Goal: Task Accomplishment & Management: Complete application form

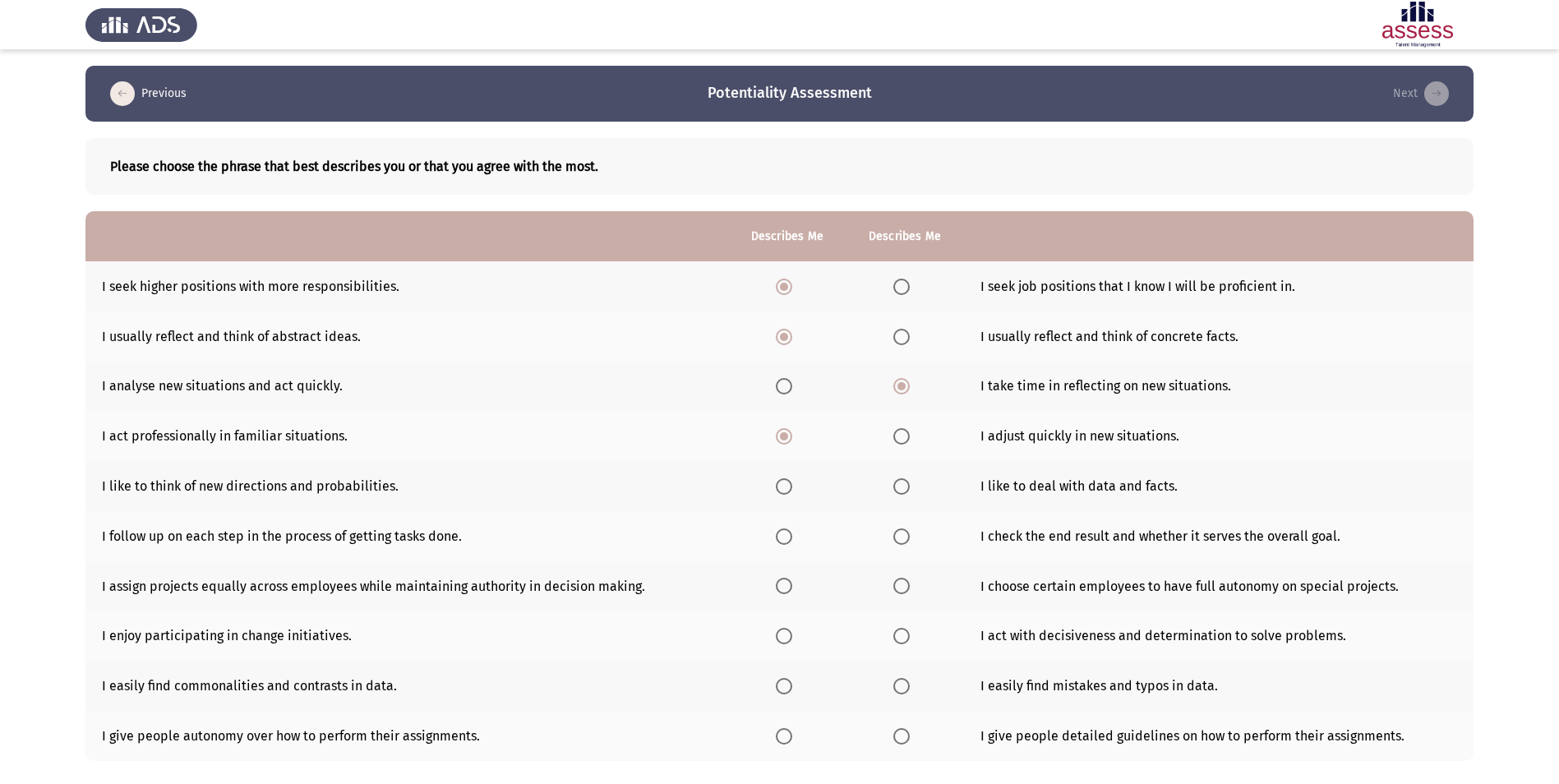
scroll to position [92, 0]
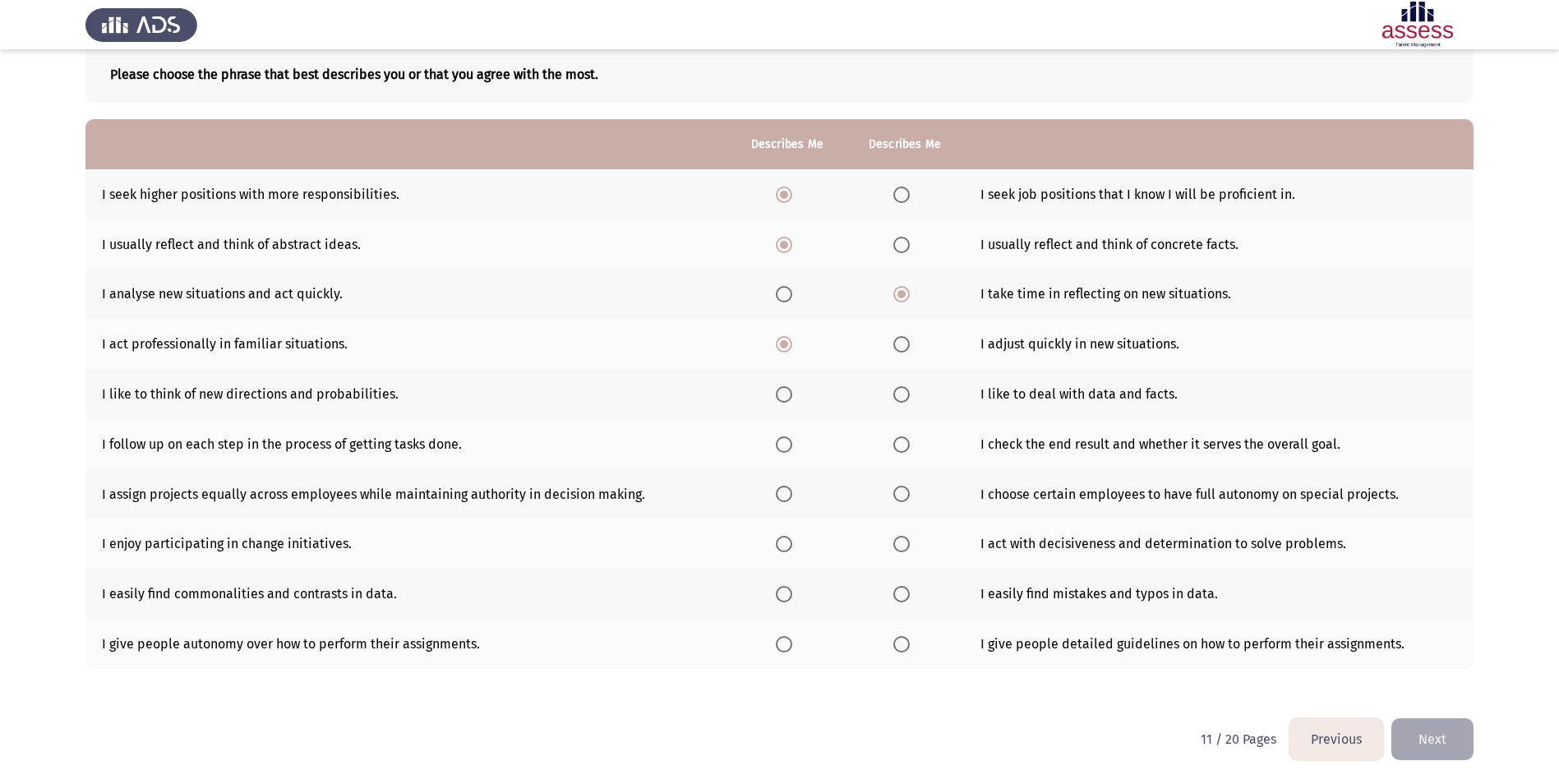
click at [785, 391] on span "Select an option" at bounding box center [784, 394] width 16 height 16
click at [785, 391] on input "Select an option" at bounding box center [784, 394] width 16 height 16
click at [781, 443] on span "Select an option" at bounding box center [784, 444] width 16 height 16
click at [781, 443] on input "Select an option" at bounding box center [784, 444] width 16 height 16
click at [776, 489] on span "Select an option" at bounding box center [784, 494] width 16 height 16
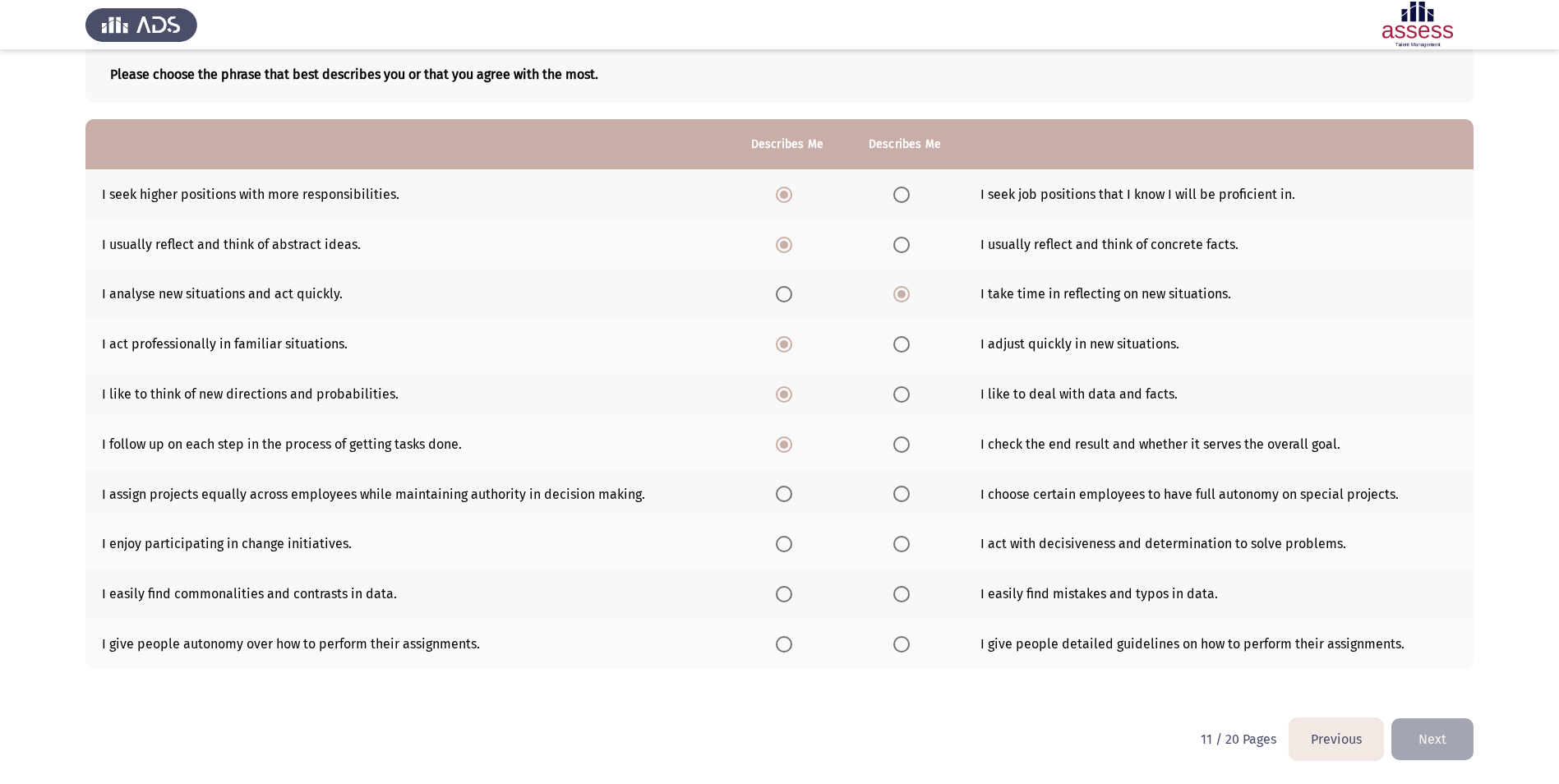
click at [776, 489] on input "Select an option" at bounding box center [784, 494] width 16 height 16
click at [803, 543] on th at bounding box center [787, 543] width 118 height 50
click at [788, 543] on span "Select an option" at bounding box center [784, 544] width 16 height 16
click at [788, 543] on input "Select an option" at bounding box center [784, 544] width 16 height 16
click at [785, 600] on span "Select an option" at bounding box center [784, 594] width 16 height 16
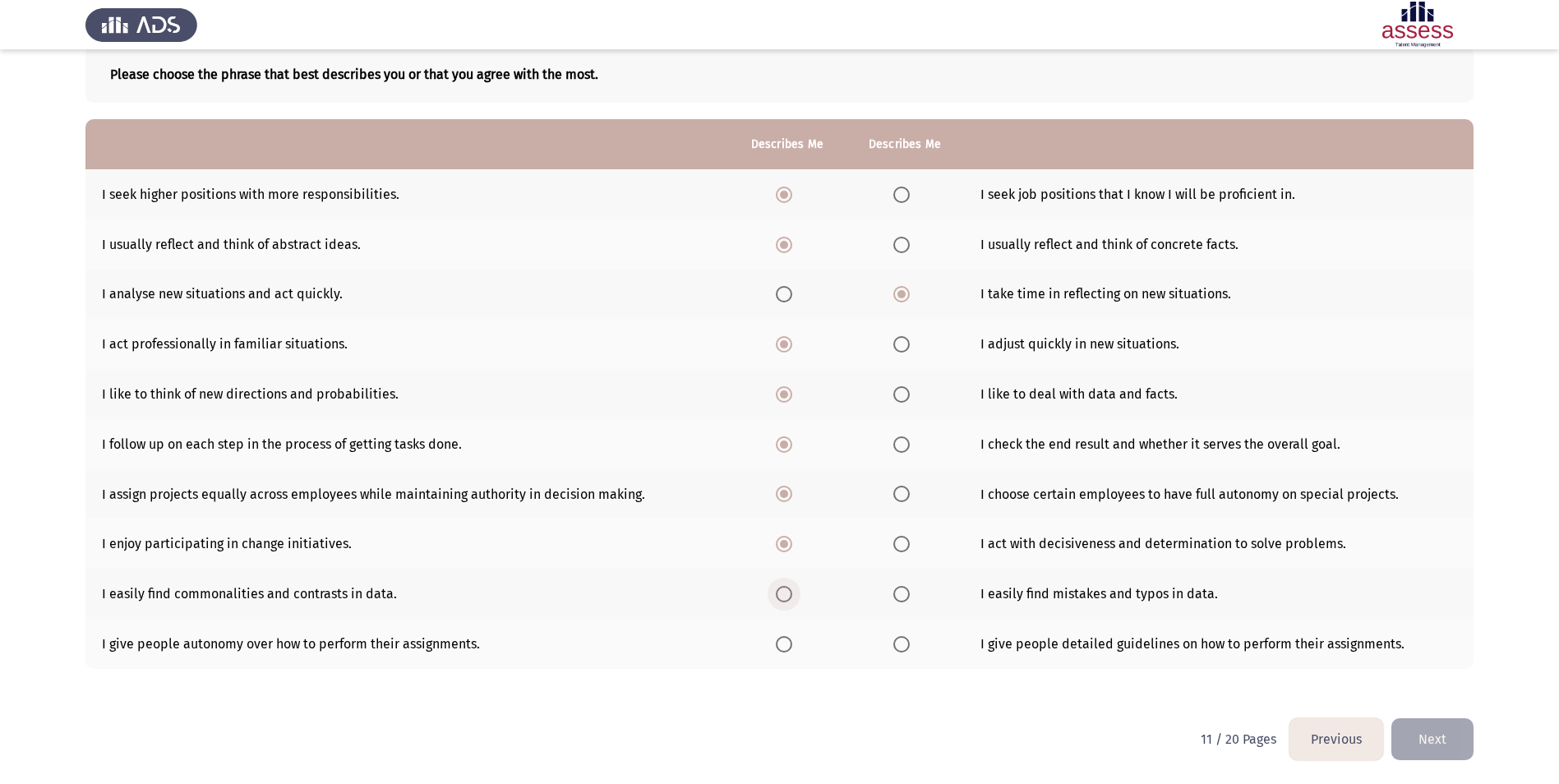
click at [785, 600] on input "Select an option" at bounding box center [784, 594] width 16 height 16
click at [785, 649] on span "Select an option" at bounding box center [784, 644] width 16 height 16
click at [785, 649] on input "Select an option" at bounding box center [784, 644] width 16 height 16
click at [1447, 734] on button "Next" at bounding box center [1432, 739] width 83 height 42
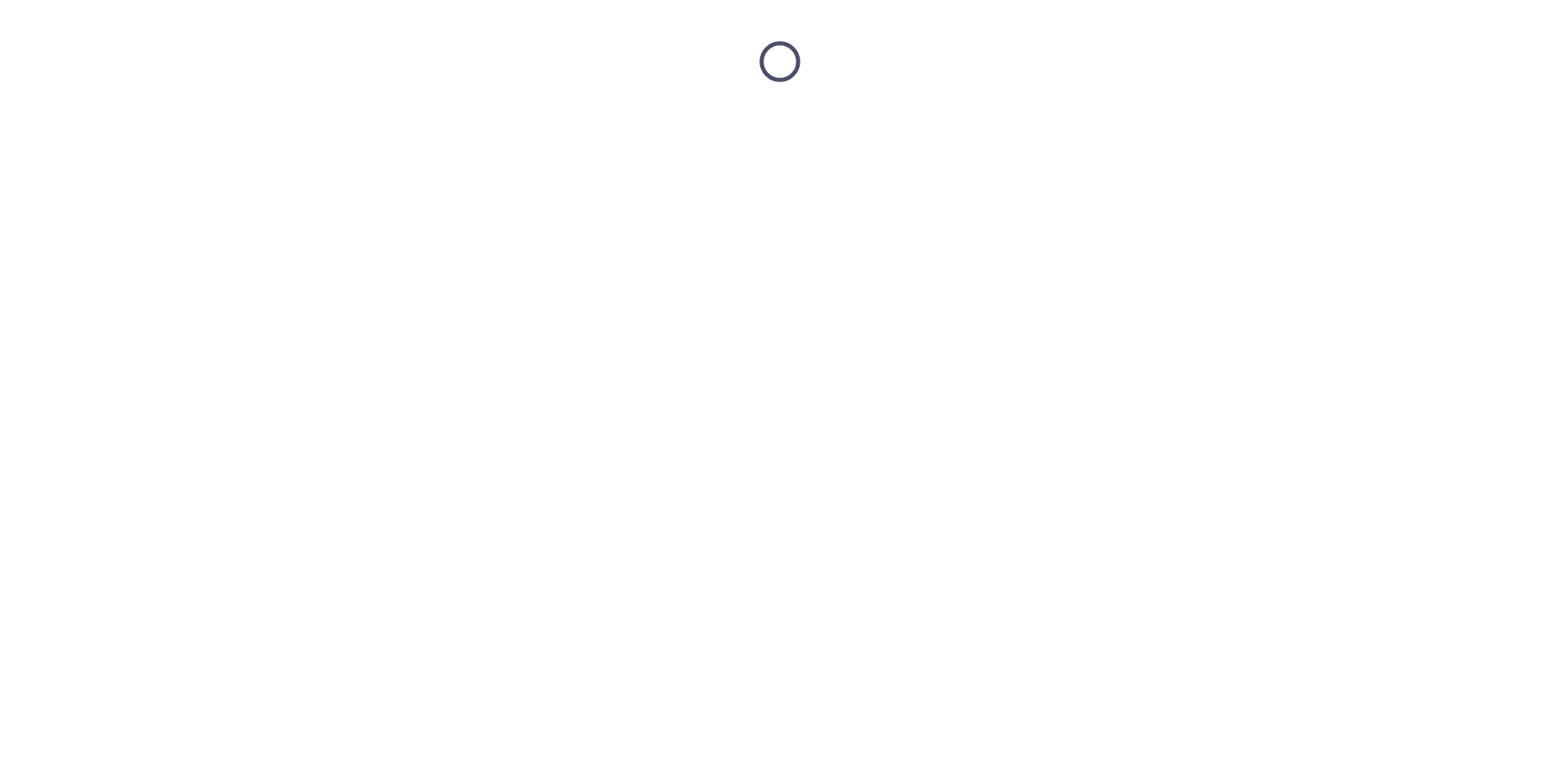
scroll to position [0, 0]
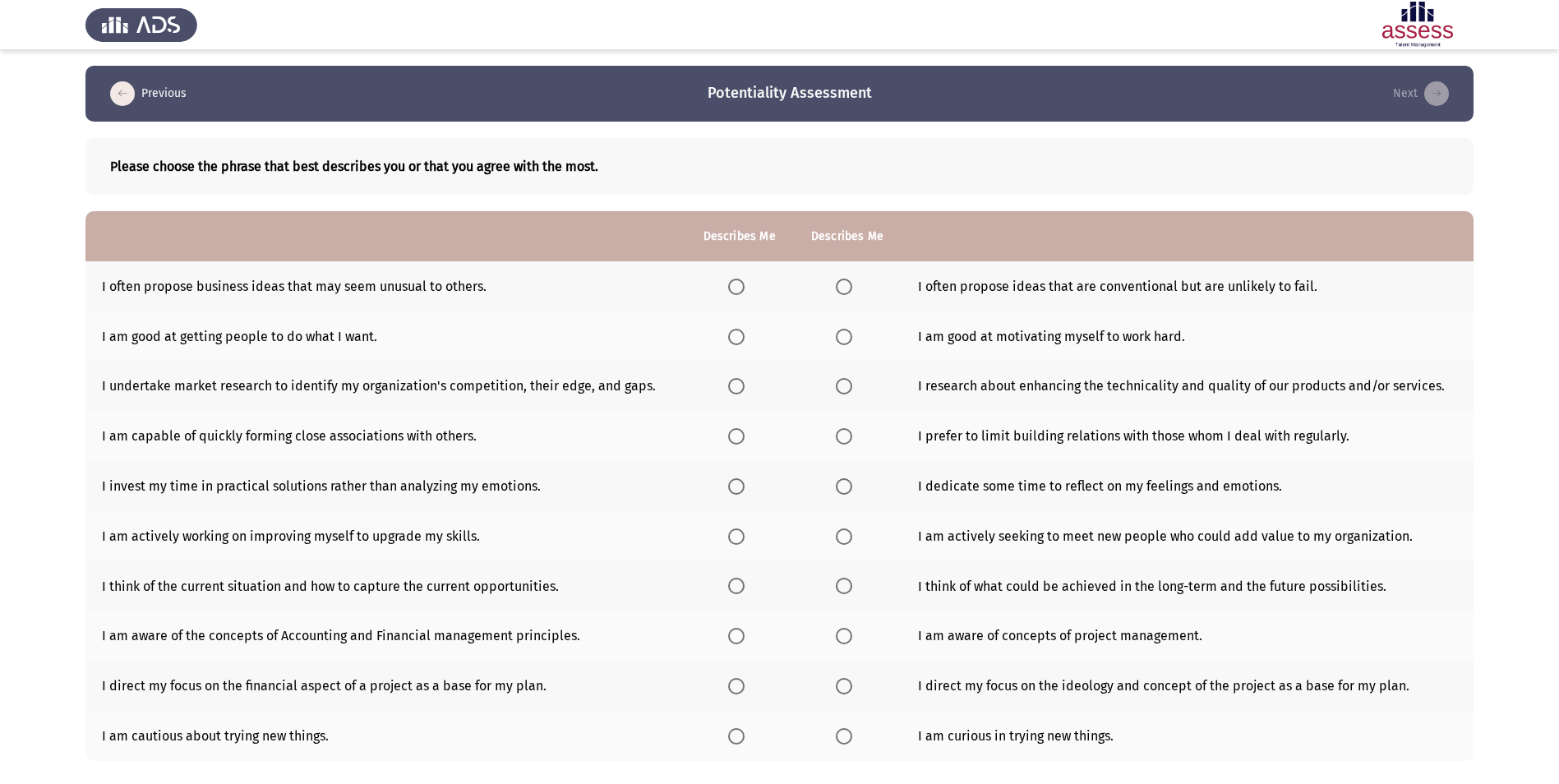
click at [743, 287] on label "Select an option" at bounding box center [739, 286] width 23 height 16
click at [743, 287] on input "Select an option" at bounding box center [736, 286] width 16 height 16
click at [838, 330] on span "Select an option" at bounding box center [844, 337] width 16 height 16
click at [838, 330] on input "Select an option" at bounding box center [844, 337] width 16 height 16
click at [854, 384] on label "Select an option" at bounding box center [847, 386] width 23 height 16
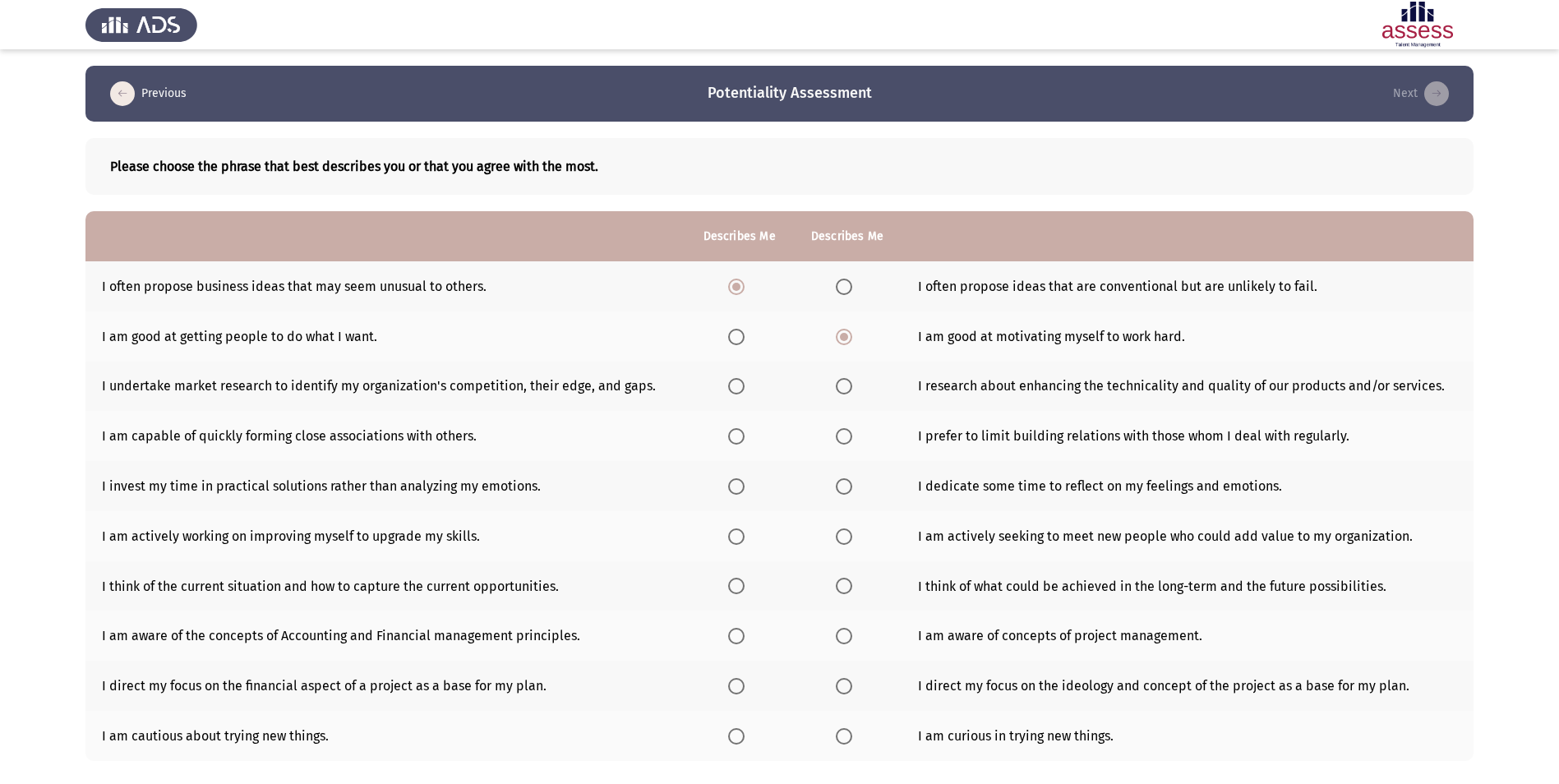
click at [853, 384] on input "Select an option" at bounding box center [844, 386] width 16 height 16
click at [735, 443] on span "Select an option" at bounding box center [736, 436] width 16 height 16
click at [735, 443] on input "Select an option" at bounding box center [736, 436] width 16 height 16
click at [836, 484] on span "Select an option" at bounding box center [844, 486] width 16 height 16
click at [836, 484] on input "Select an option" at bounding box center [844, 486] width 16 height 16
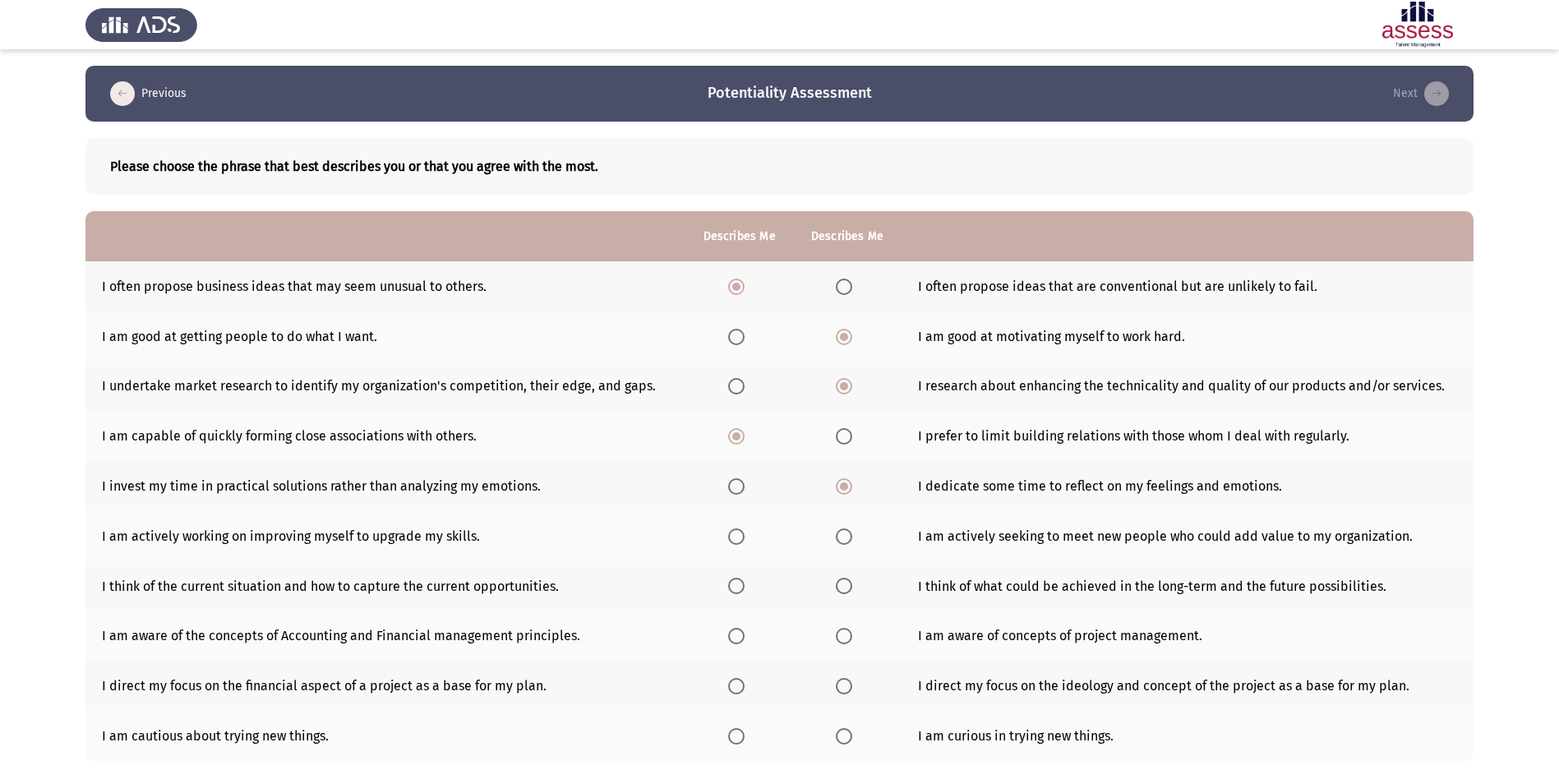
click at [735, 531] on span "Select an option" at bounding box center [736, 537] width 16 height 16
click at [735, 531] on input "Select an option" at bounding box center [736, 537] width 16 height 16
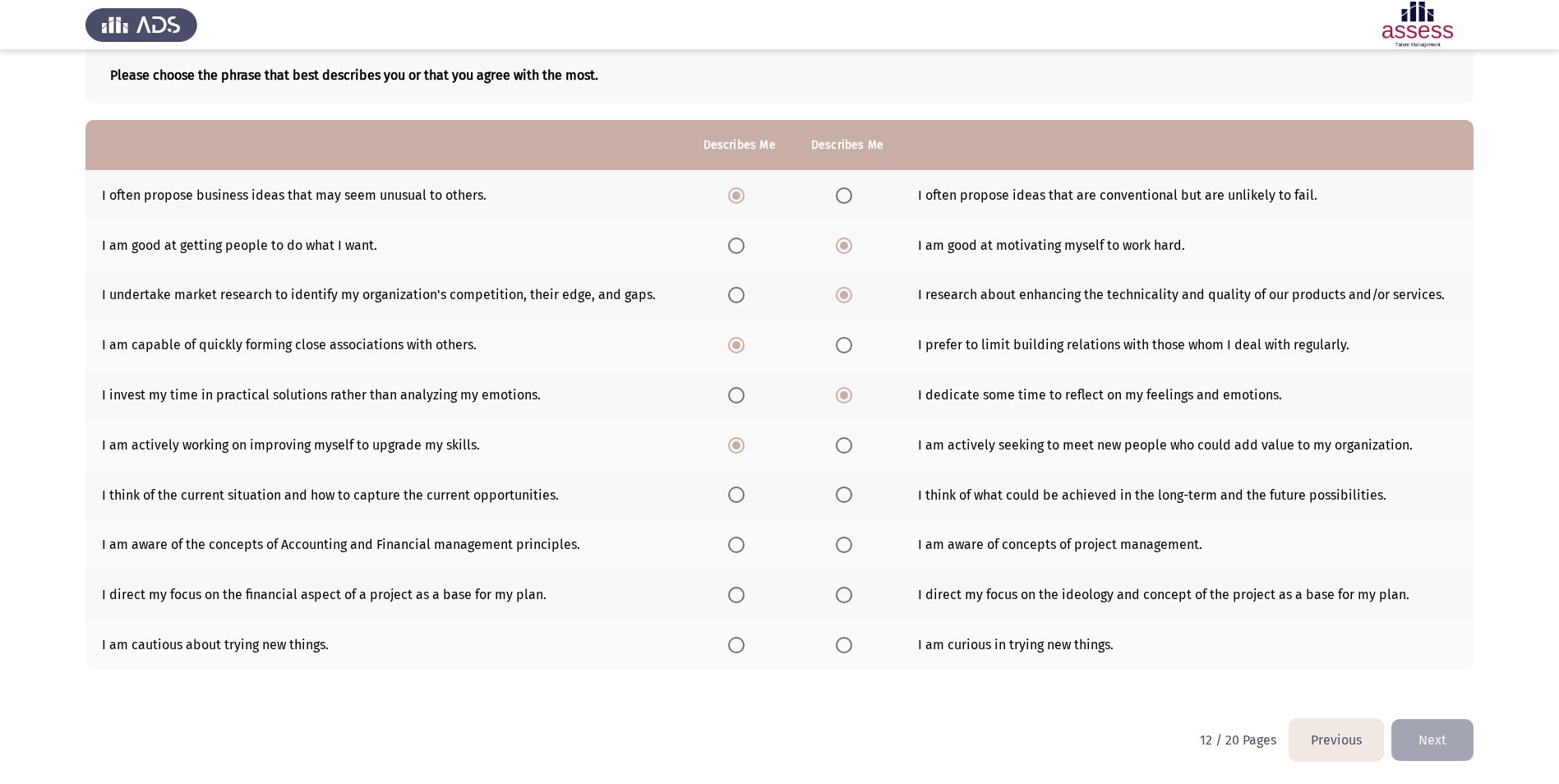
scroll to position [92, 0]
click at [737, 489] on span "Select an option" at bounding box center [736, 494] width 16 height 16
click at [737, 489] on input "Select an option" at bounding box center [736, 494] width 16 height 16
click at [845, 544] on span "Select an option" at bounding box center [844, 544] width 16 height 16
click at [845, 544] on input "Select an option" at bounding box center [844, 544] width 16 height 16
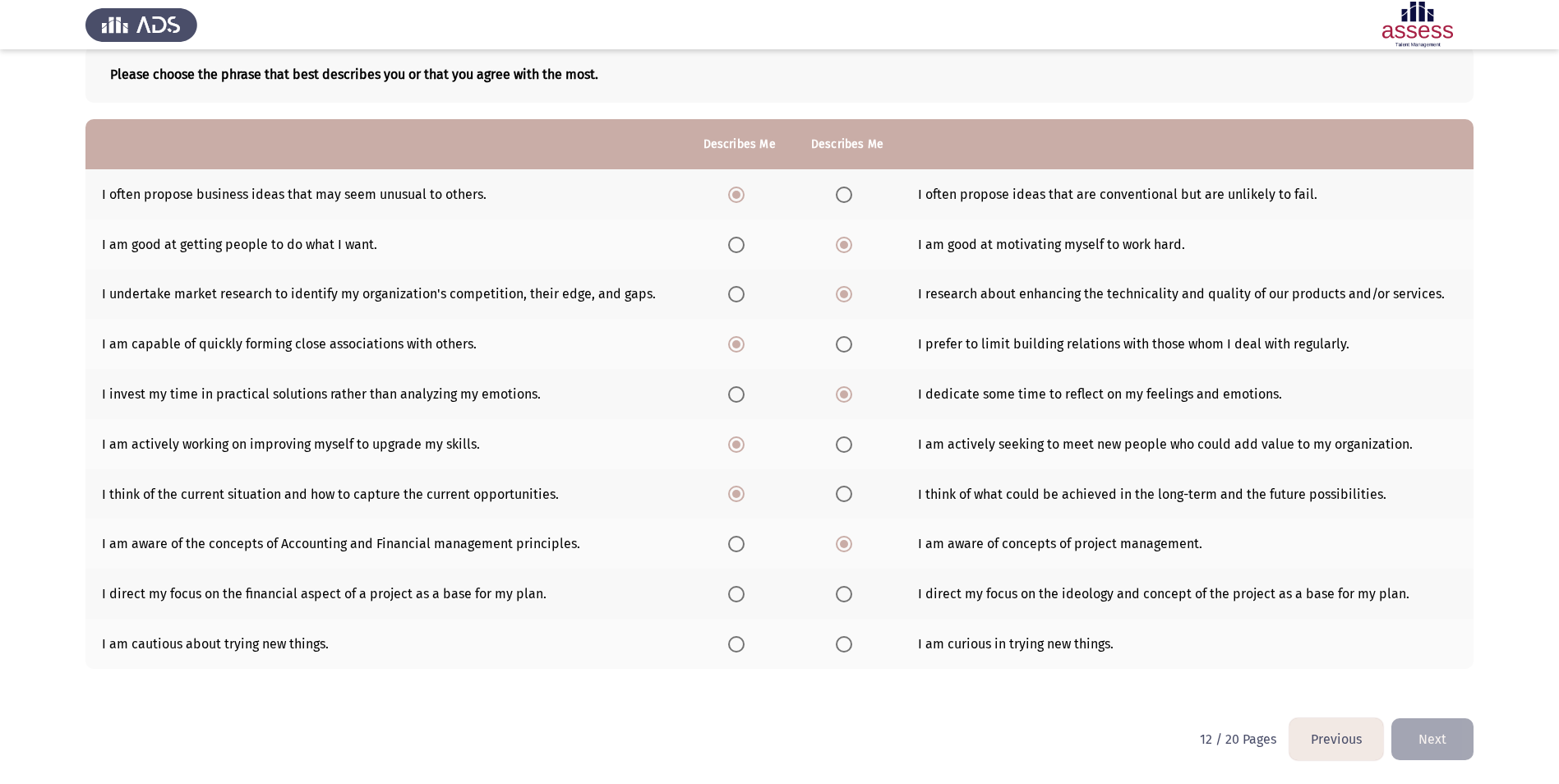
click at [840, 592] on span "Select an option" at bounding box center [844, 594] width 16 height 16
click at [840, 592] on input "Select an option" at bounding box center [844, 594] width 16 height 16
click at [839, 652] on span "Select an option" at bounding box center [844, 644] width 16 height 16
click at [839, 652] on input "Select an option" at bounding box center [844, 644] width 16 height 16
click at [1435, 741] on button "Next" at bounding box center [1432, 739] width 83 height 42
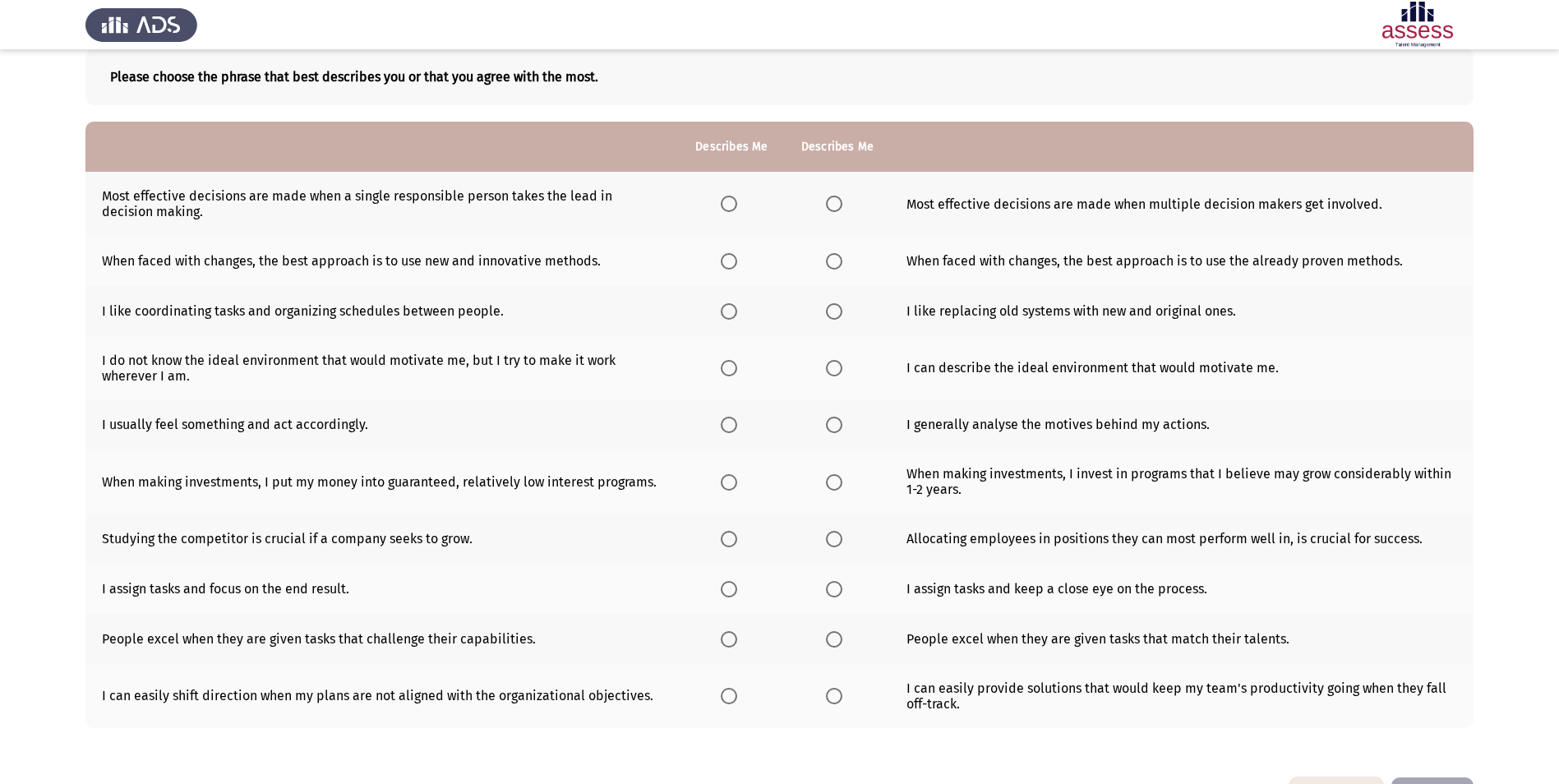
scroll to position [149, 0]
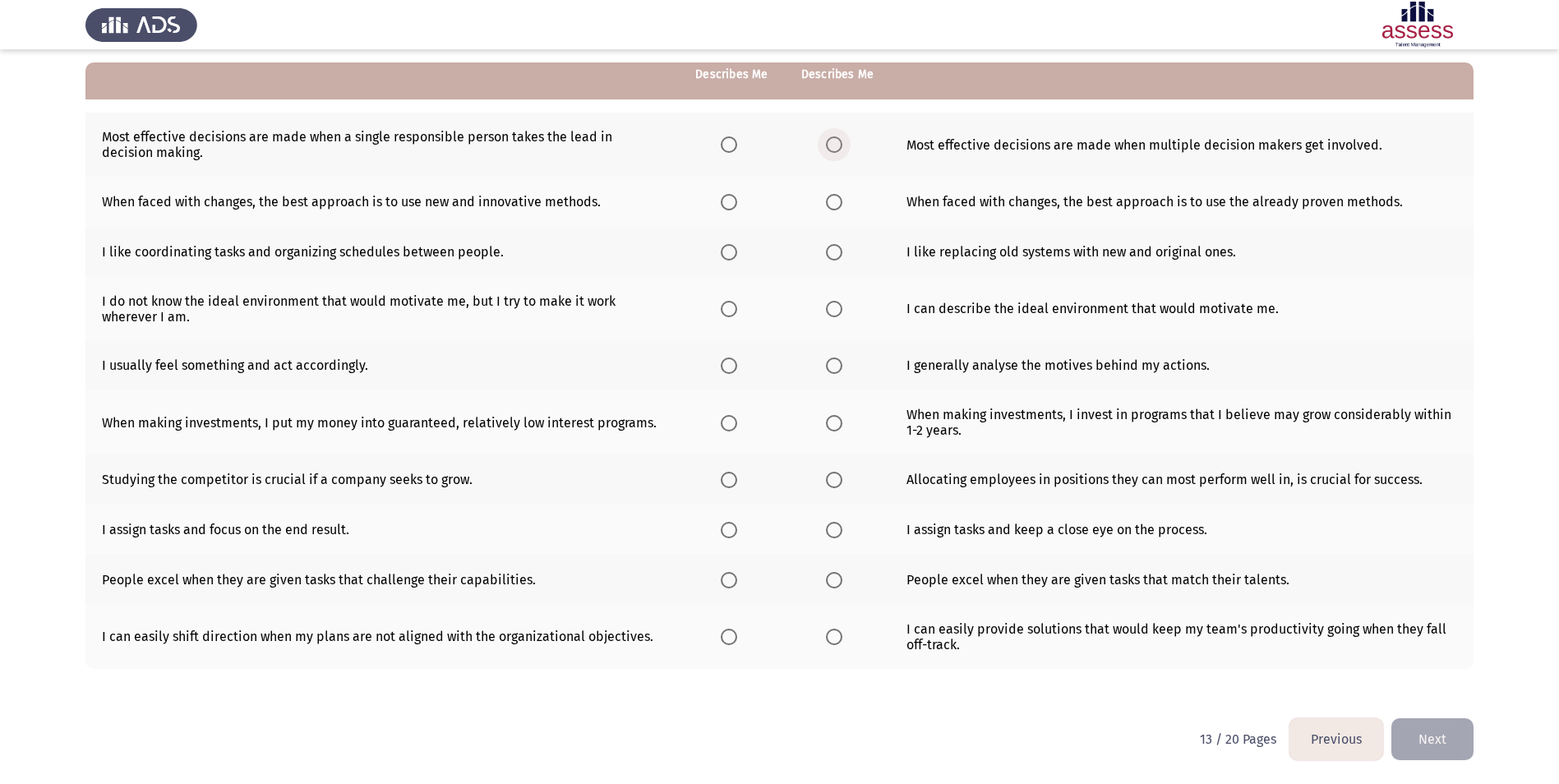
click at [833, 141] on span "Select an option" at bounding box center [834, 144] width 16 height 16
click at [833, 141] on input "Select an option" at bounding box center [834, 144] width 16 height 16
click at [728, 147] on span "Select an option" at bounding box center [729, 144] width 16 height 16
click at [728, 147] on input "Select an option" at bounding box center [729, 144] width 16 height 16
click at [851, 200] on th at bounding box center [838, 201] width 105 height 50
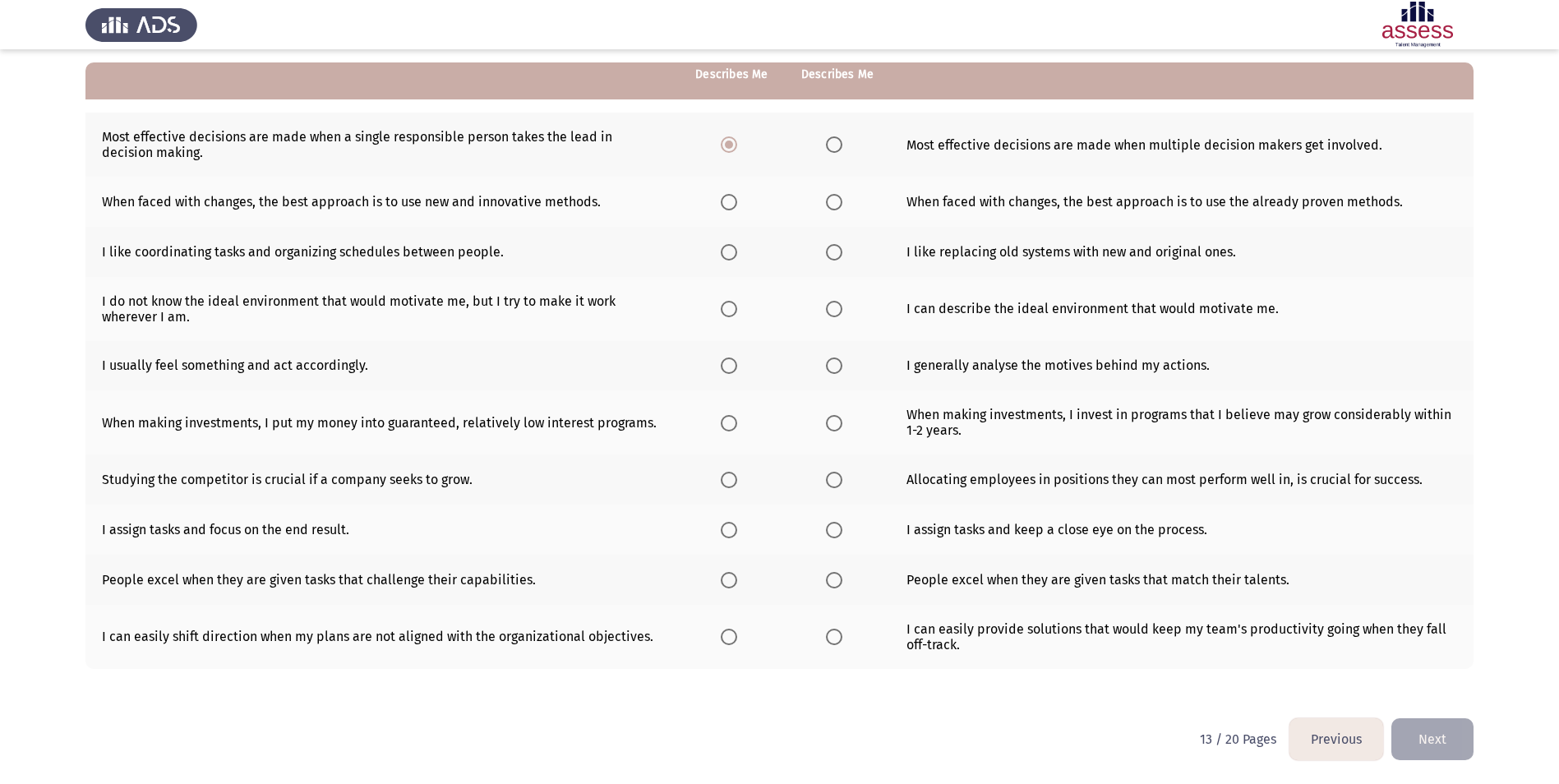
click at [845, 200] on label "Select an option" at bounding box center [837, 202] width 23 height 16
click at [843, 200] on input "Select an option" at bounding box center [834, 202] width 16 height 16
click at [830, 253] on span "Select an option" at bounding box center [834, 252] width 16 height 16
click at [830, 253] on input "Select an option" at bounding box center [834, 252] width 16 height 16
click at [837, 305] on span "Select an option" at bounding box center [834, 309] width 16 height 16
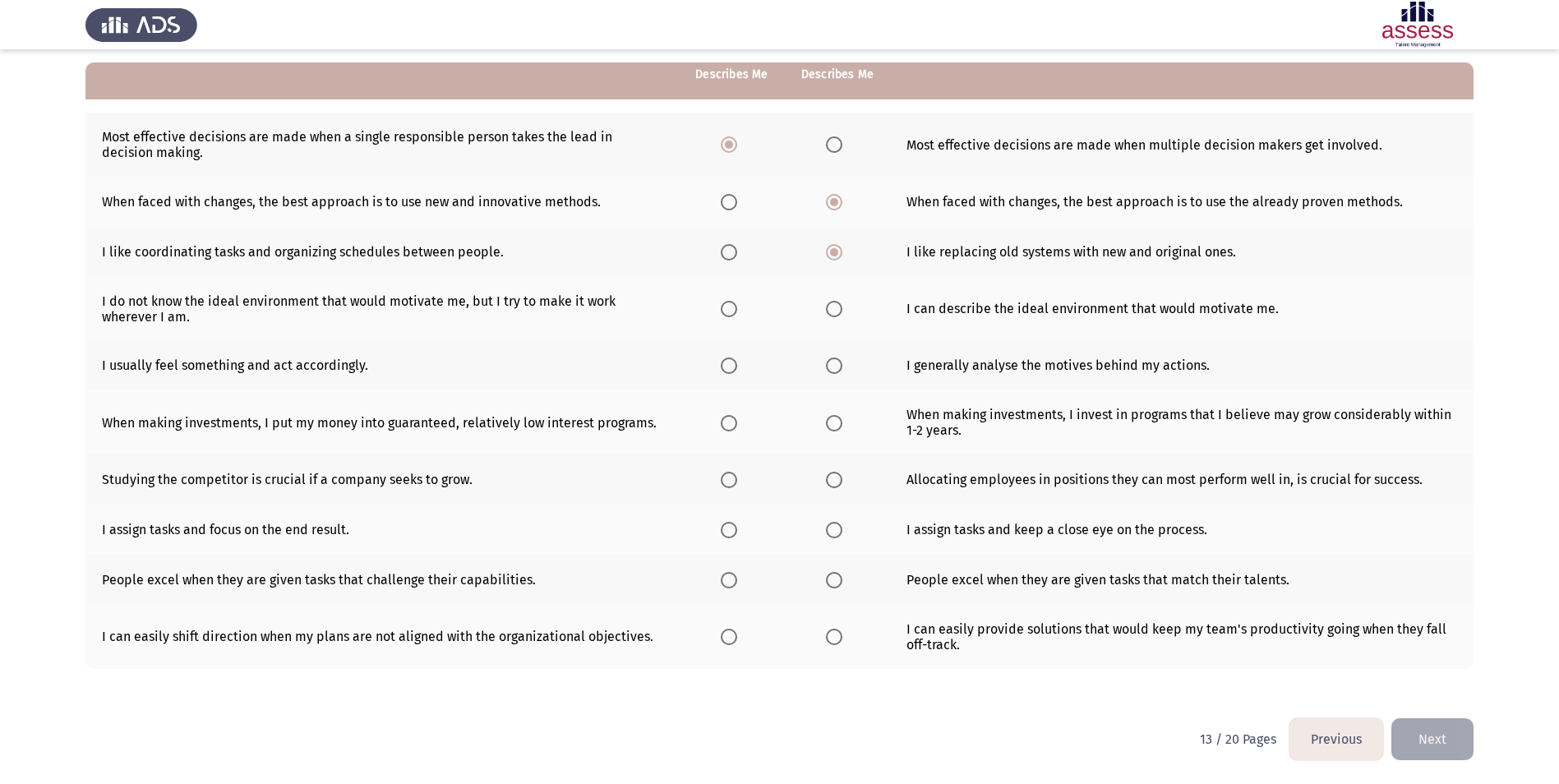
click at [837, 305] on input "Select an option" at bounding box center [834, 309] width 16 height 16
click at [833, 357] on span "Select an option" at bounding box center [834, 365] width 16 height 16
click at [833, 357] on input "Select an option" at bounding box center [834, 365] width 16 height 16
click at [826, 416] on span "Select an option" at bounding box center [834, 423] width 16 height 16
click at [826, 416] on input "Select an option" at bounding box center [834, 423] width 16 height 16
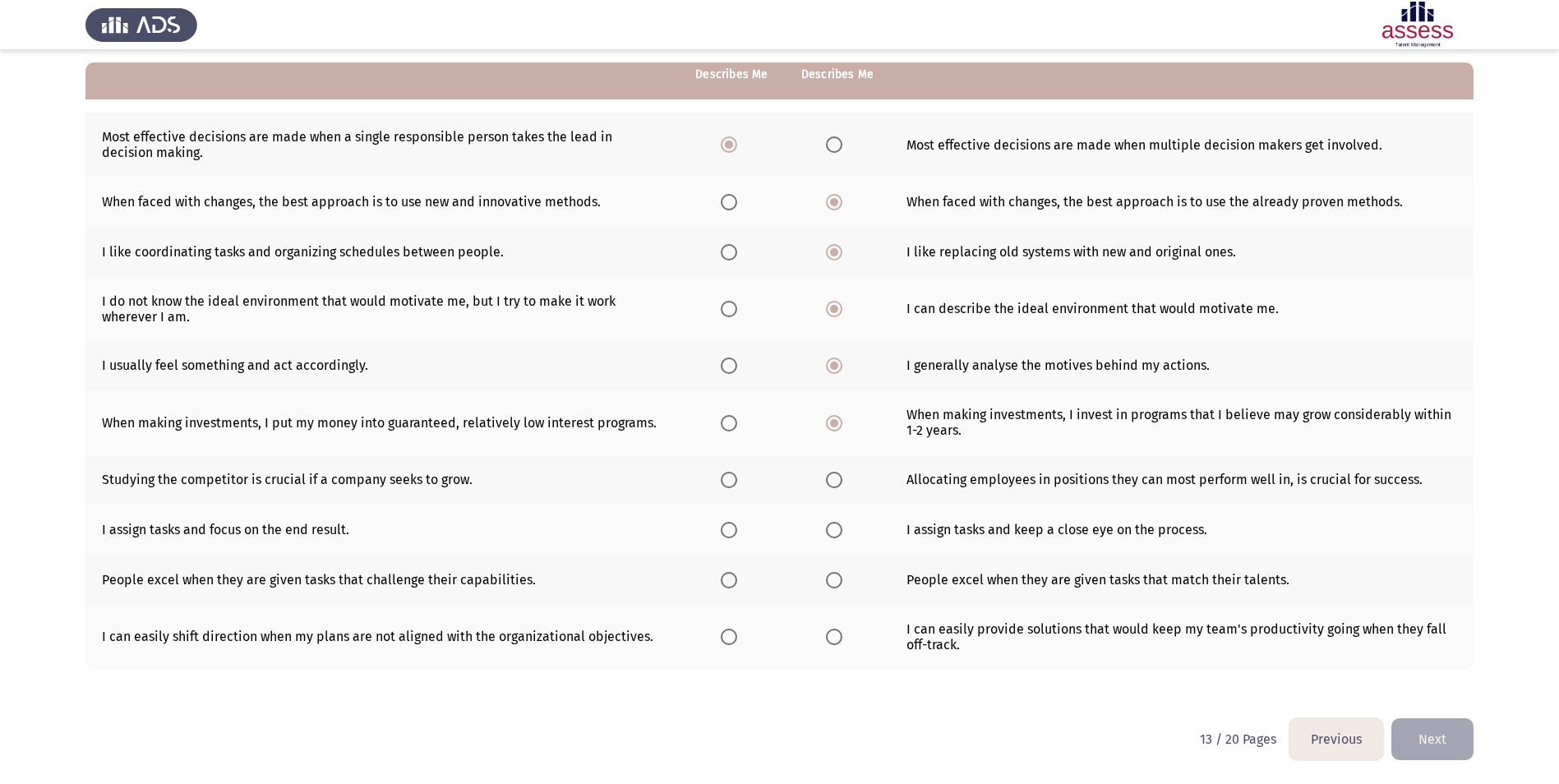
click at [734, 480] on span "Select an option" at bounding box center [729, 479] width 16 height 16
click at [734, 480] on input "Select an option" at bounding box center [729, 479] width 16 height 16
click at [834, 529] on span "Select an option" at bounding box center [834, 530] width 16 height 16
click at [834, 529] on input "Select an option" at bounding box center [834, 530] width 16 height 16
click at [826, 577] on span "Select an option" at bounding box center [834, 580] width 16 height 16
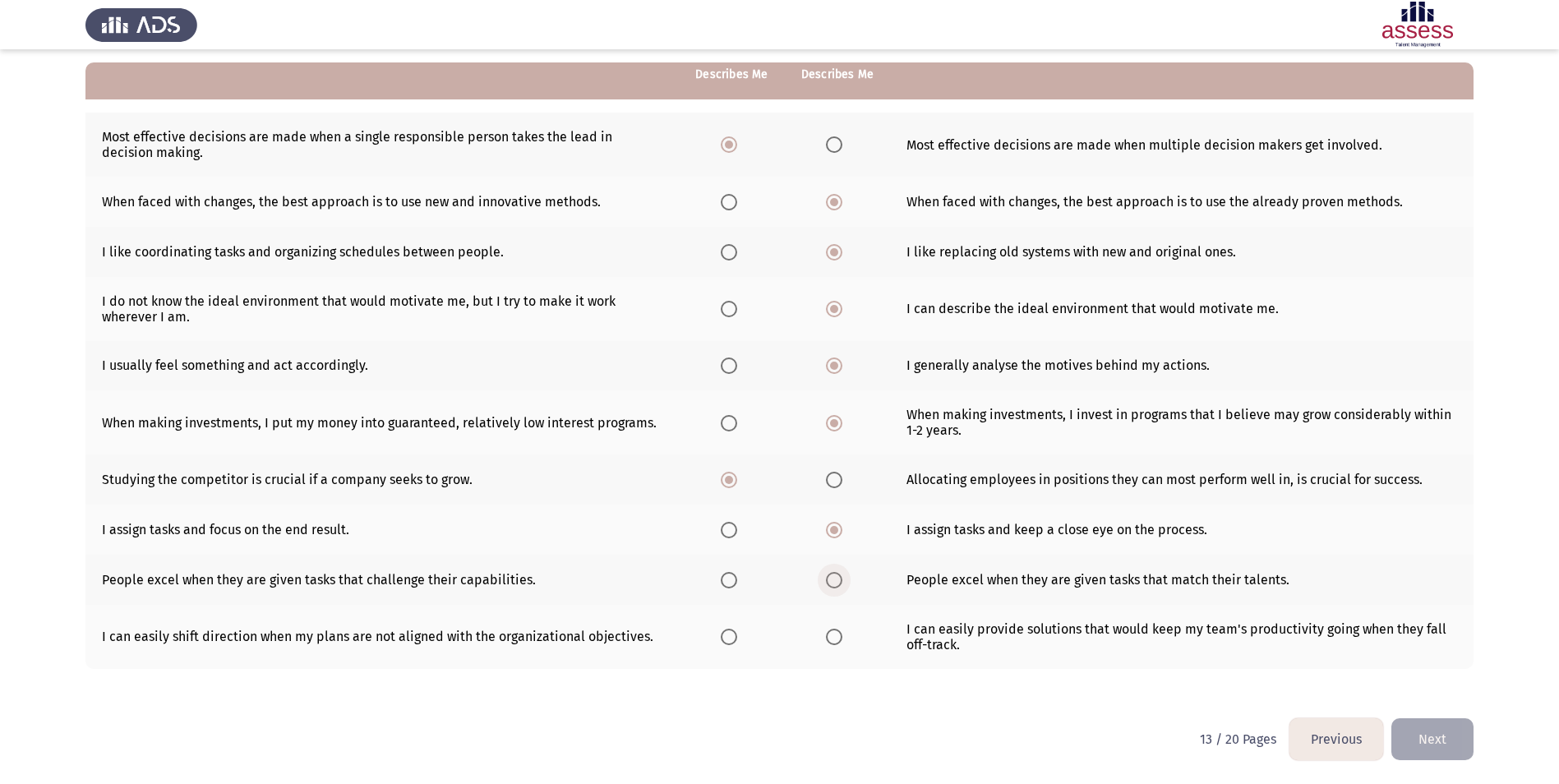
click at [826, 577] on input "Select an option" at bounding box center [834, 580] width 16 height 16
click at [726, 636] on span "Select an option" at bounding box center [729, 636] width 16 height 16
click at [726, 636] on input "Select an option" at bounding box center [729, 636] width 16 height 16
click at [1445, 750] on button "Next" at bounding box center [1432, 739] width 83 height 42
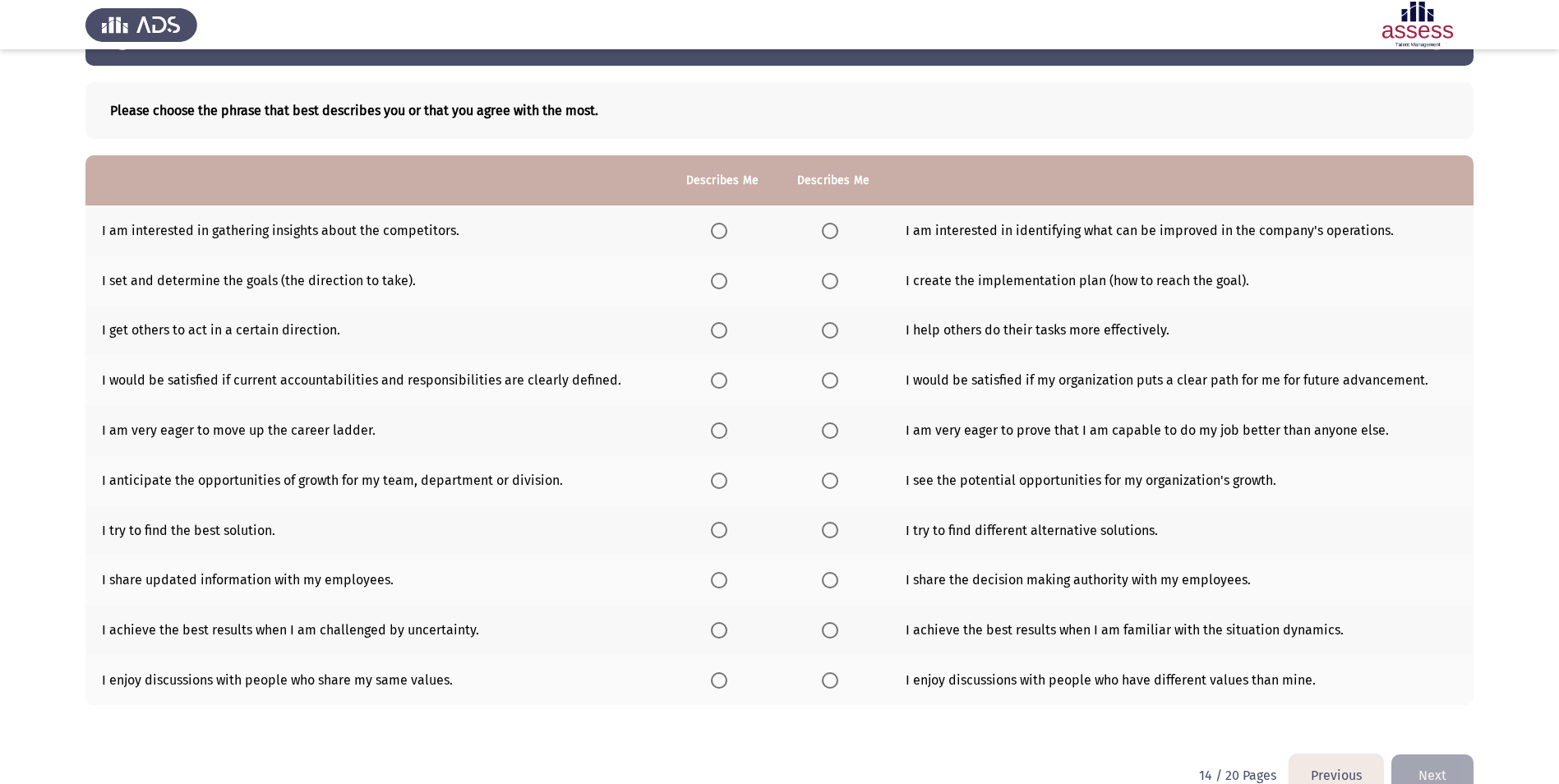
scroll to position [82, 0]
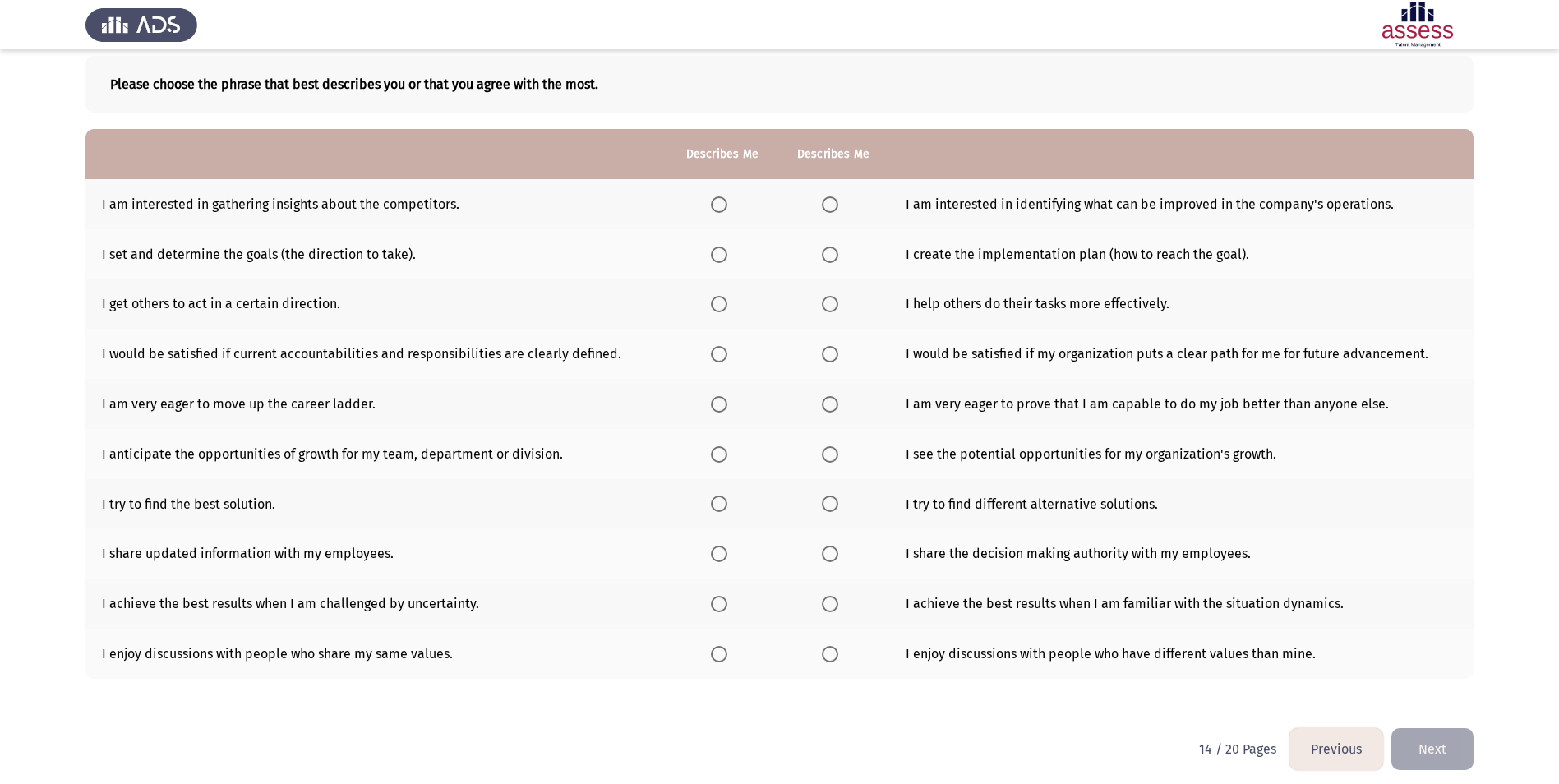
click at [829, 208] on span "Select an option" at bounding box center [830, 205] width 16 height 16
click at [829, 208] on input "Select an option" at bounding box center [830, 205] width 16 height 16
click at [711, 249] on span "Select an option" at bounding box center [719, 255] width 16 height 16
click at [711, 249] on input "Select an option" at bounding box center [719, 255] width 16 height 16
click at [831, 305] on span "Select an option" at bounding box center [830, 304] width 16 height 16
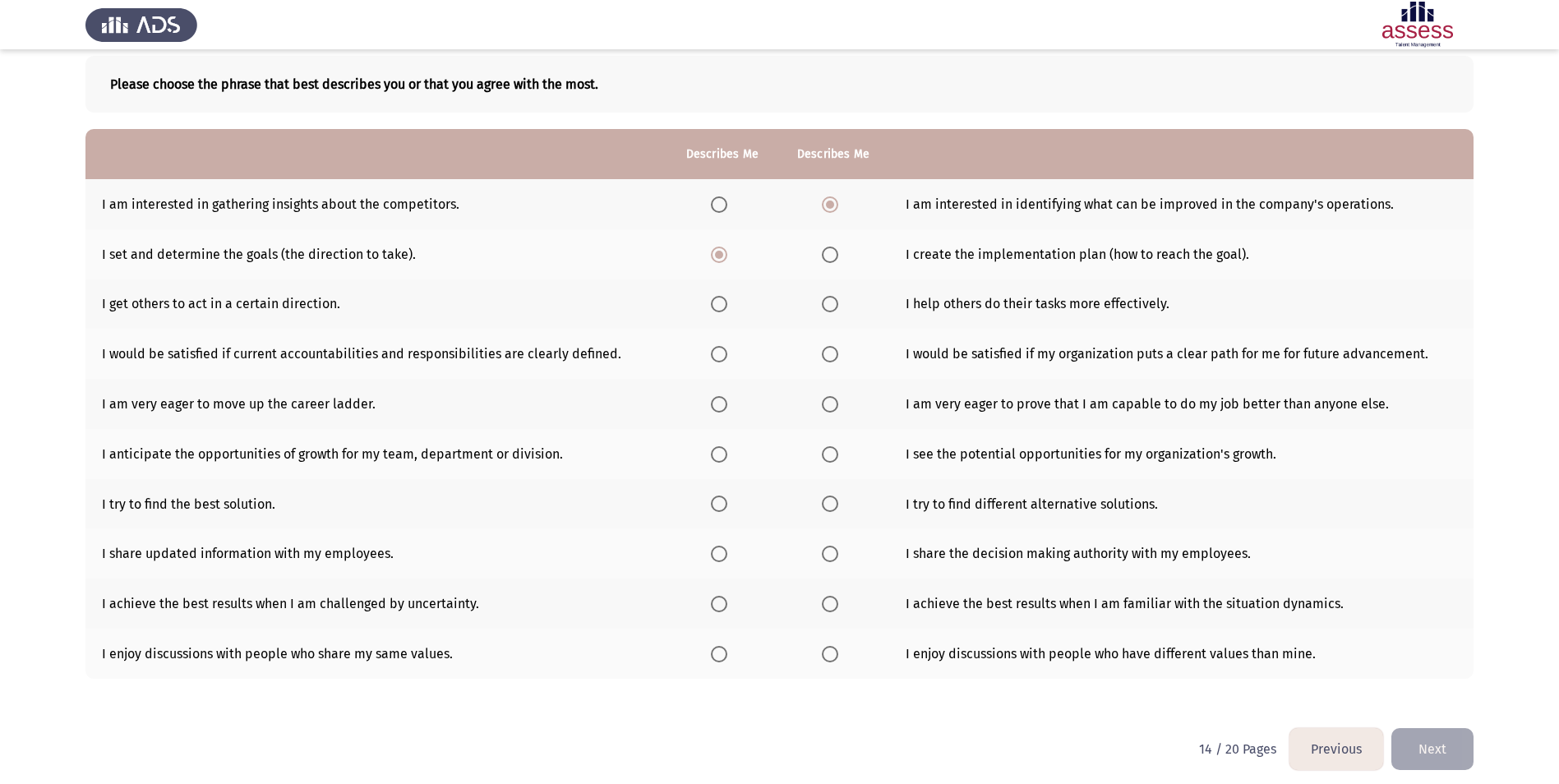
click at [831, 305] on input "Select an option" at bounding box center [830, 304] width 16 height 16
click at [822, 352] on span "Select an option" at bounding box center [830, 354] width 16 height 16
click at [822, 352] on input "Select an option" at bounding box center [830, 354] width 16 height 16
click at [716, 399] on span "Select an option" at bounding box center [719, 404] width 16 height 16
click at [716, 399] on input "Select an option" at bounding box center [719, 404] width 16 height 16
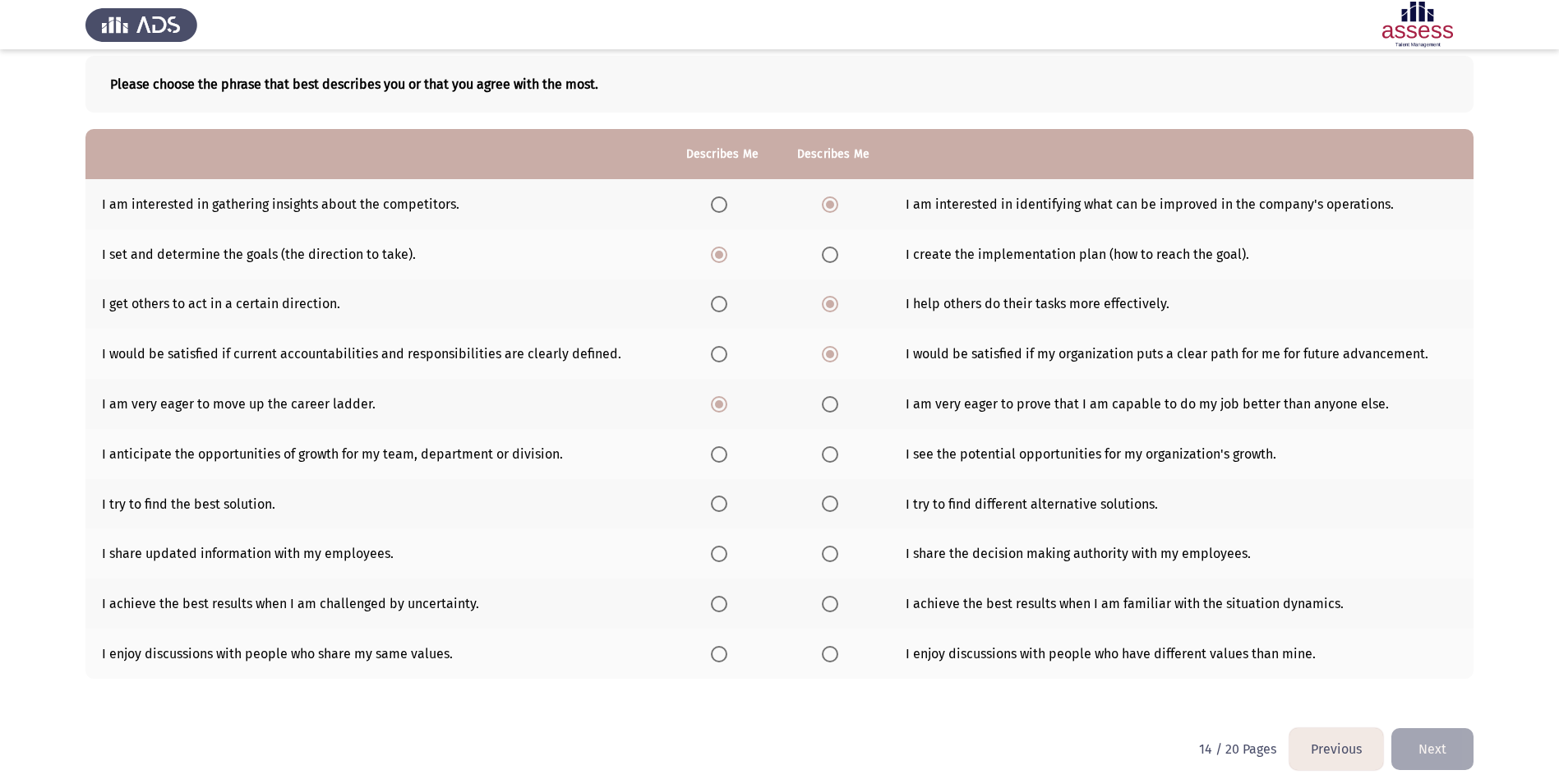
click at [814, 460] on th at bounding box center [833, 453] width 111 height 50
click at [817, 457] on th at bounding box center [833, 453] width 111 height 50
click at [822, 456] on span "Select an option" at bounding box center [830, 454] width 16 height 16
click at [822, 456] on input "Select an option" at bounding box center [830, 454] width 16 height 16
click at [832, 504] on span "Select an option" at bounding box center [830, 504] width 16 height 16
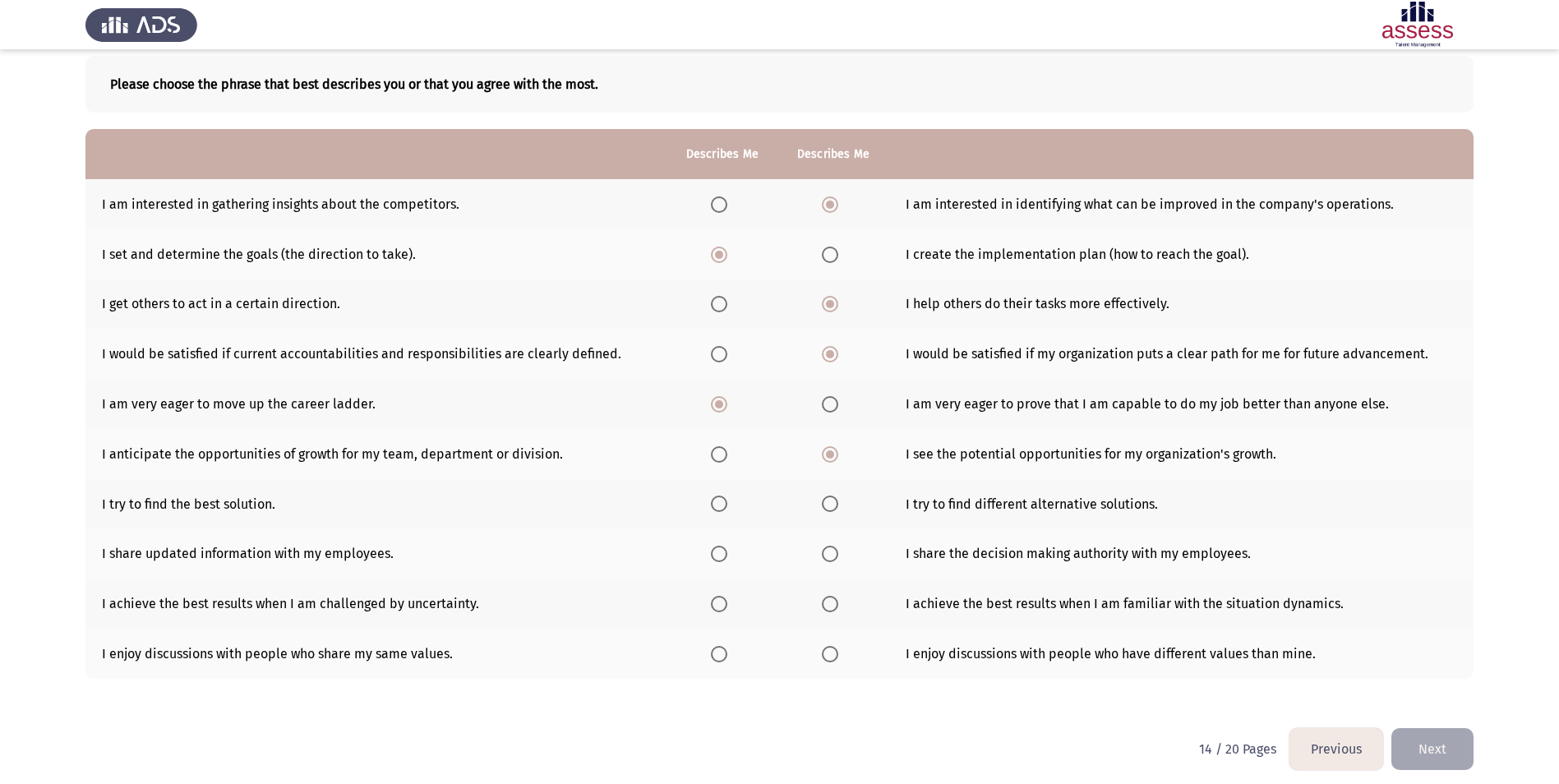
click at [832, 504] on input "Select an option" at bounding box center [830, 504] width 16 height 16
click at [716, 550] on span "Select an option" at bounding box center [719, 554] width 16 height 16
click at [716, 550] on input "Select an option" at bounding box center [719, 554] width 16 height 16
click at [816, 602] on th at bounding box center [833, 603] width 111 height 50
click at [817, 602] on th at bounding box center [833, 603] width 111 height 50
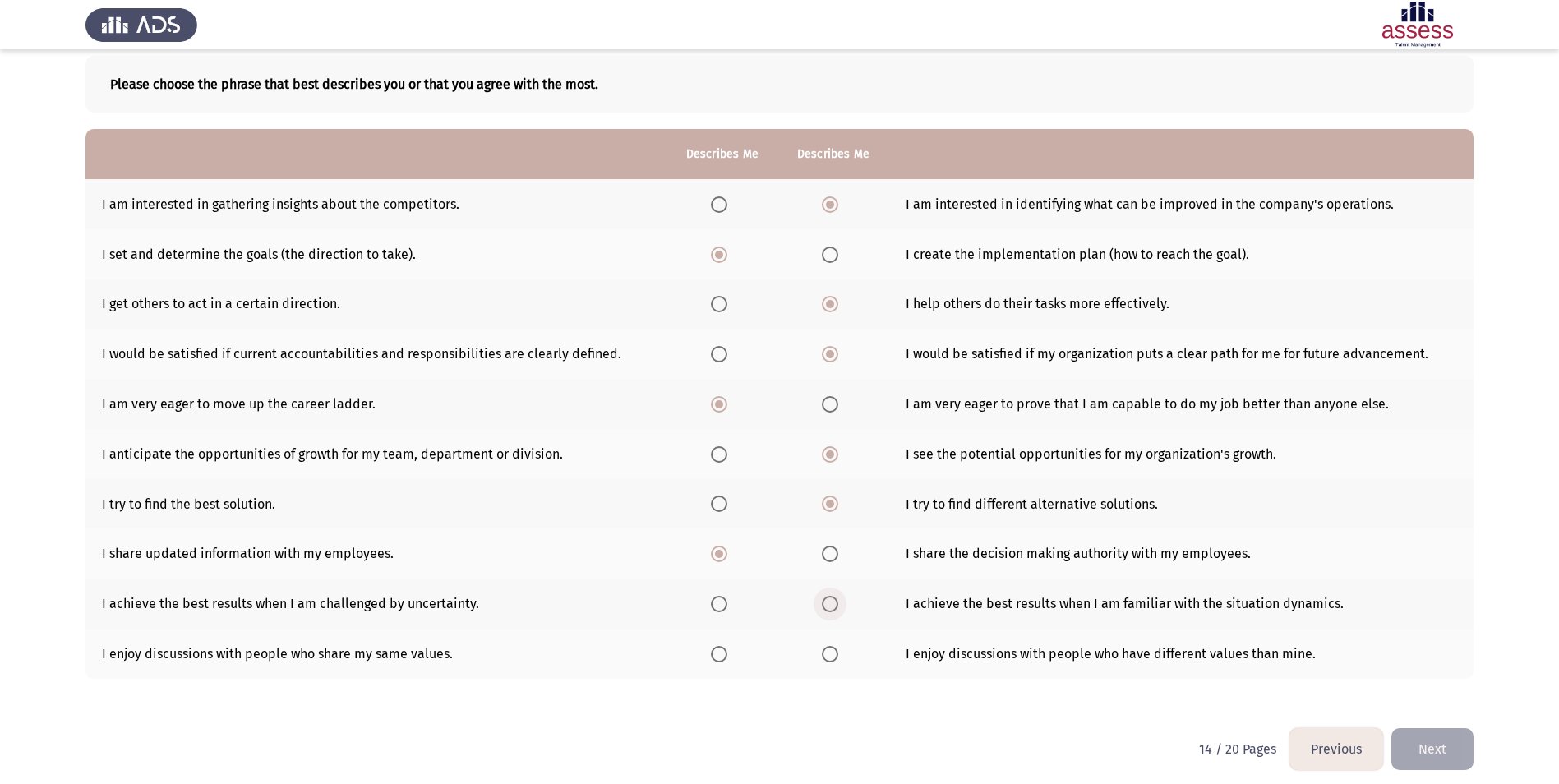
click at [822, 602] on span "Select an option" at bounding box center [830, 604] width 16 height 16
click at [822, 602] on input "Select an option" at bounding box center [830, 604] width 16 height 16
click at [716, 644] on th at bounding box center [722, 653] width 111 height 50
click at [712, 655] on span "Select an option" at bounding box center [719, 653] width 16 height 16
click at [712, 655] on input "Select an option" at bounding box center [719, 653] width 16 height 16
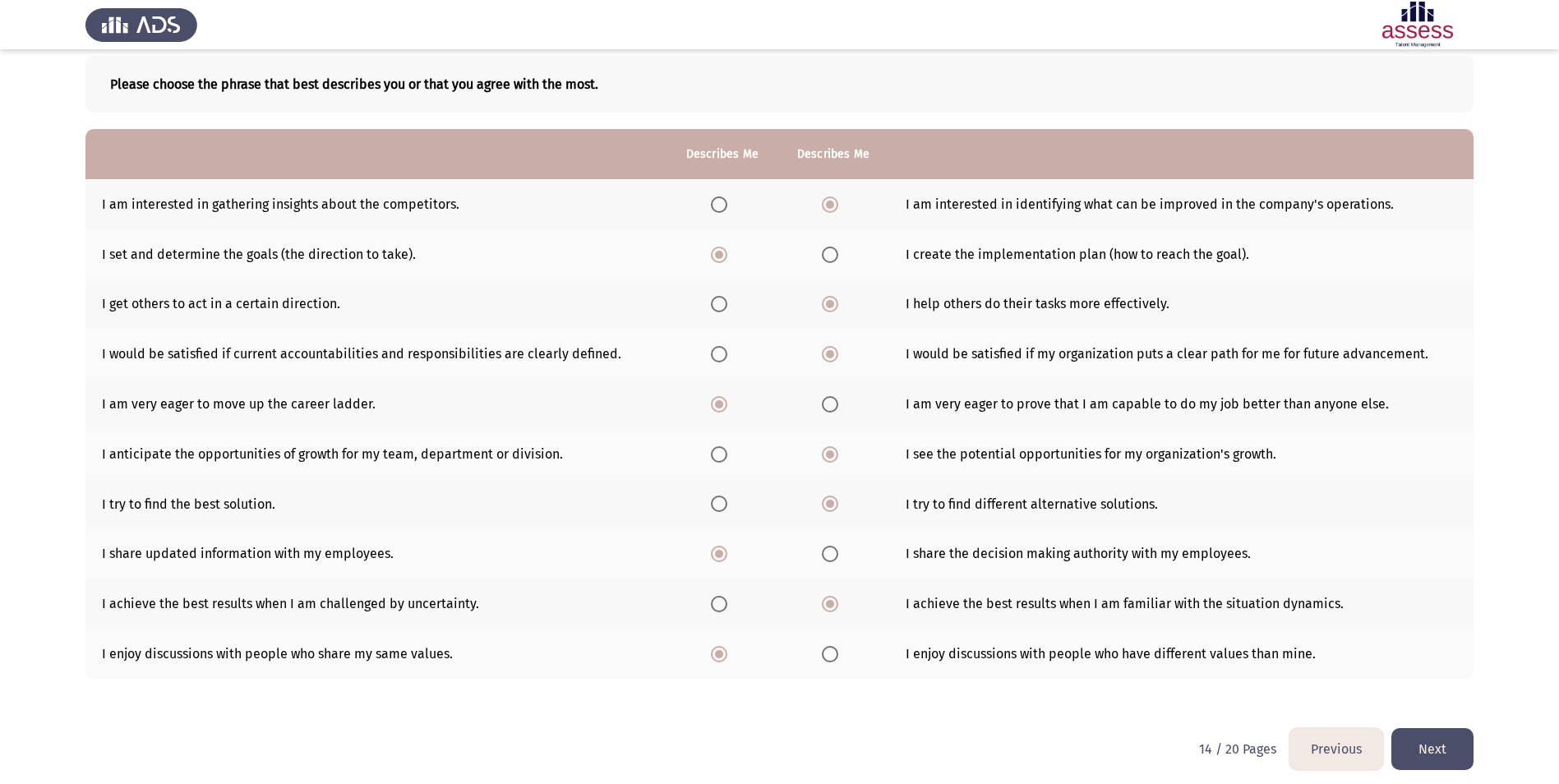
click at [1445, 760] on button "Next" at bounding box center [1432, 749] width 83 height 42
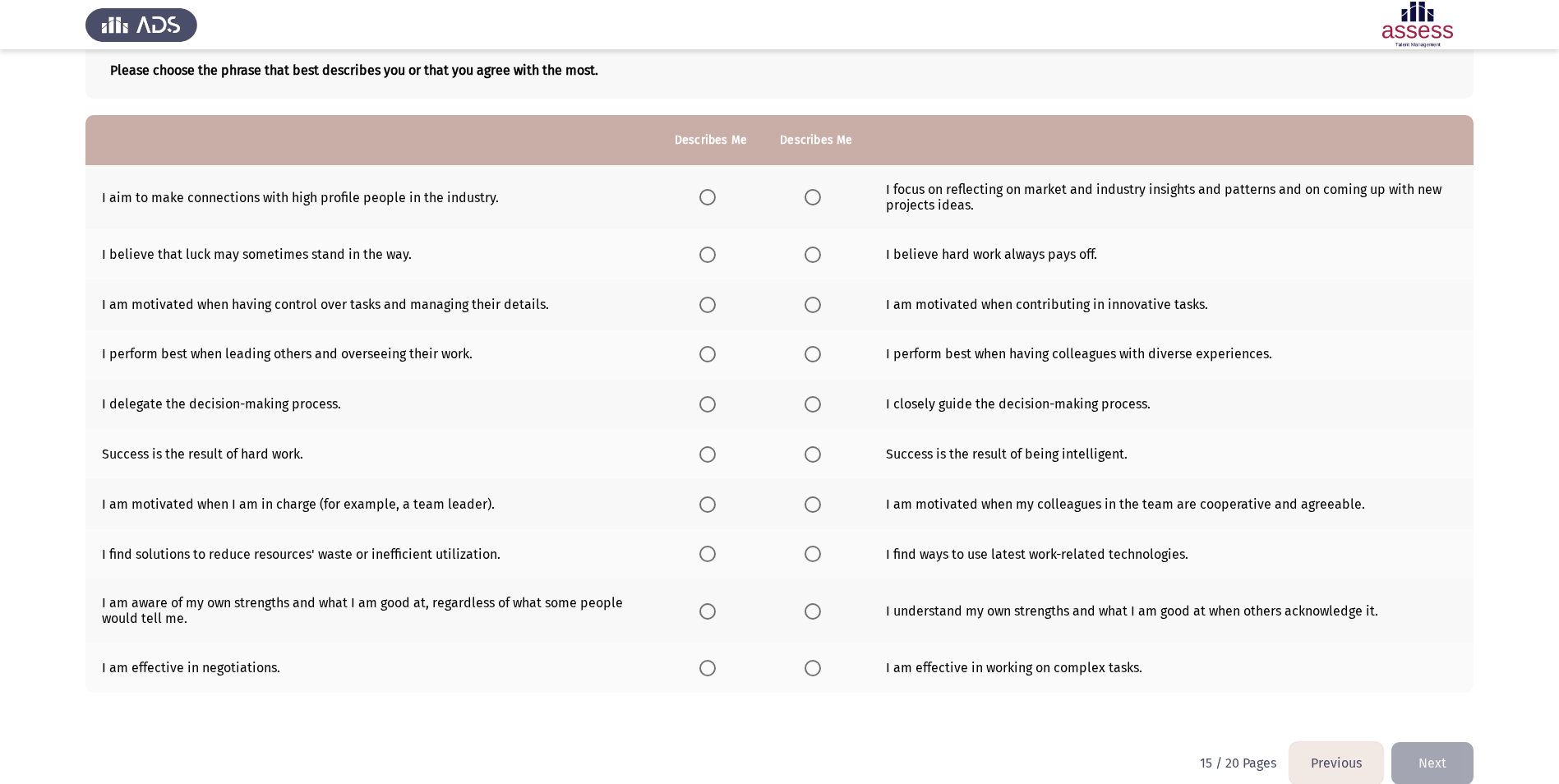
scroll to position [120, 0]
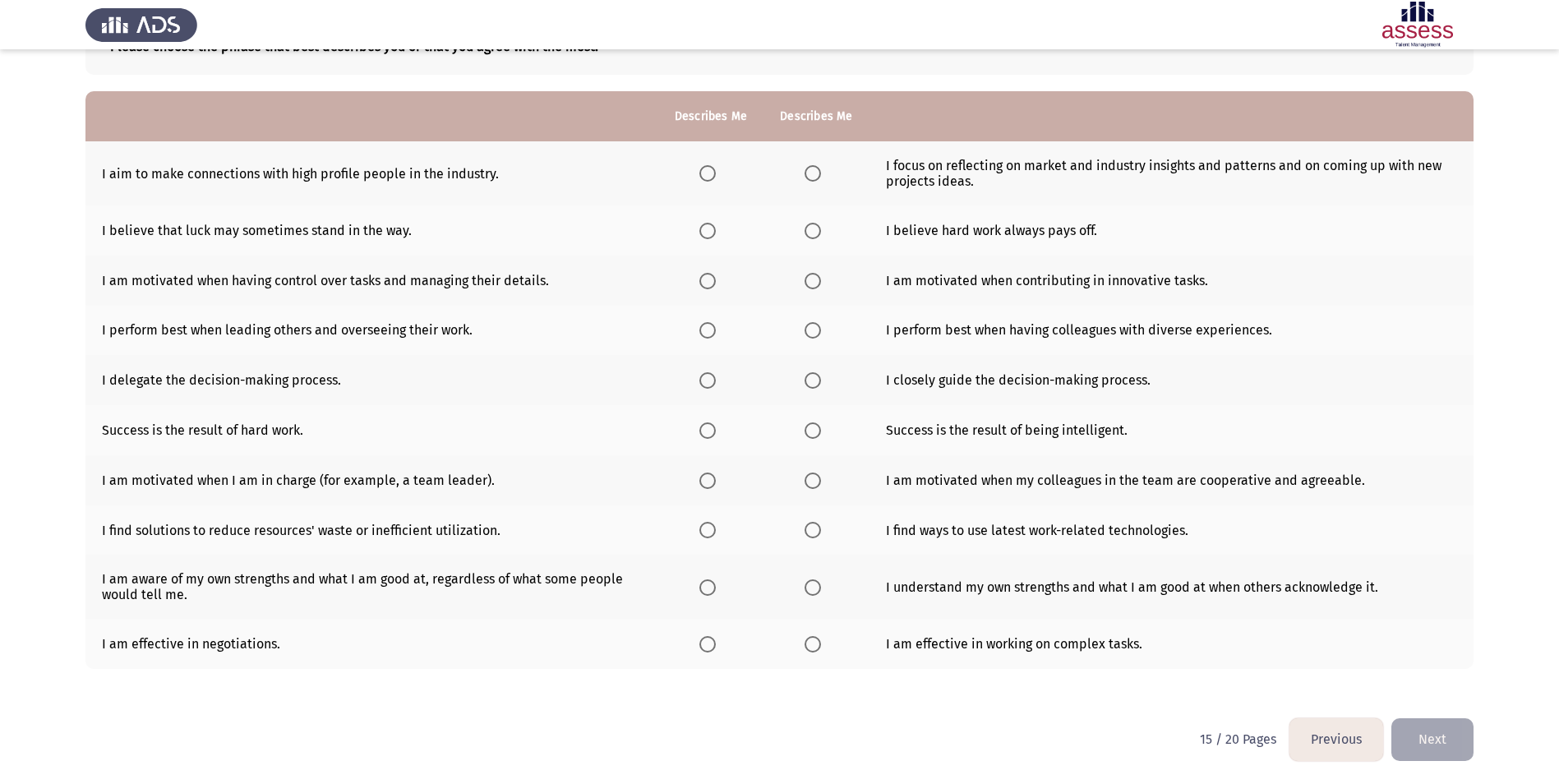
click at [821, 171] on label "Select an option" at bounding box center [815, 173] width 23 height 16
click at [821, 171] on input "Select an option" at bounding box center [813, 173] width 16 height 16
click at [819, 645] on span "Select an option" at bounding box center [813, 644] width 16 height 16
click at [819, 645] on input "Select an option" at bounding box center [813, 644] width 16 height 16
click at [708, 586] on span "Select an option" at bounding box center [707, 587] width 16 height 16
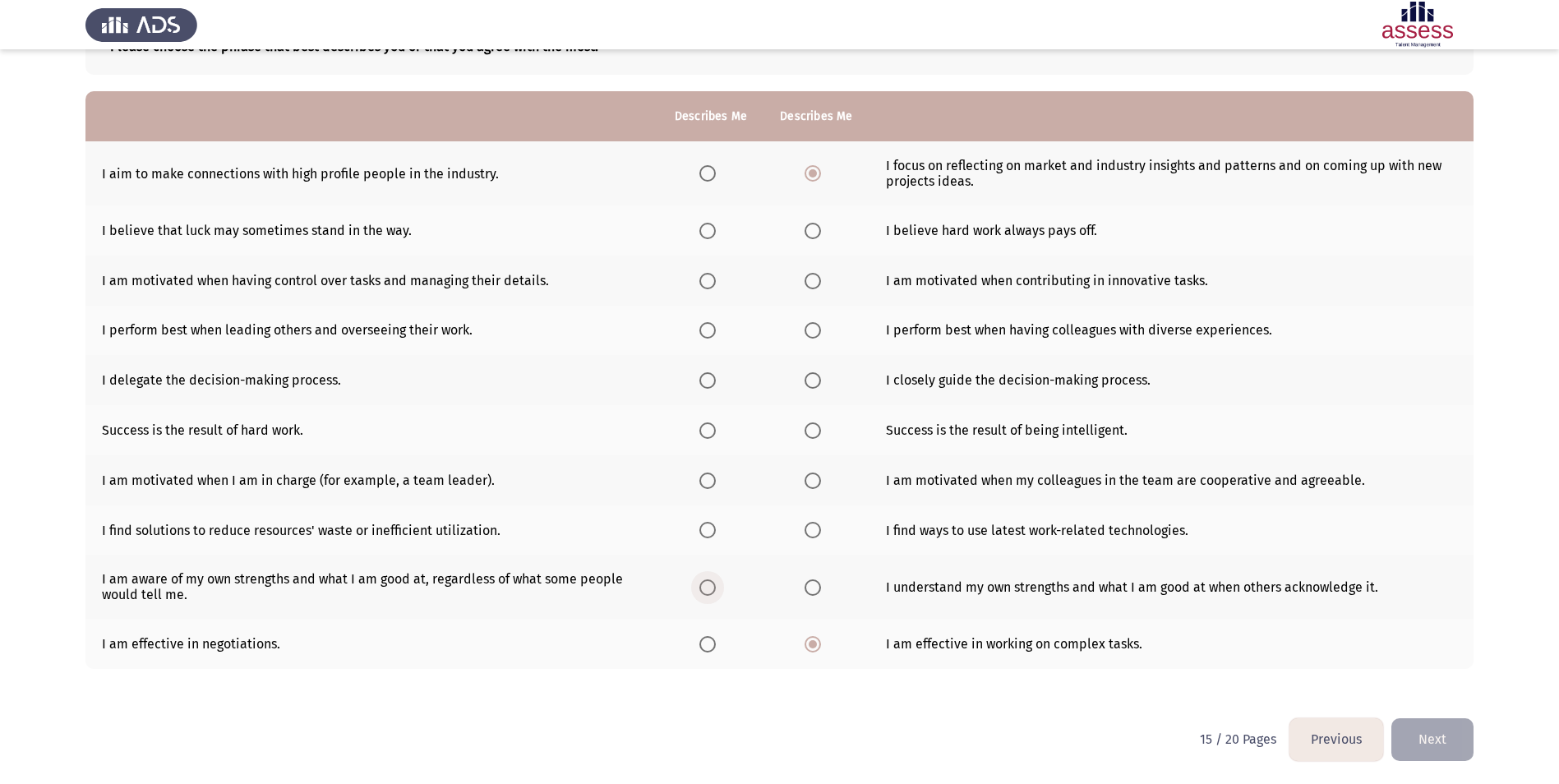
click at [708, 586] on input "Select an option" at bounding box center [707, 587] width 16 height 16
click at [804, 527] on span "Select an option" at bounding box center [813, 530] width 16 height 16
click at [804, 527] on input "Select an option" at bounding box center [813, 530] width 16 height 16
click at [831, 474] on th at bounding box center [816, 479] width 105 height 50
click at [804, 475] on span "Select an option" at bounding box center [813, 480] width 16 height 16
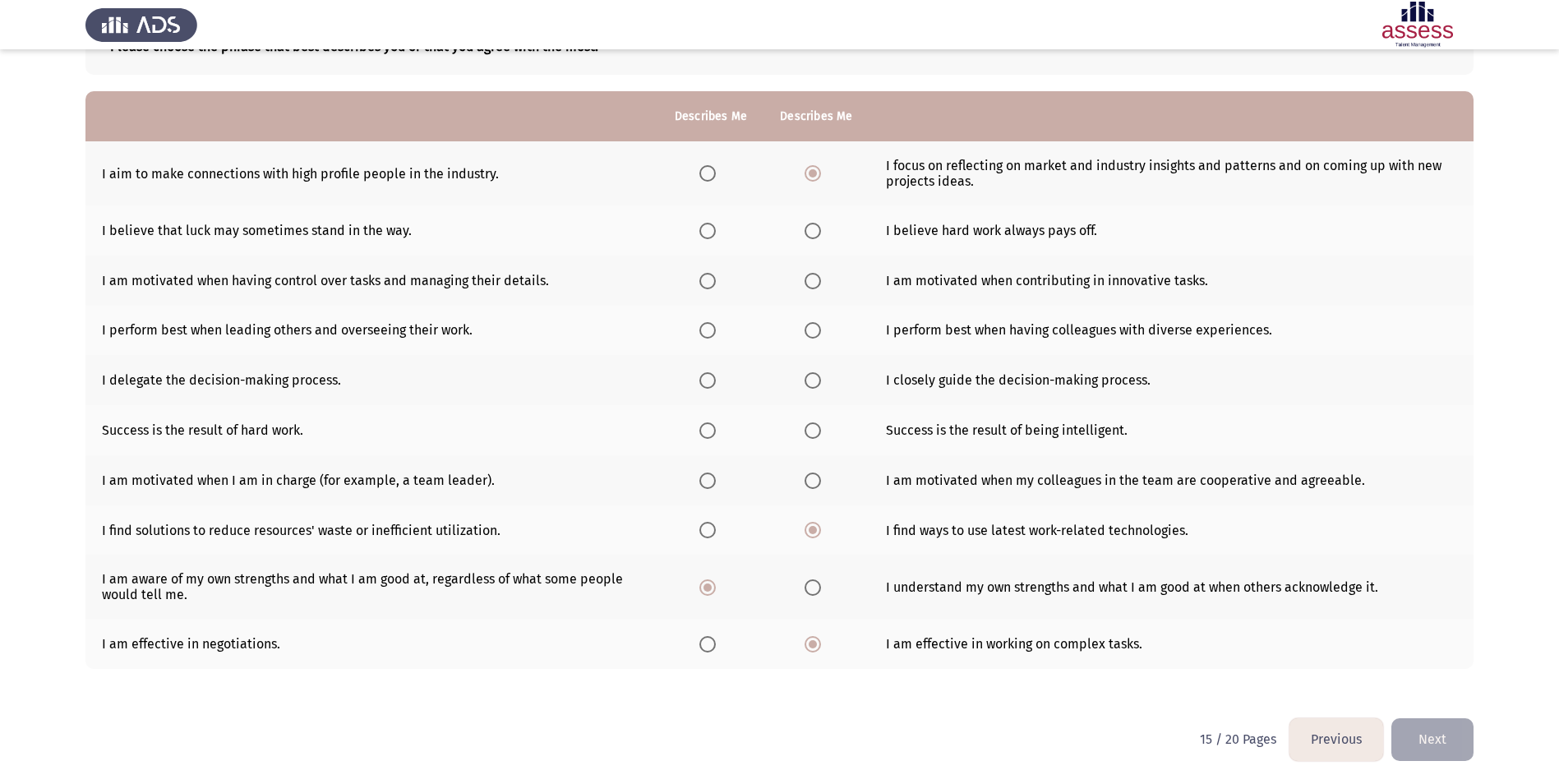
click at [804, 475] on input "Select an option" at bounding box center [813, 480] width 16 height 16
click at [711, 434] on span "Select an option" at bounding box center [707, 431] width 16 height 16
click at [711, 434] on input "Select an option" at bounding box center [707, 431] width 16 height 16
click at [821, 376] on label "Select an option" at bounding box center [815, 381] width 23 height 16
click at [821, 376] on input "Select an option" at bounding box center [813, 381] width 16 height 16
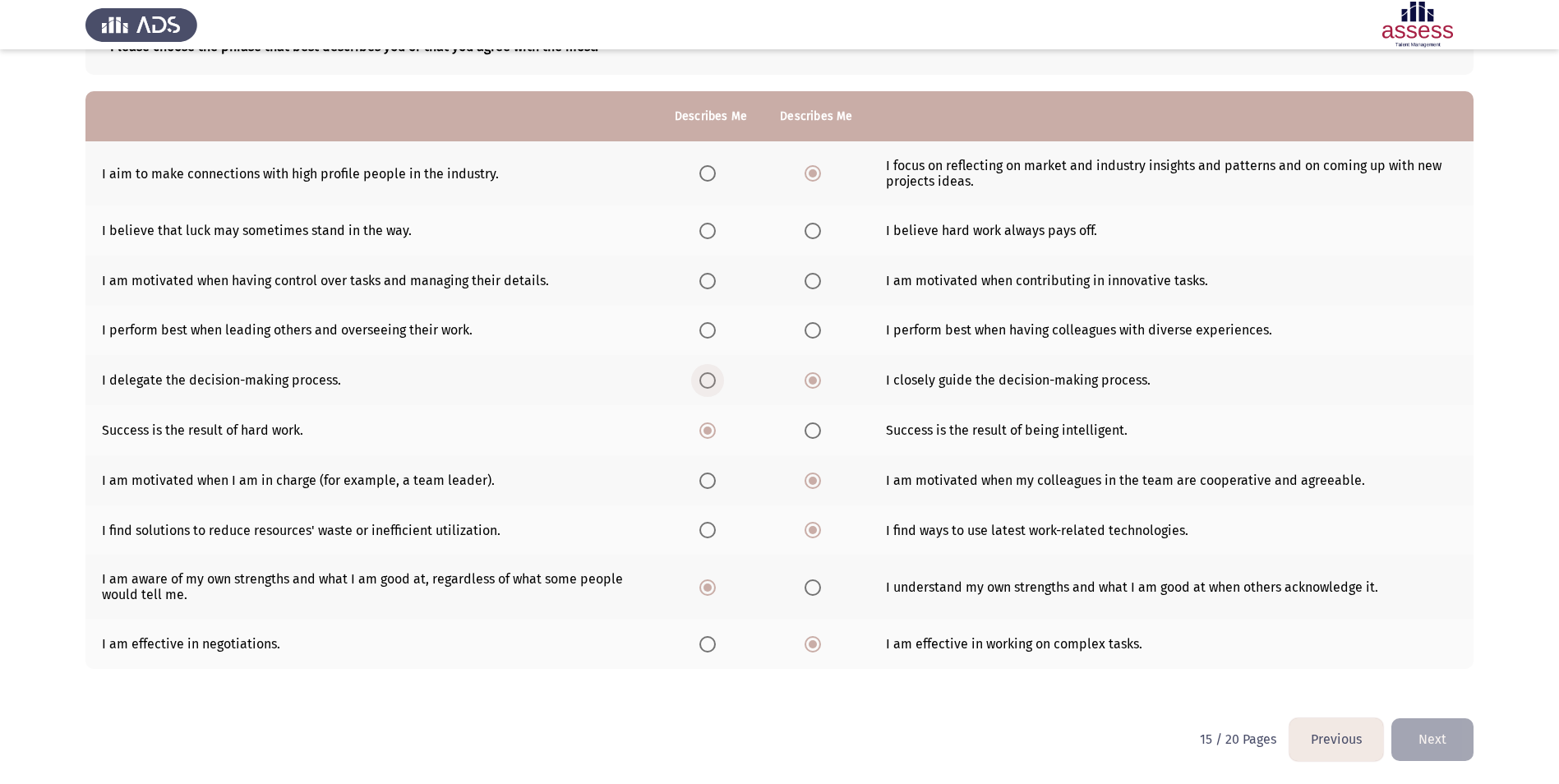
click at [716, 384] on span "Select an option" at bounding box center [707, 381] width 16 height 16
click at [716, 384] on input "Select an option" at bounding box center [707, 381] width 16 height 16
click at [821, 328] on label "Select an option" at bounding box center [815, 330] width 23 height 16
click at [821, 328] on input "Select an option" at bounding box center [813, 330] width 16 height 16
click at [819, 286] on span "Select an option" at bounding box center [813, 281] width 16 height 16
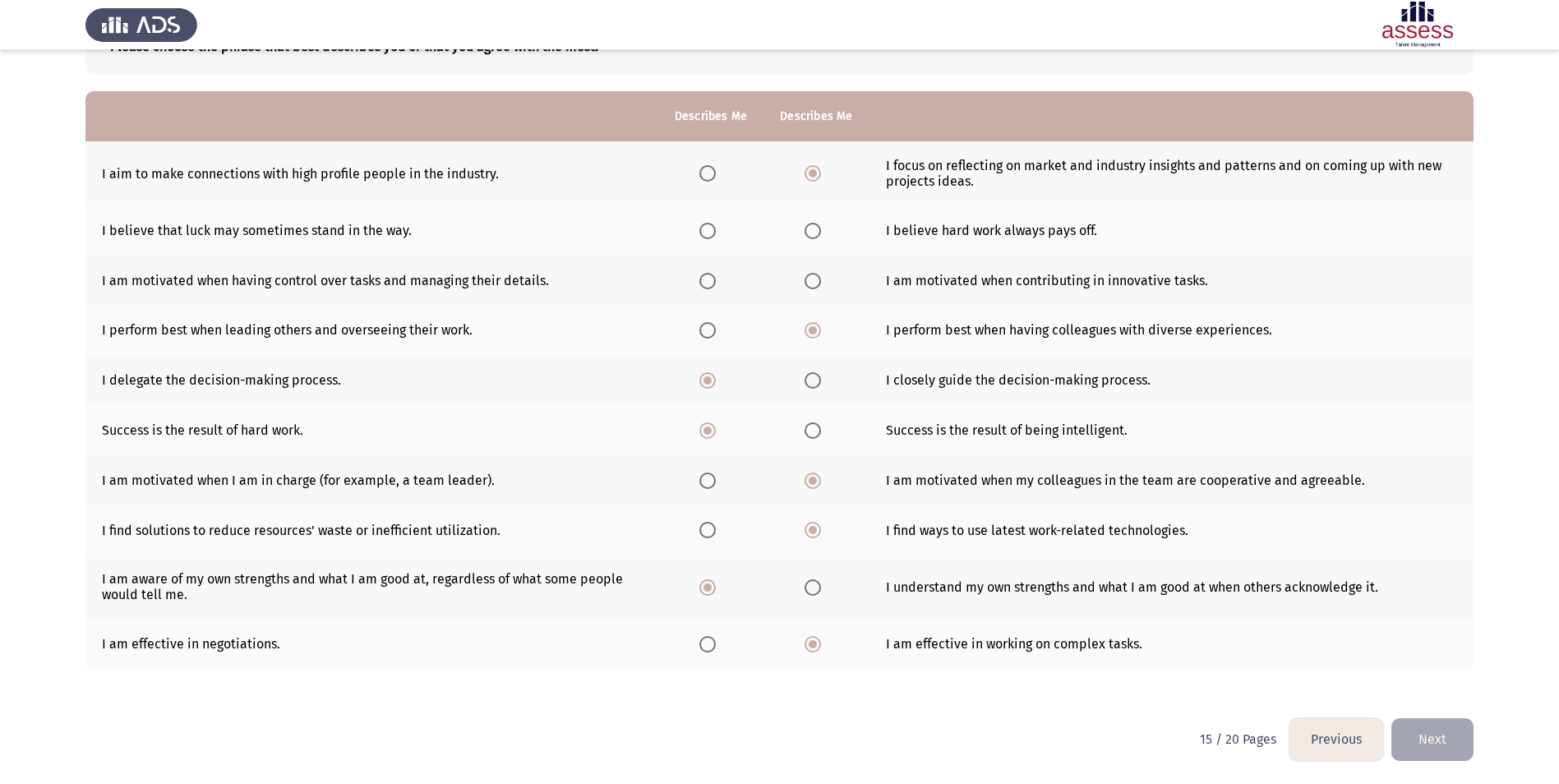
click at [819, 286] on input "Select an option" at bounding box center [813, 281] width 16 height 16
click at [701, 232] on span "Select an option" at bounding box center [707, 231] width 16 height 16
click at [701, 232] on input "Select an option" at bounding box center [707, 231] width 16 height 16
click at [1430, 740] on button "Next" at bounding box center [1432, 739] width 83 height 42
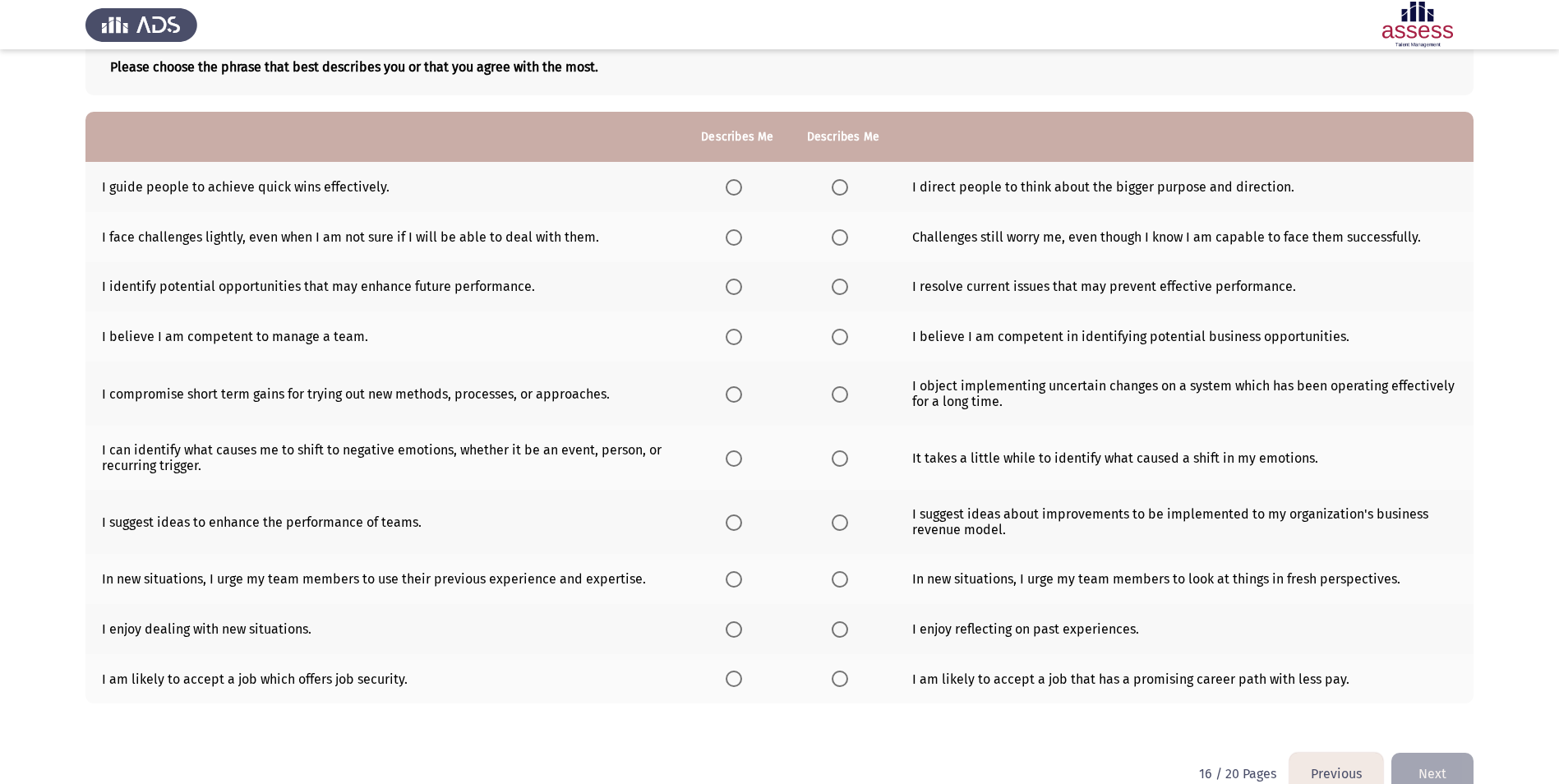
scroll to position [134, 0]
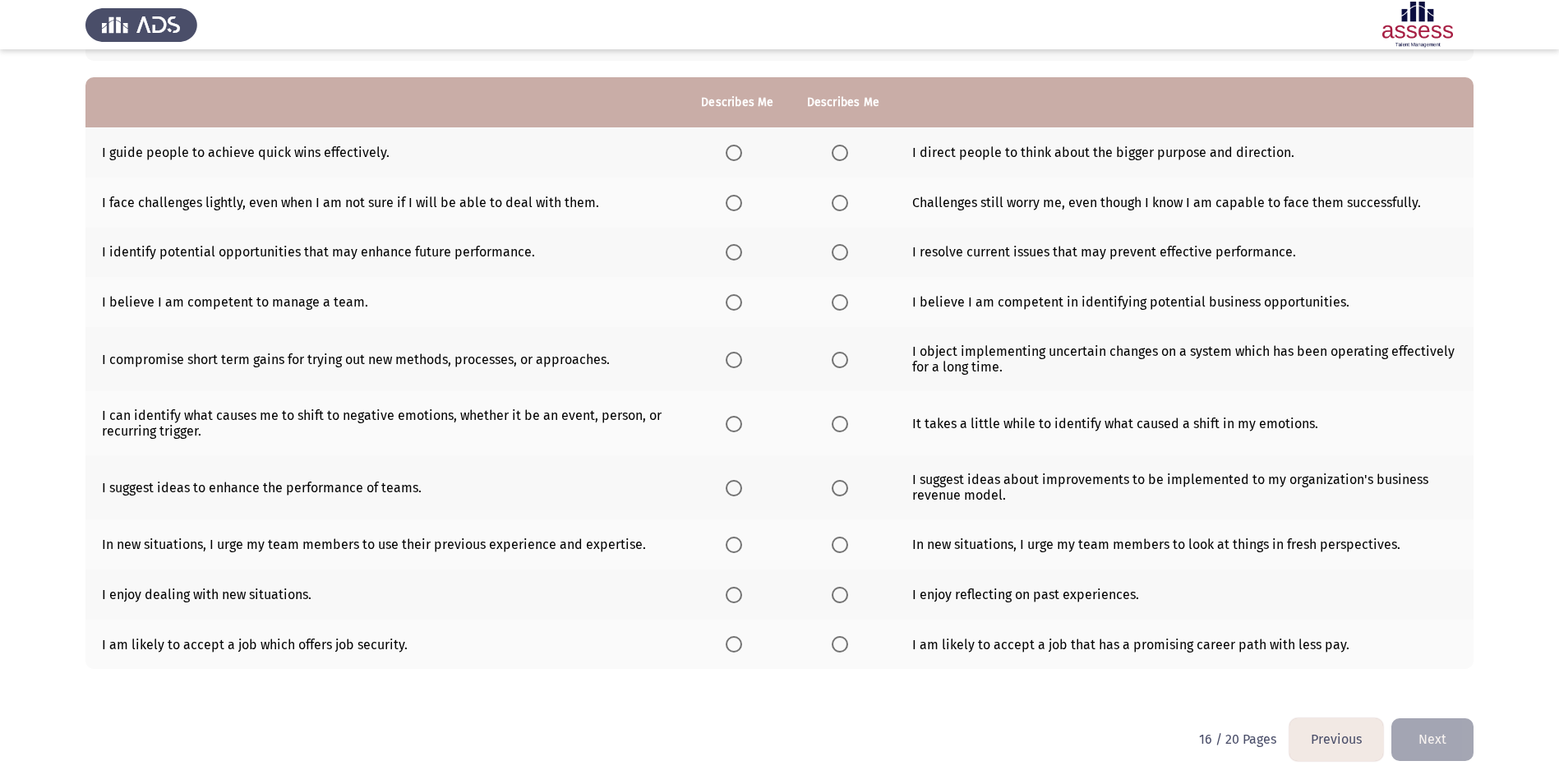
click at [724, 152] on th at bounding box center [737, 151] width 105 height 50
click at [746, 154] on label "Select an option" at bounding box center [736, 153] width 23 height 16
click at [742, 154] on input "Select an option" at bounding box center [734, 153] width 16 height 16
click at [847, 206] on span "Select an option" at bounding box center [840, 203] width 16 height 16
click at [847, 206] on input "Select an option" at bounding box center [840, 203] width 16 height 16
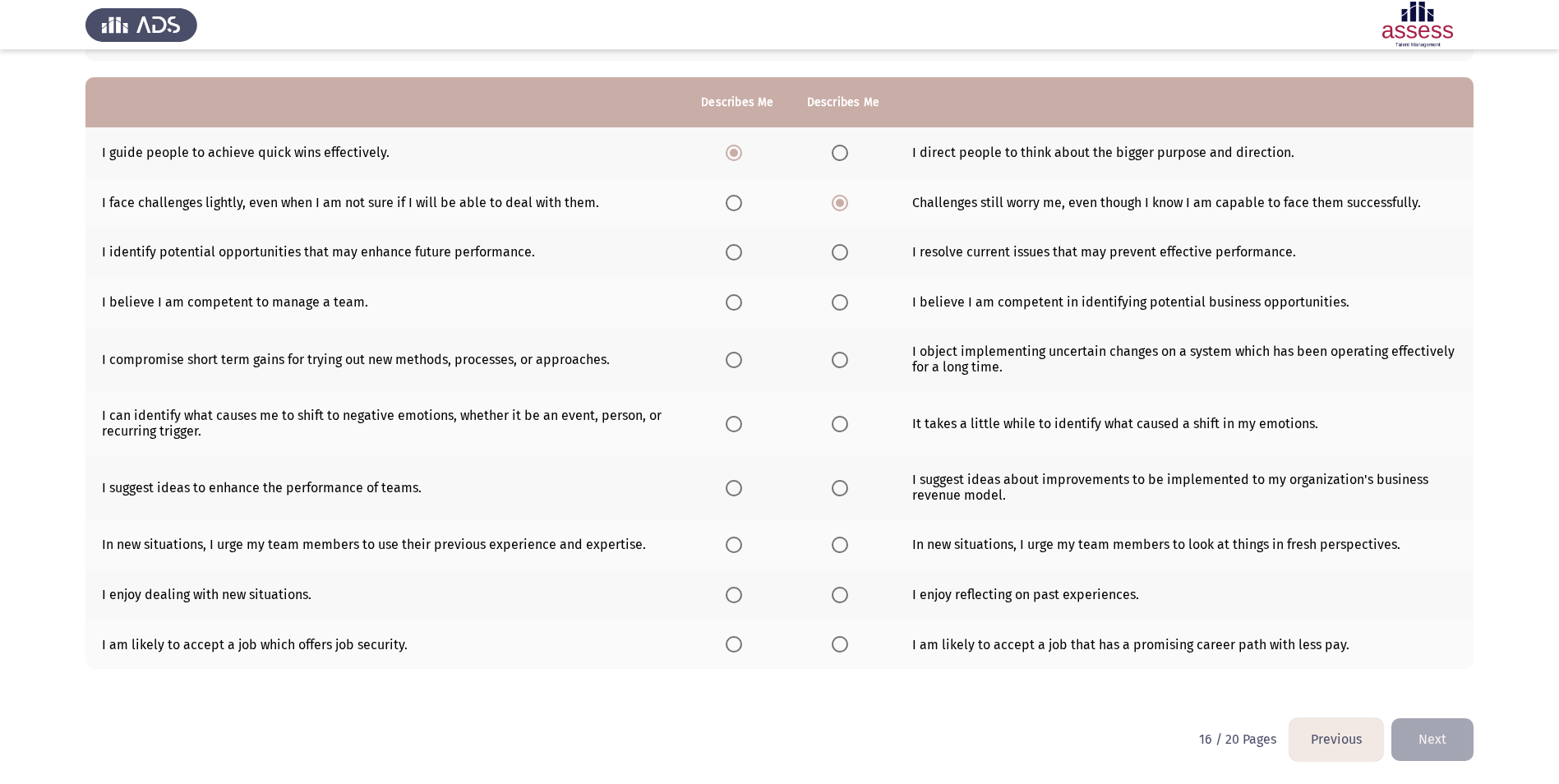
click at [732, 258] on span "Select an option" at bounding box center [734, 252] width 16 height 16
click at [732, 258] on input "Select an option" at bounding box center [734, 252] width 16 height 16
click at [734, 302] on span "Select an option" at bounding box center [734, 302] width 16 height 16
click at [734, 302] on input "Select an option" at bounding box center [734, 302] width 16 height 16
click at [750, 352] on th at bounding box center [737, 359] width 105 height 64
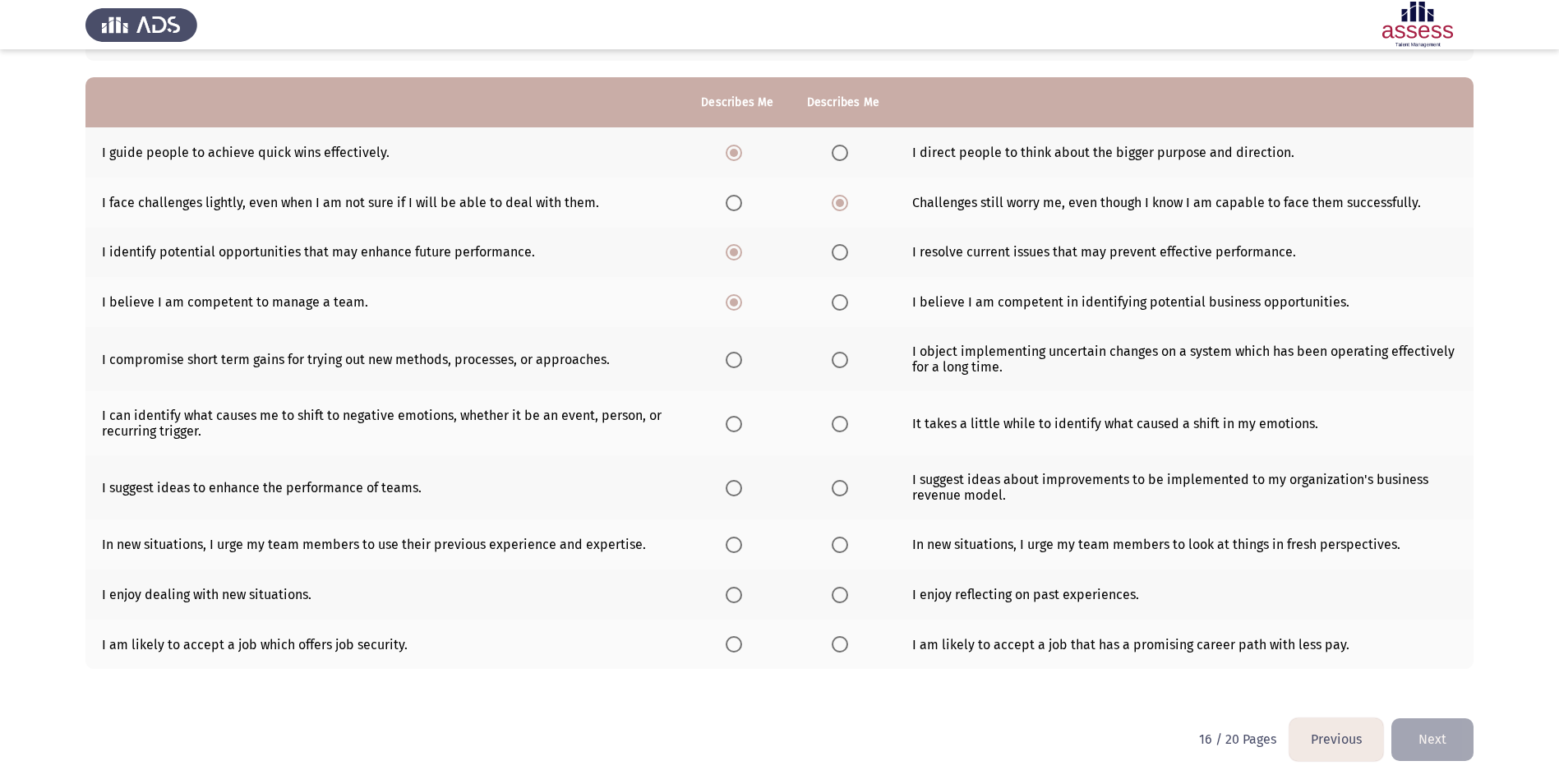
click at [733, 358] on span "Select an option" at bounding box center [734, 360] width 16 height 16
click at [733, 358] on input "Select an option" at bounding box center [734, 360] width 16 height 16
click at [737, 422] on span "Select an option" at bounding box center [734, 424] width 16 height 16
click at [737, 422] on input "Select an option" at bounding box center [734, 424] width 16 height 16
click at [838, 487] on span "Select an option" at bounding box center [840, 488] width 16 height 16
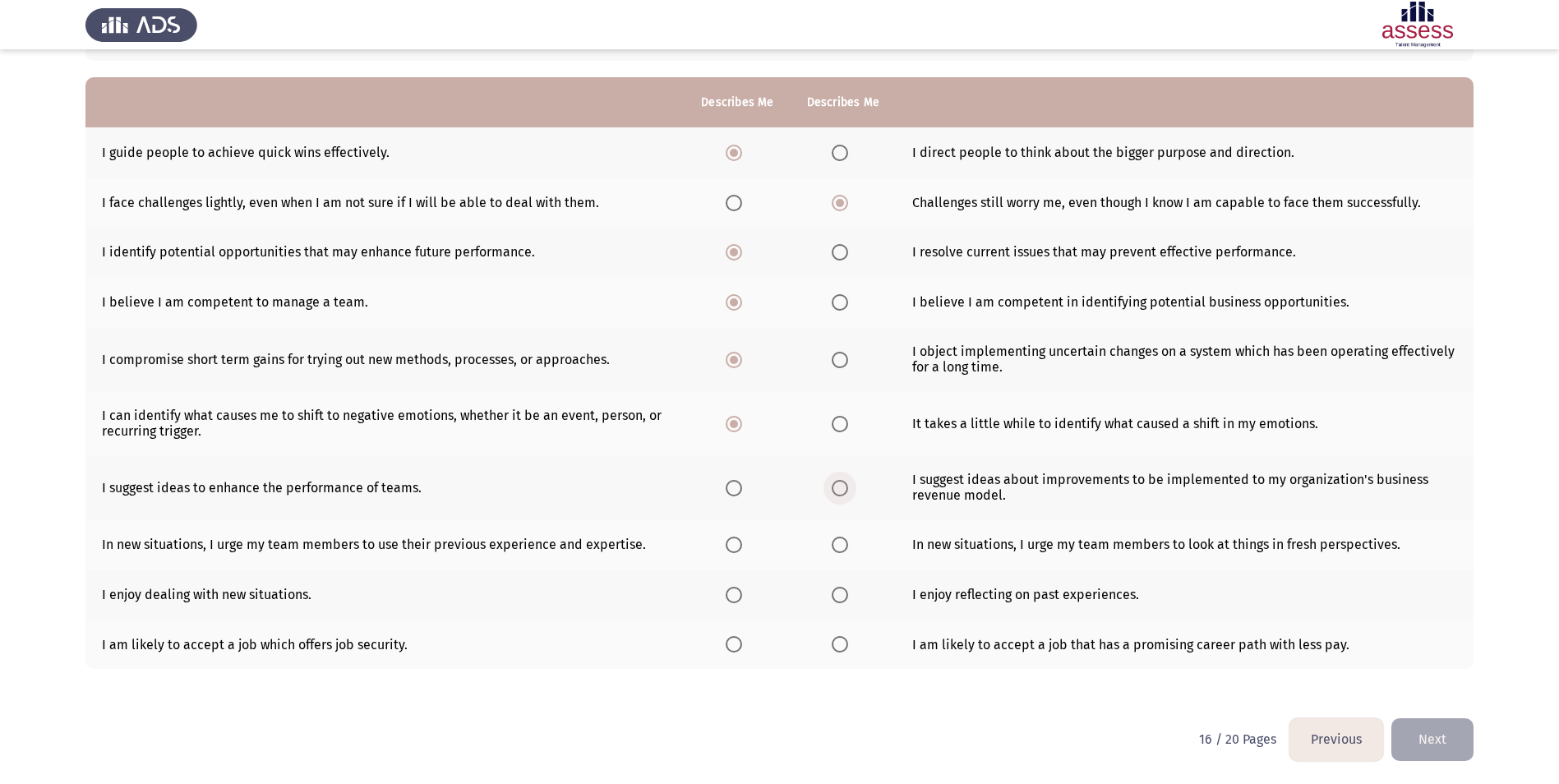
click at [838, 487] on input "Select an option" at bounding box center [840, 488] width 16 height 16
click at [735, 548] on span "Select an option" at bounding box center [734, 545] width 16 height 16
click at [735, 548] on input "Select an option" at bounding box center [734, 545] width 16 height 16
click at [740, 597] on span "Select an option" at bounding box center [734, 595] width 16 height 16
click at [740, 597] on input "Select an option" at bounding box center [734, 595] width 16 height 16
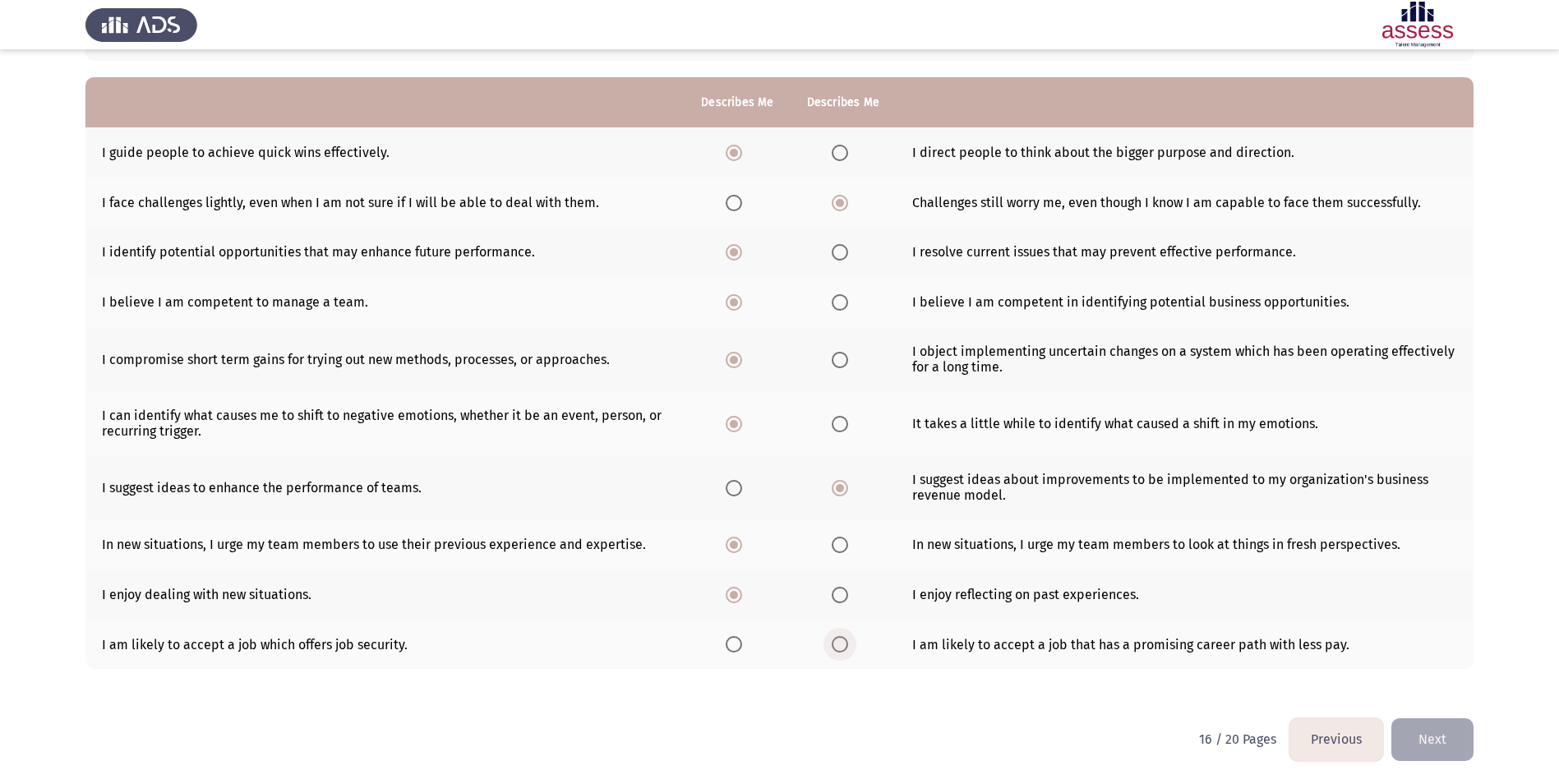
click at [838, 636] on span "Select an option" at bounding box center [840, 644] width 16 height 16
click at [838, 636] on input "Select an option" at bounding box center [840, 644] width 16 height 16
click at [1435, 742] on button "Next" at bounding box center [1432, 739] width 83 height 42
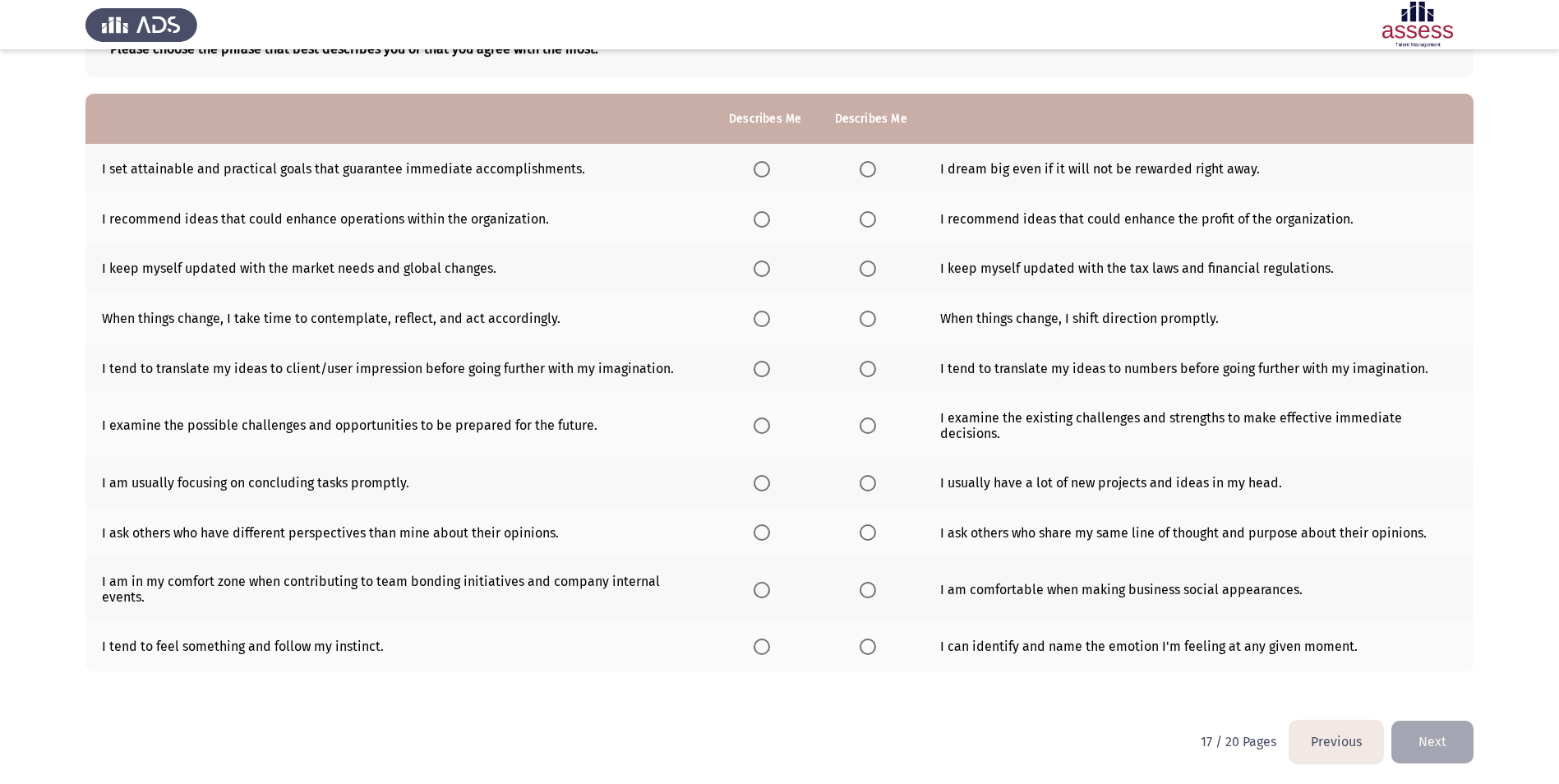
scroll to position [120, 0]
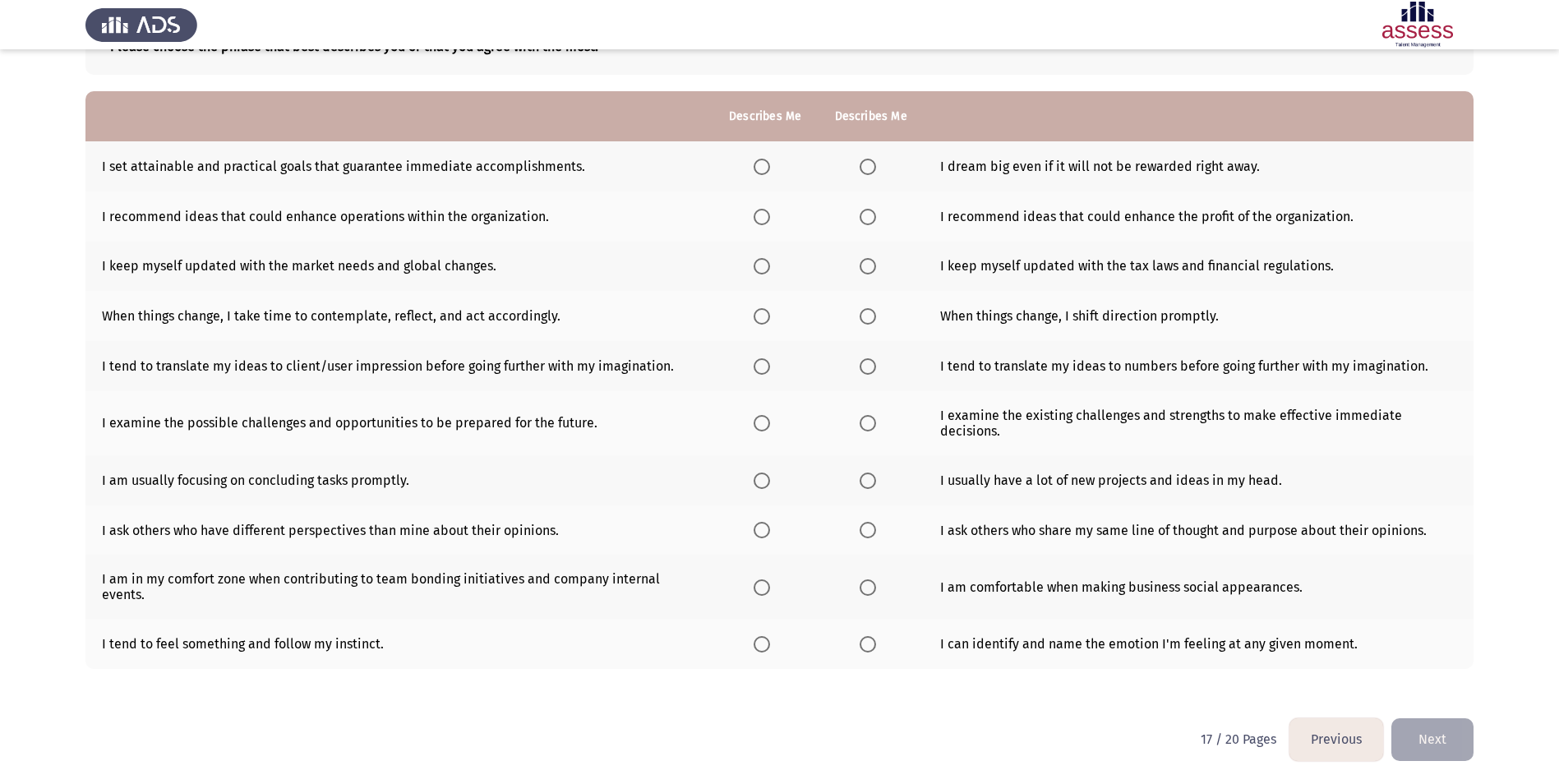
click at [755, 168] on th at bounding box center [765, 166] width 105 height 50
click at [759, 168] on span "Select an option" at bounding box center [762, 167] width 16 height 16
click at [759, 168] on input "Select an option" at bounding box center [762, 167] width 16 height 16
click at [762, 217] on span "Select an option" at bounding box center [762, 217] width 16 height 16
click at [762, 217] on input "Select an option" at bounding box center [762, 217] width 16 height 16
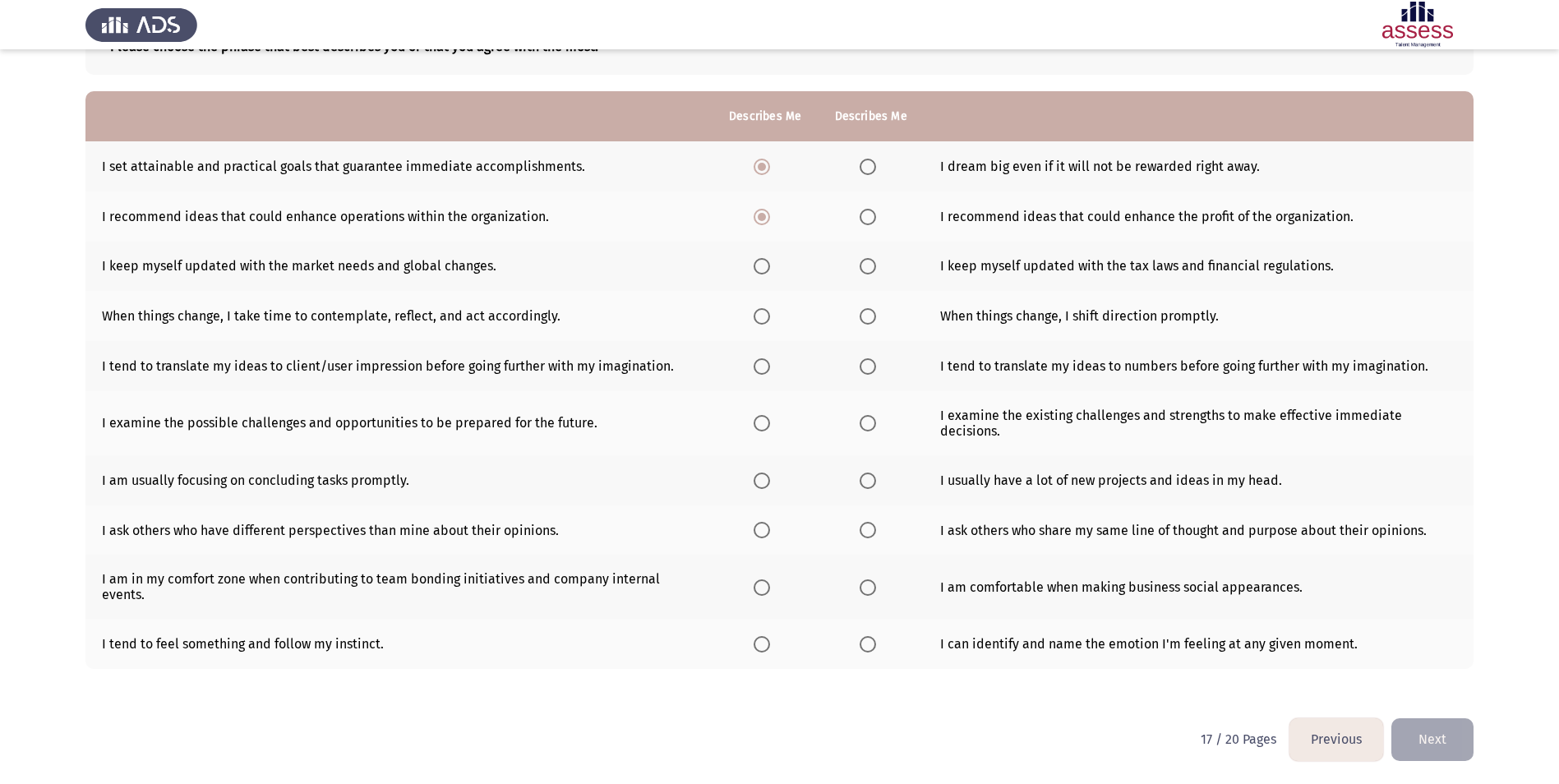
click at [762, 267] on span "Select an option" at bounding box center [762, 266] width 16 height 16
click at [762, 267] on input "Select an option" at bounding box center [762, 266] width 16 height 16
click at [864, 315] on span "Select an option" at bounding box center [868, 316] width 16 height 16
click at [864, 315] on input "Select an option" at bounding box center [868, 316] width 16 height 16
click at [869, 365] on span "Select an option" at bounding box center [868, 366] width 16 height 16
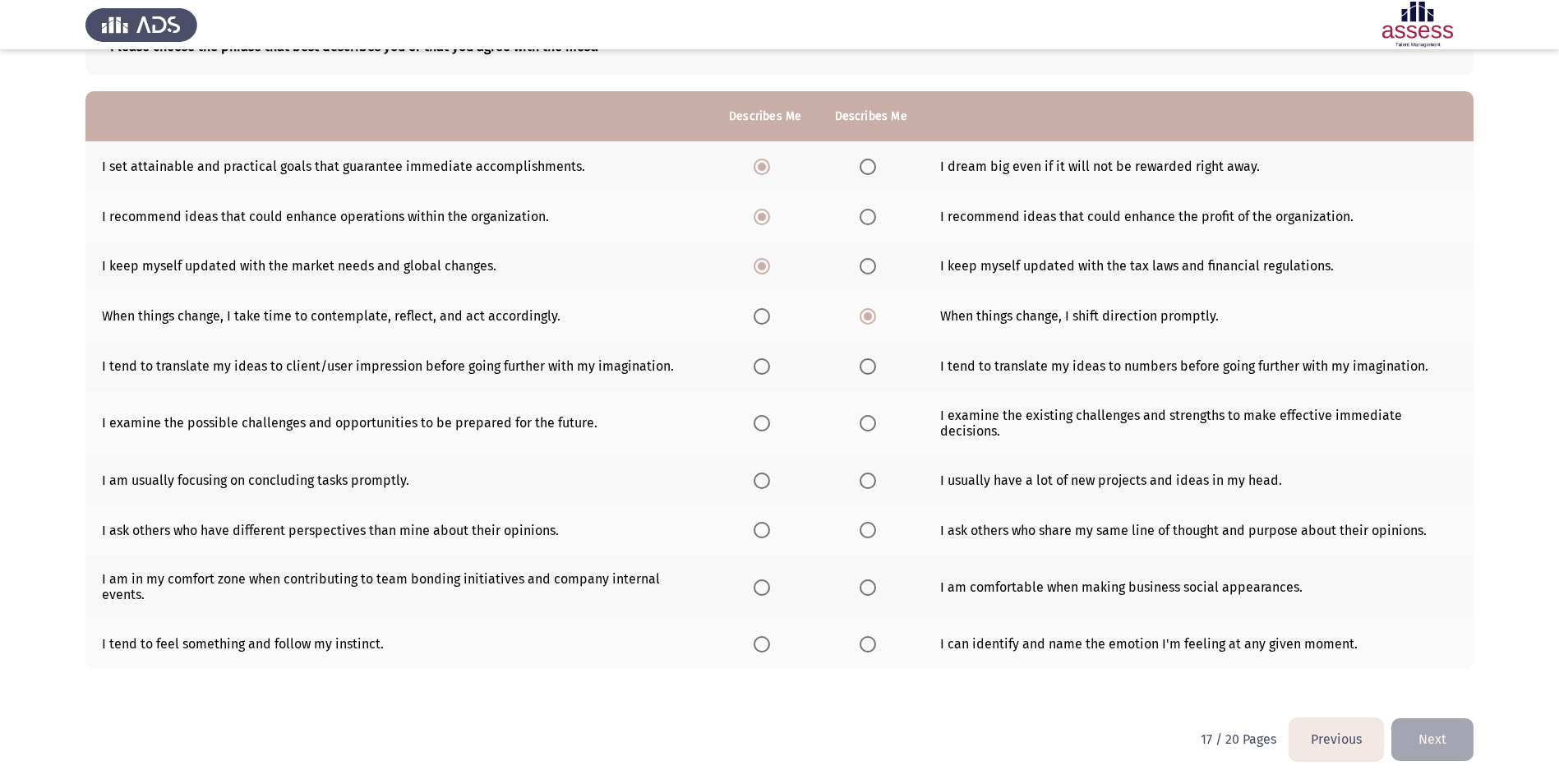
click at [869, 365] on input "Select an option" at bounding box center [868, 366] width 16 height 16
click at [761, 425] on span "Select an option" at bounding box center [762, 423] width 16 height 16
click at [761, 425] on input "Select an option" at bounding box center [762, 423] width 16 height 16
click at [872, 476] on span "Select an option" at bounding box center [868, 480] width 16 height 16
click at [872, 476] on input "Select an option" at bounding box center [868, 480] width 16 height 16
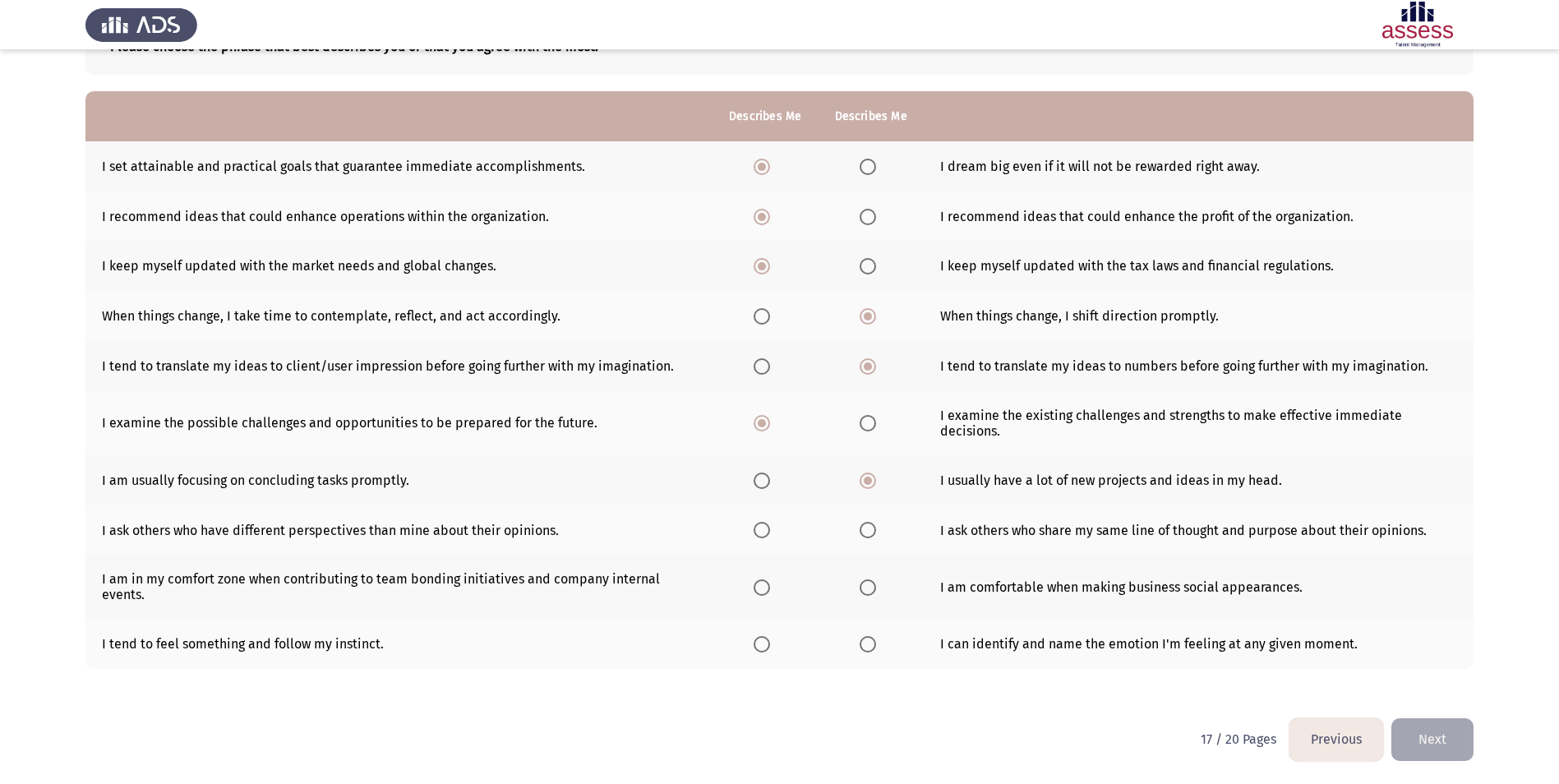
click at [768, 528] on span "Select an option" at bounding box center [762, 530] width 16 height 16
click at [768, 528] on input "Select an option" at bounding box center [762, 530] width 16 height 16
click at [872, 582] on span "Select an option" at bounding box center [868, 587] width 16 height 16
click at [872, 582] on input "Select an option" at bounding box center [868, 587] width 16 height 16
click at [765, 588] on span "Select an option" at bounding box center [762, 587] width 16 height 16
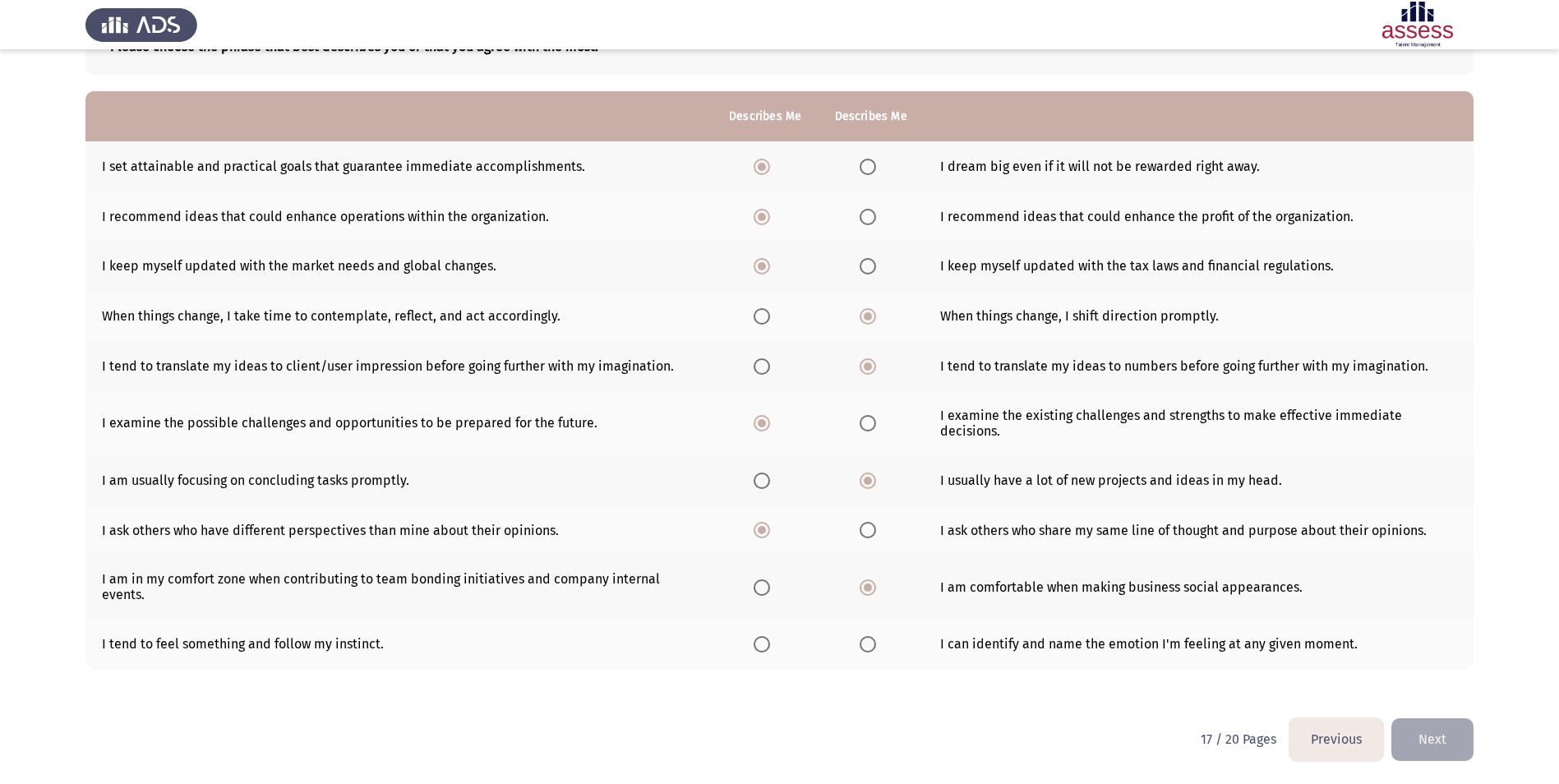
click at [765, 588] on input "Select an option" at bounding box center [762, 587] width 16 height 16
click at [879, 643] on label "Select an option" at bounding box center [871, 644] width 23 height 16
click at [876, 643] on input "Select an option" at bounding box center [868, 644] width 16 height 16
click at [1459, 727] on button "Next" at bounding box center [1432, 739] width 83 height 42
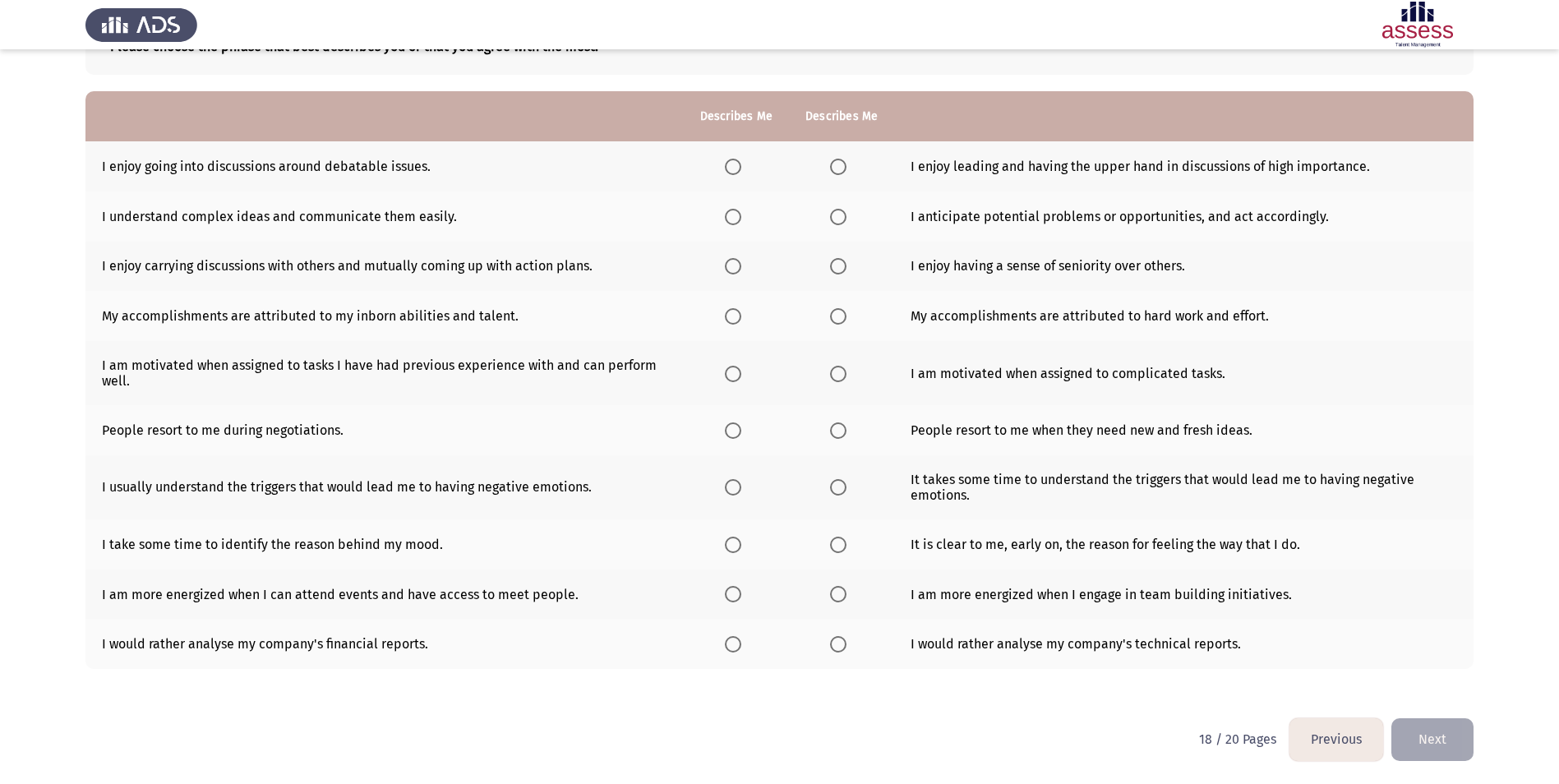
click at [723, 175] on th at bounding box center [736, 166] width 105 height 50
click at [736, 171] on span "Select an option" at bounding box center [733, 167] width 16 height 16
click at [736, 171] on input "Select an option" at bounding box center [733, 167] width 16 height 16
click at [833, 215] on span "Select an option" at bounding box center [838, 217] width 16 height 16
click at [833, 215] on input "Select an option" at bounding box center [838, 217] width 16 height 16
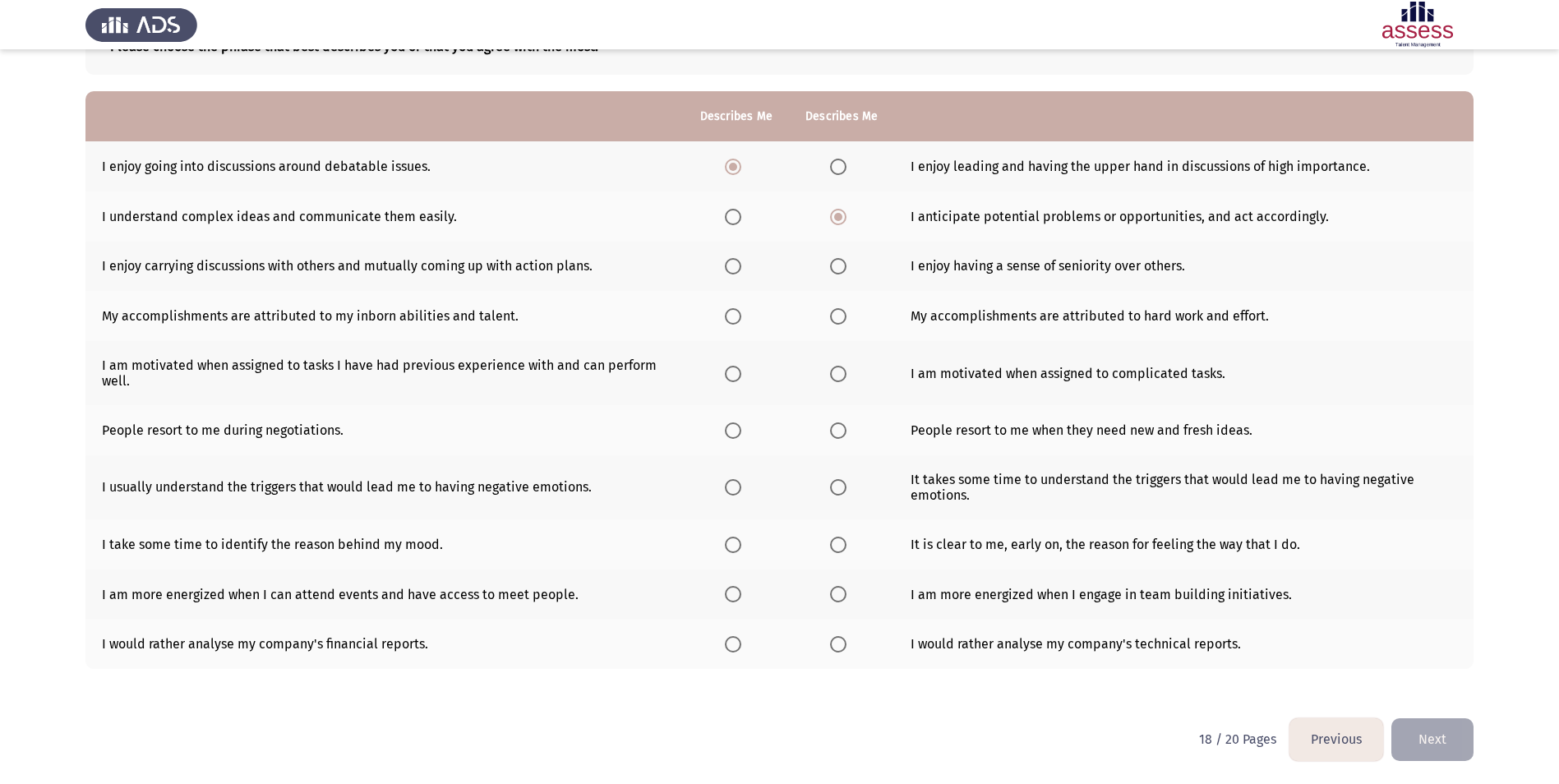
click at [849, 261] on label "Select an option" at bounding box center [841, 266] width 23 height 16
click at [847, 261] on input "Select an option" at bounding box center [838, 266] width 16 height 16
click at [847, 312] on label "Select an option" at bounding box center [841, 316] width 23 height 16
click at [847, 312] on input "Select an option" at bounding box center [838, 316] width 16 height 16
click at [840, 371] on span "Select an option" at bounding box center [838, 373] width 16 height 16
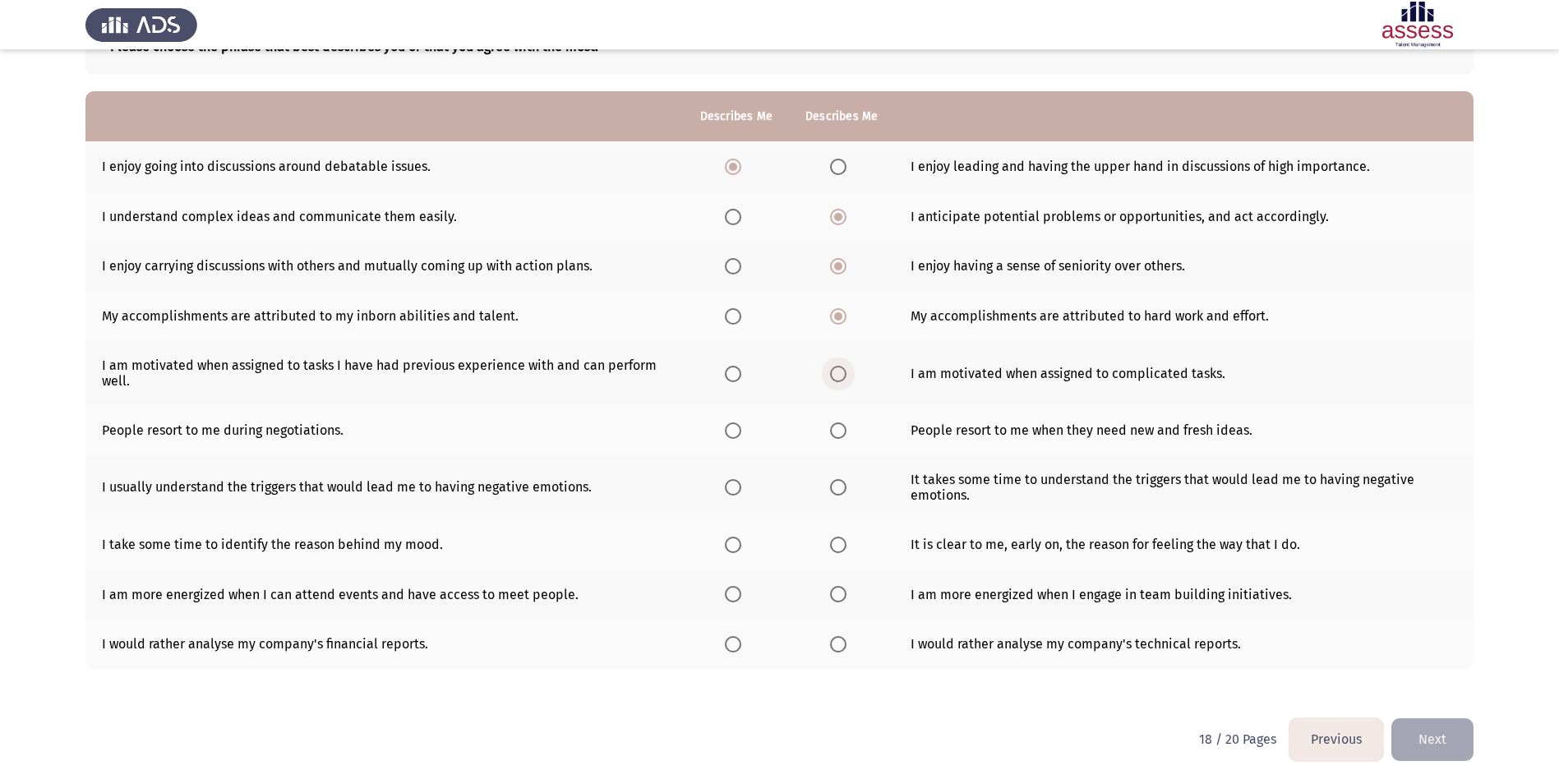
click at [840, 371] on input "Select an option" at bounding box center [838, 373] width 16 height 16
click at [839, 422] on span "Select an option" at bounding box center [838, 431] width 16 height 16
click at [839, 422] on input "Select an option" at bounding box center [838, 431] width 16 height 16
click at [733, 481] on span "Select an option" at bounding box center [733, 487] width 16 height 16
click at [733, 481] on input "Select an option" at bounding box center [733, 487] width 16 height 16
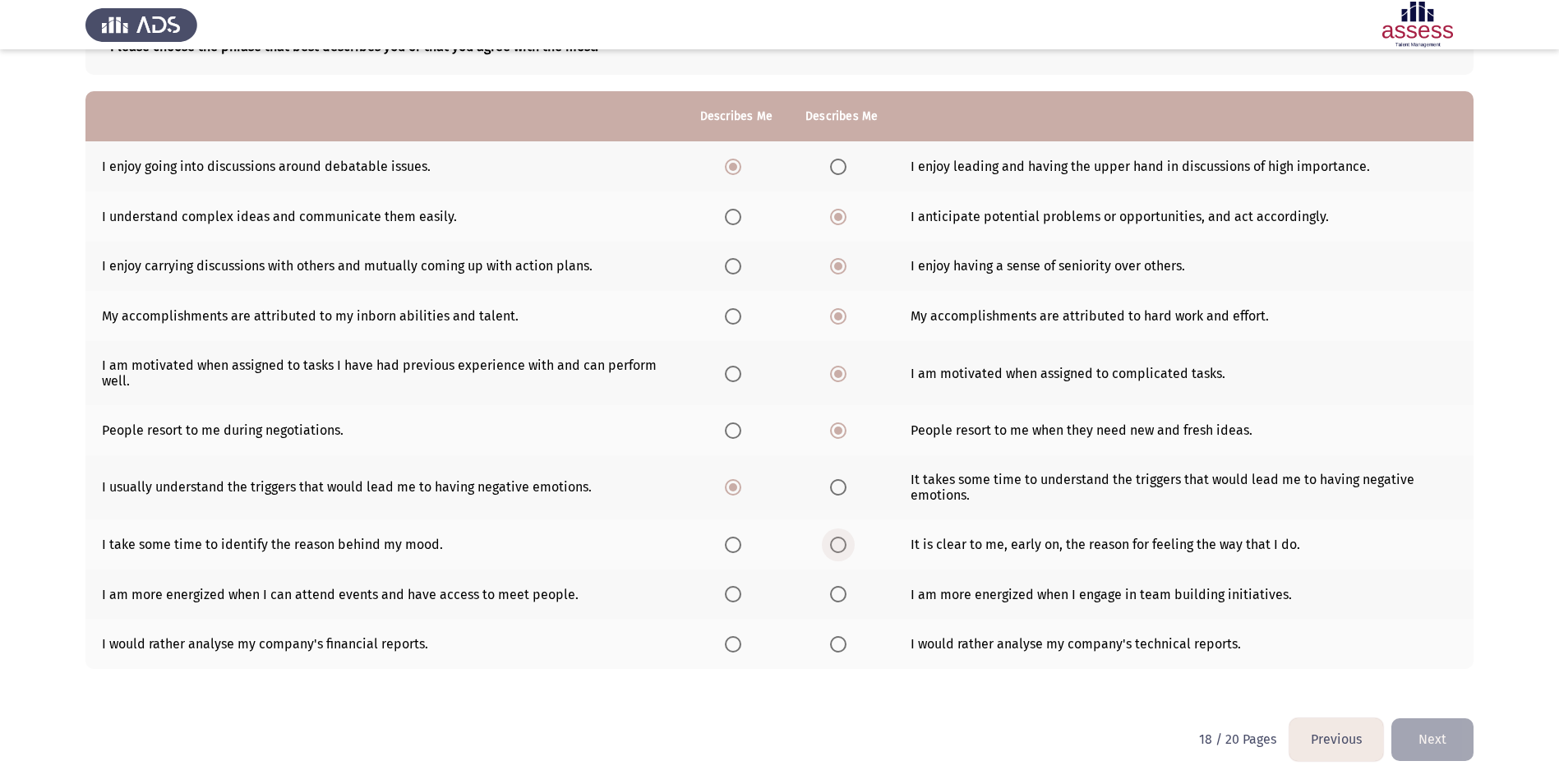
click at [834, 537] on span "Select an option" at bounding box center [838, 545] width 16 height 16
click at [834, 537] on input "Select an option" at bounding box center [838, 545] width 16 height 16
click at [830, 593] on span "Select an option" at bounding box center [838, 594] width 16 height 16
click at [830, 593] on input "Select an option" at bounding box center [838, 594] width 16 height 16
click at [838, 652] on span "Select an option" at bounding box center [838, 644] width 16 height 16
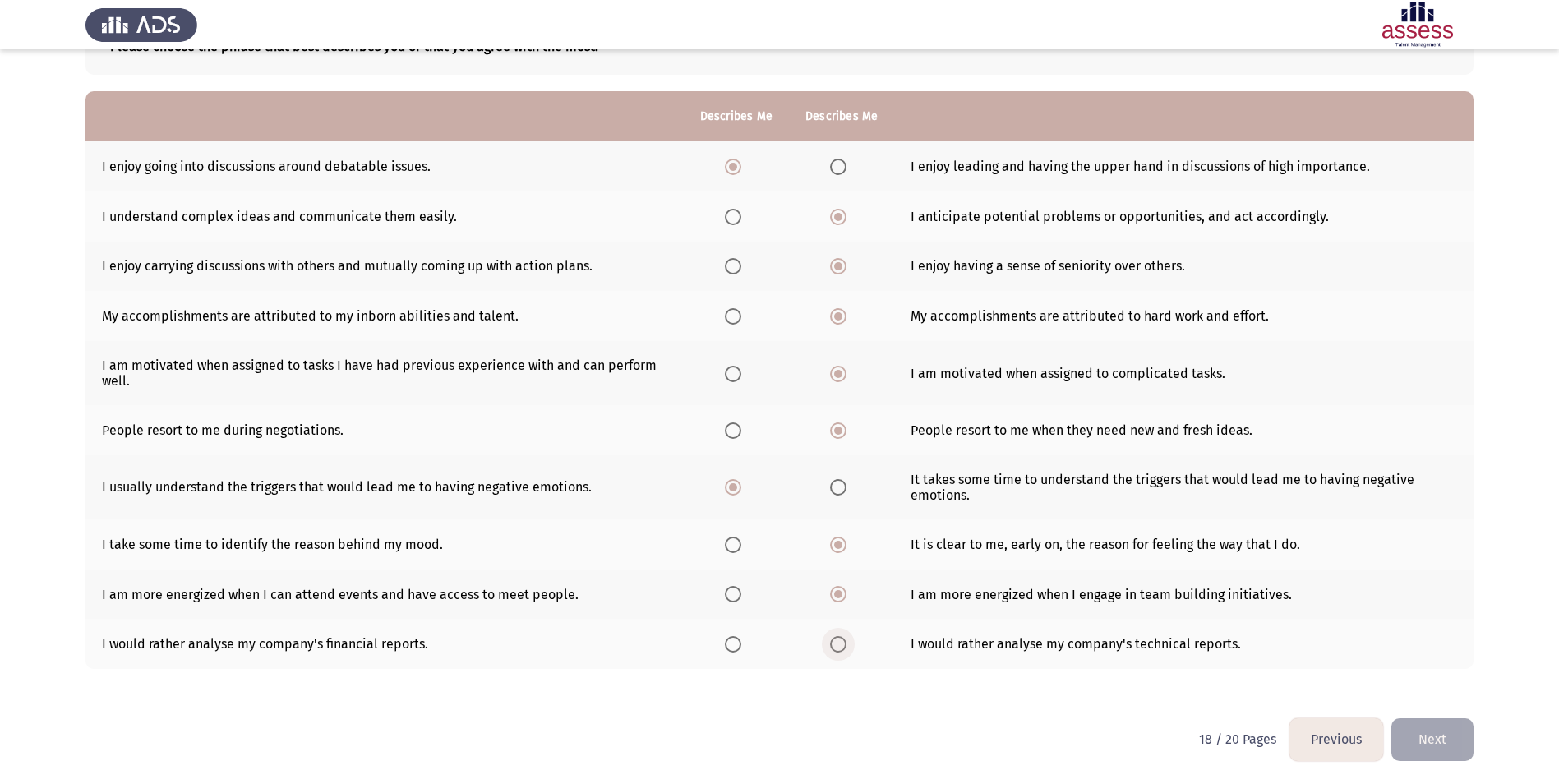
click at [838, 652] on input "Select an option" at bounding box center [838, 644] width 16 height 16
click at [1453, 749] on button "Next" at bounding box center [1432, 739] width 83 height 42
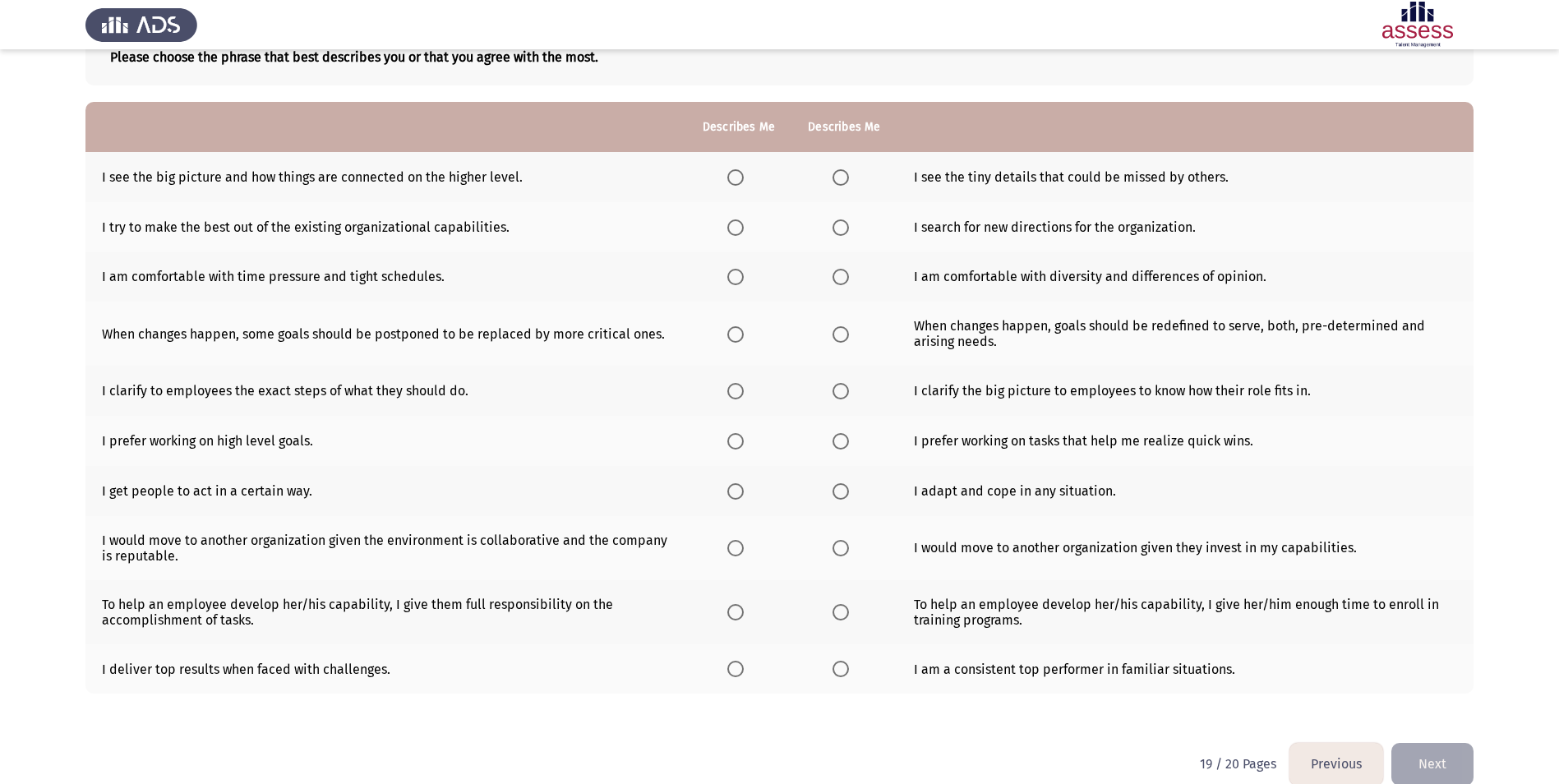
scroll to position [134, 0]
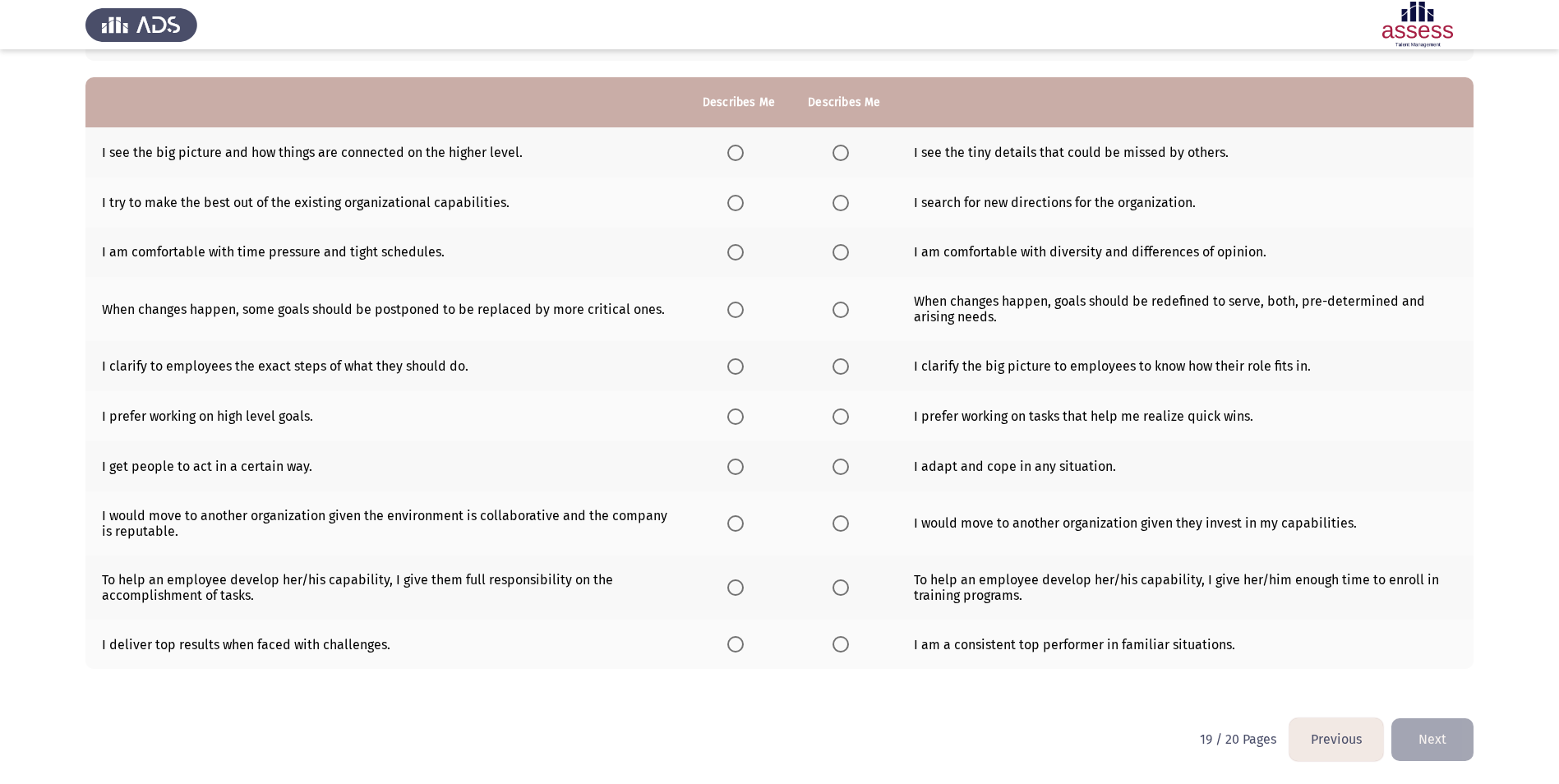
click at [838, 155] on span "Select an option" at bounding box center [841, 153] width 16 height 16
click at [838, 155] on input "Select an option" at bounding box center [841, 153] width 16 height 16
click at [738, 206] on span "Select an option" at bounding box center [736, 203] width 16 height 16
click at [738, 206] on input "Select an option" at bounding box center [736, 203] width 16 height 16
click at [840, 252] on span "Select an option" at bounding box center [841, 252] width 16 height 16
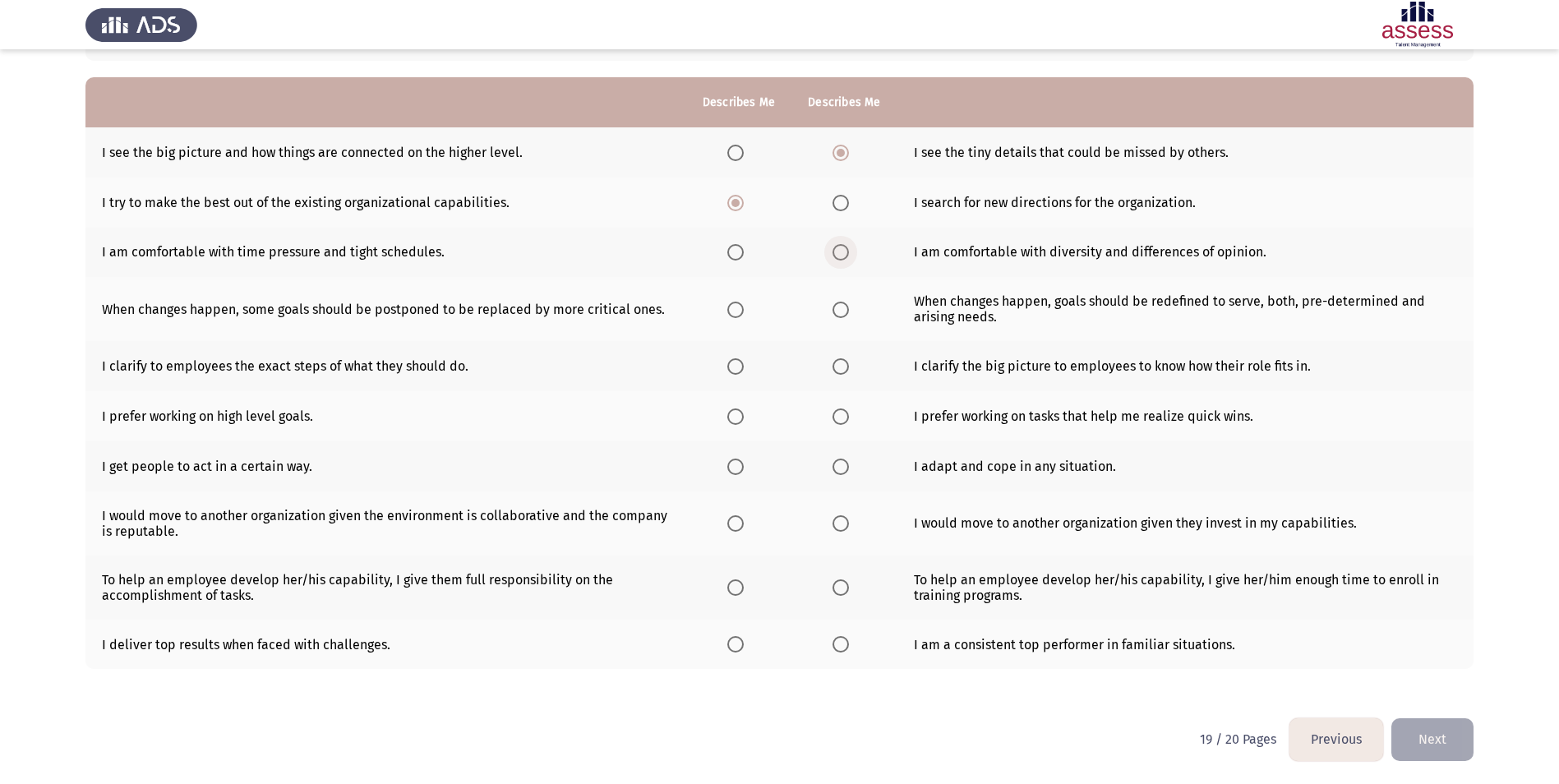
click at [840, 252] on input "Select an option" at bounding box center [841, 252] width 16 height 16
click at [732, 313] on span "Select an option" at bounding box center [736, 310] width 16 height 16
click at [732, 313] on input "Select an option" at bounding box center [736, 310] width 16 height 16
click at [731, 364] on span "Select an option" at bounding box center [736, 366] width 16 height 16
click at [731, 364] on input "Select an option" at bounding box center [736, 366] width 16 height 16
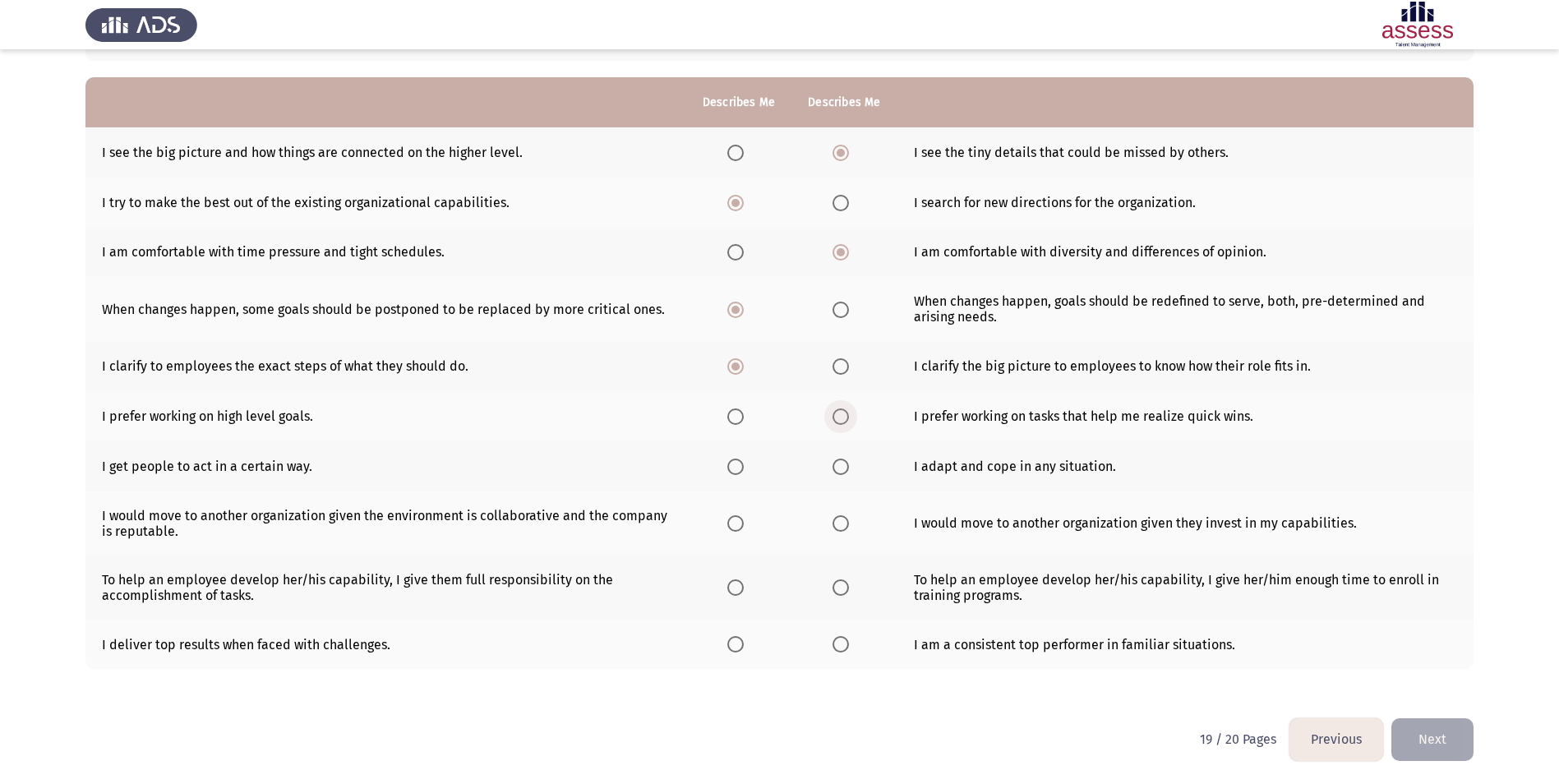
click at [833, 417] on span "Select an option" at bounding box center [841, 416] width 16 height 16
click at [833, 417] on input "Select an option" at bounding box center [841, 416] width 16 height 16
click at [829, 467] on th at bounding box center [844, 466] width 105 height 50
click at [841, 467] on span "Select an option" at bounding box center [841, 467] width 0 height 0
click at [838, 467] on input "Select an option" at bounding box center [841, 467] width 16 height 16
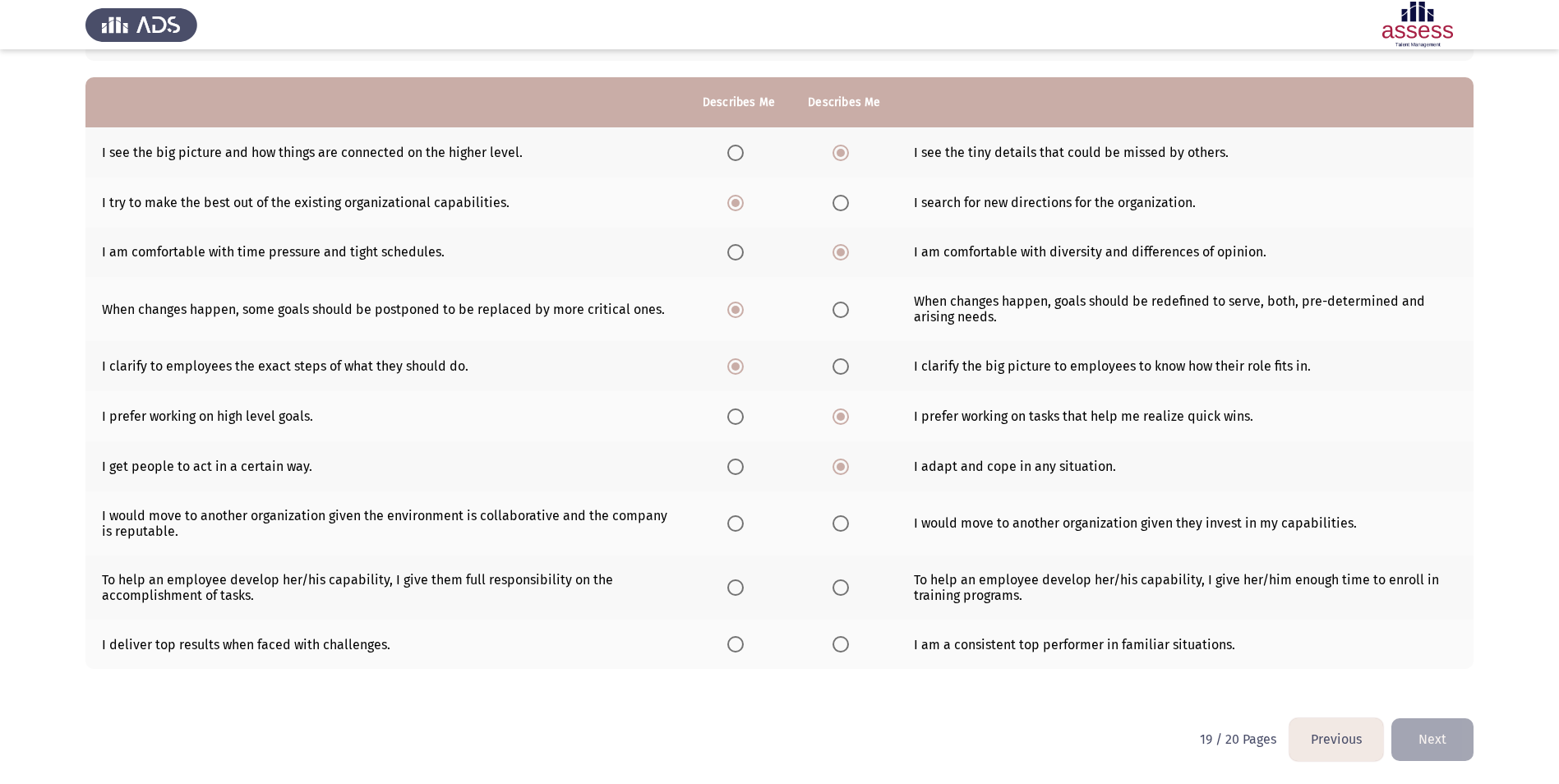
click at [732, 517] on span "Select an option" at bounding box center [736, 523] width 16 height 16
click at [732, 517] on input "Select an option" at bounding box center [736, 523] width 16 height 16
click at [844, 522] on span "Select an option" at bounding box center [841, 523] width 16 height 16
click at [844, 522] on input "Select an option" at bounding box center [841, 523] width 16 height 16
click at [732, 586] on span "Select an option" at bounding box center [736, 587] width 16 height 16
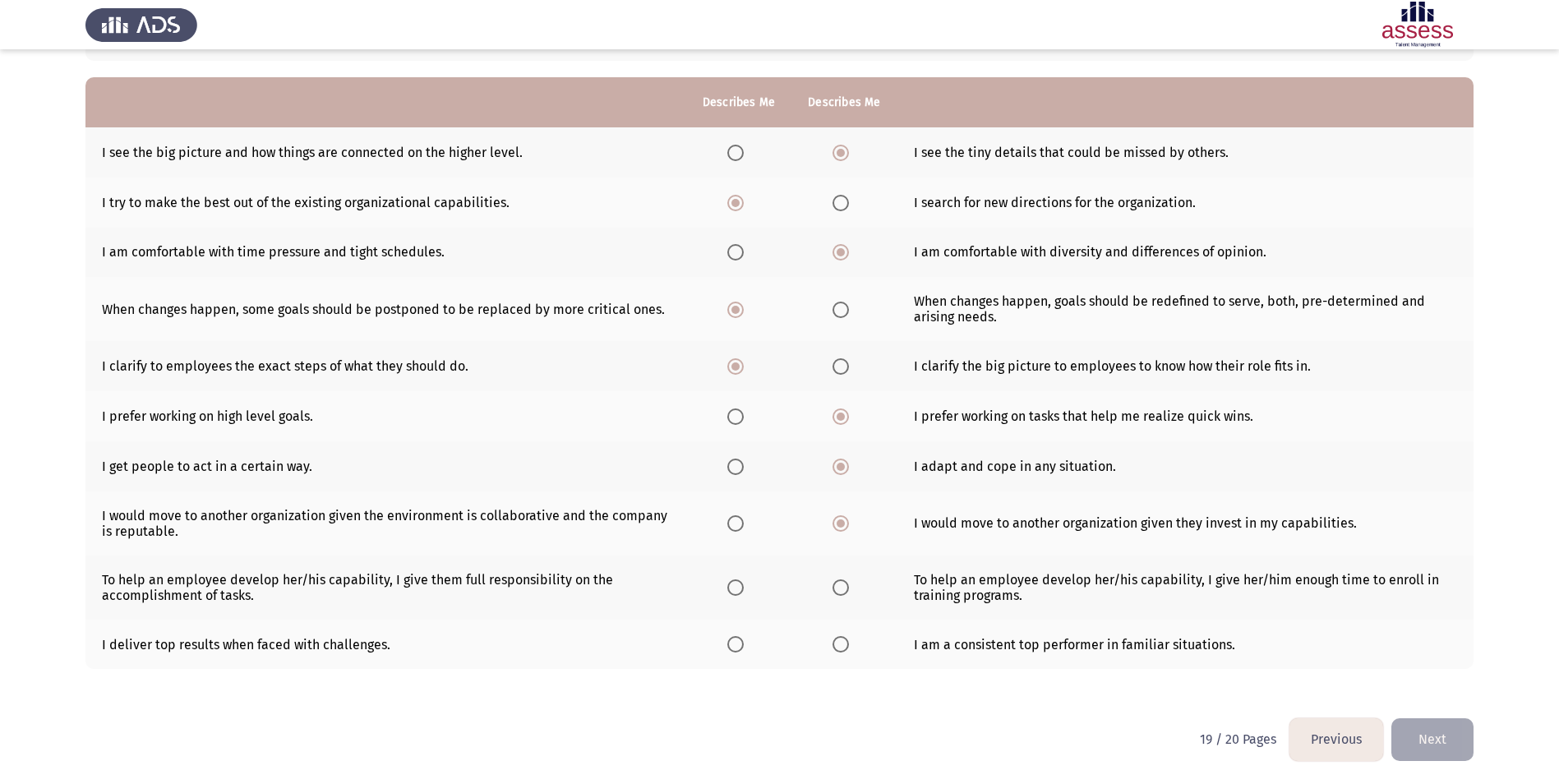
click at [732, 586] on input "Select an option" at bounding box center [736, 587] width 16 height 16
click at [838, 644] on span "Select an option" at bounding box center [841, 644] width 16 height 16
click at [838, 644] on input "Select an option" at bounding box center [841, 644] width 16 height 16
click at [750, 638] on th at bounding box center [739, 644] width 105 height 50
click at [736, 642] on span "Select an option" at bounding box center [736, 644] width 16 height 16
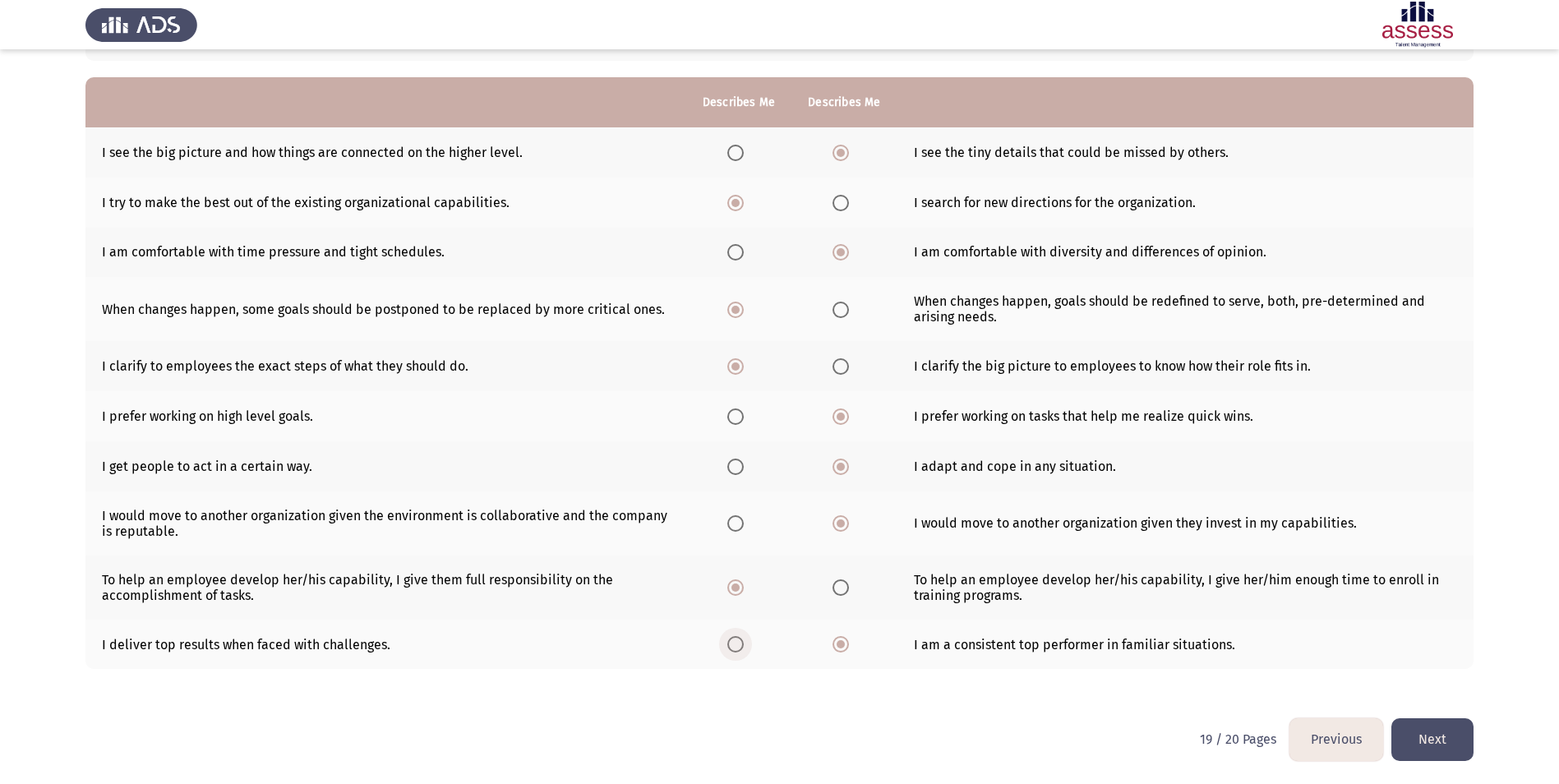
click at [736, 642] on input "Select an option" at bounding box center [736, 644] width 16 height 16
click at [1453, 741] on button "Next" at bounding box center [1432, 739] width 83 height 42
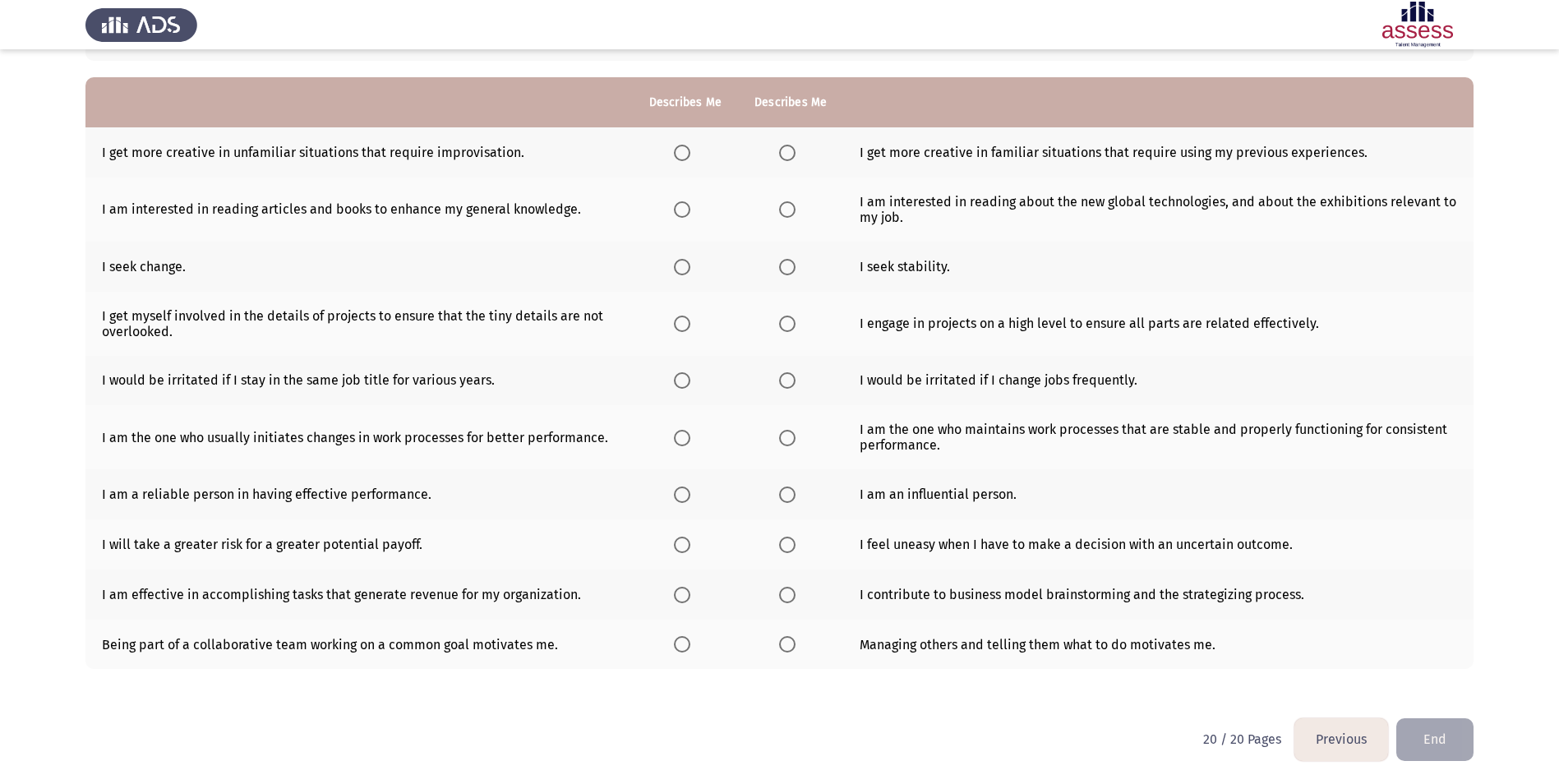
click at [792, 150] on span "Select an option" at bounding box center [787, 153] width 16 height 16
click at [792, 150] on input "Select an option" at bounding box center [787, 153] width 16 height 16
click at [680, 212] on span "Select an option" at bounding box center [682, 209] width 16 height 16
click at [680, 212] on input "Select an option" at bounding box center [682, 209] width 16 height 16
click at [684, 266] on span "Select an option" at bounding box center [682, 266] width 16 height 16
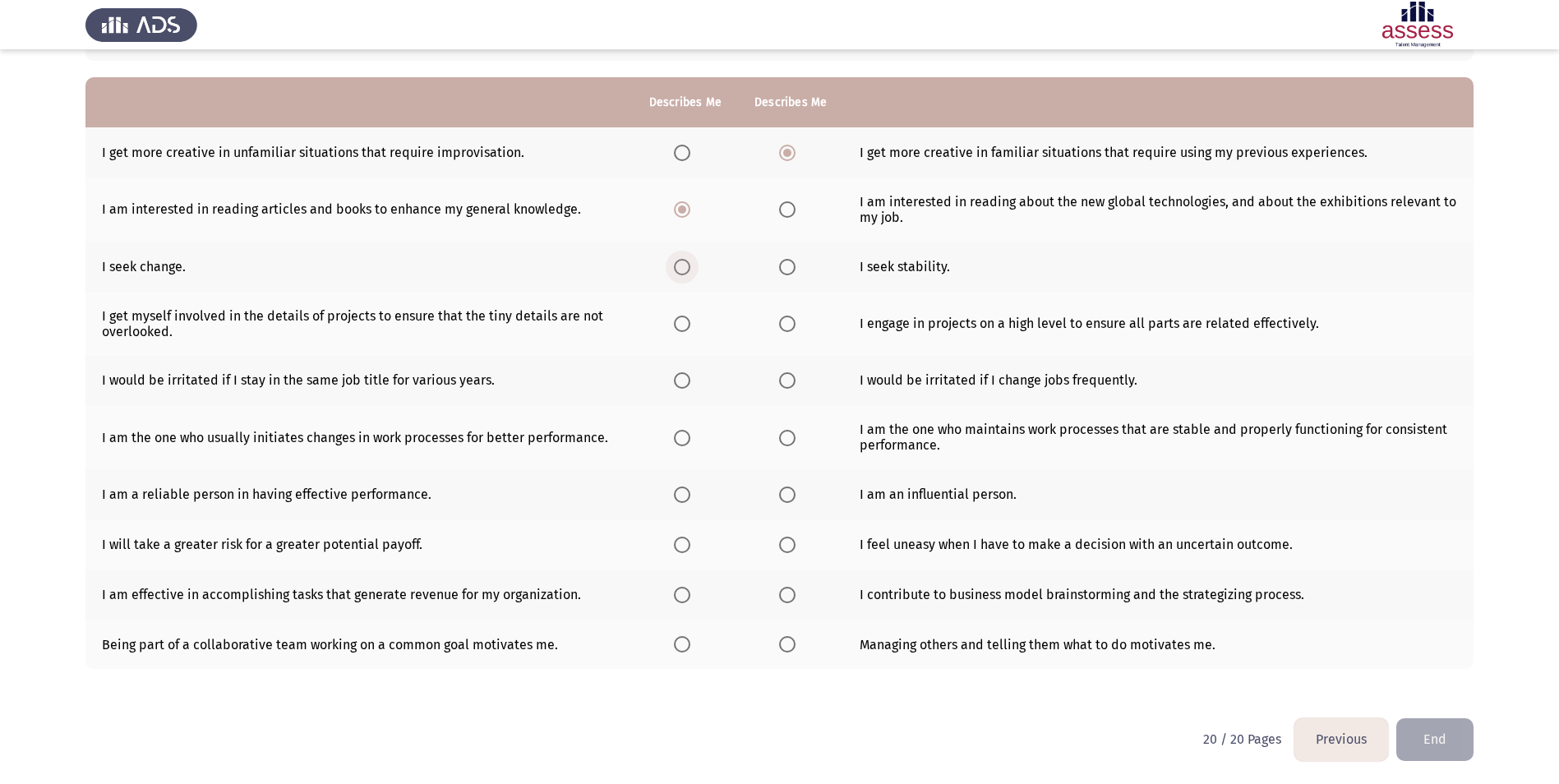
click at [684, 266] on input "Select an option" at bounding box center [682, 266] width 16 height 16
click at [779, 267] on span "Select an option" at bounding box center [787, 266] width 16 height 16
click at [779, 267] on input "Select an option" at bounding box center [787, 266] width 16 height 16
click at [788, 209] on span "Select an option" at bounding box center [787, 209] width 16 height 16
click at [788, 209] on input "Select an option" at bounding box center [787, 209] width 16 height 16
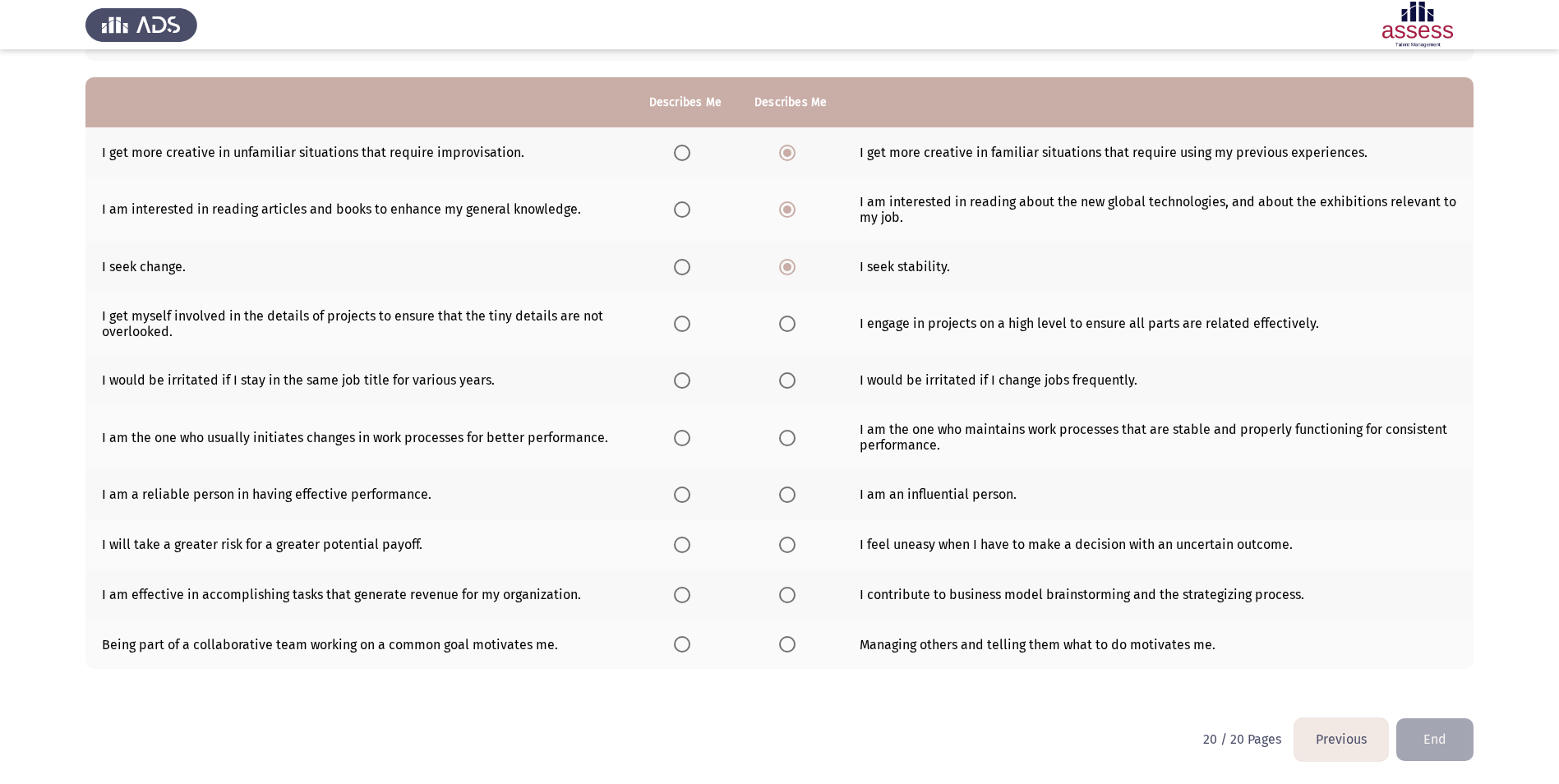
click at [677, 323] on span "Select an option" at bounding box center [682, 324] width 16 height 16
click at [677, 323] on input "Select an option" at bounding box center [682, 324] width 16 height 16
click at [687, 373] on span "Select an option" at bounding box center [682, 381] width 16 height 16
click at [687, 373] on input "Select an option" at bounding box center [682, 381] width 16 height 16
click at [682, 440] on span "Select an option" at bounding box center [682, 438] width 16 height 16
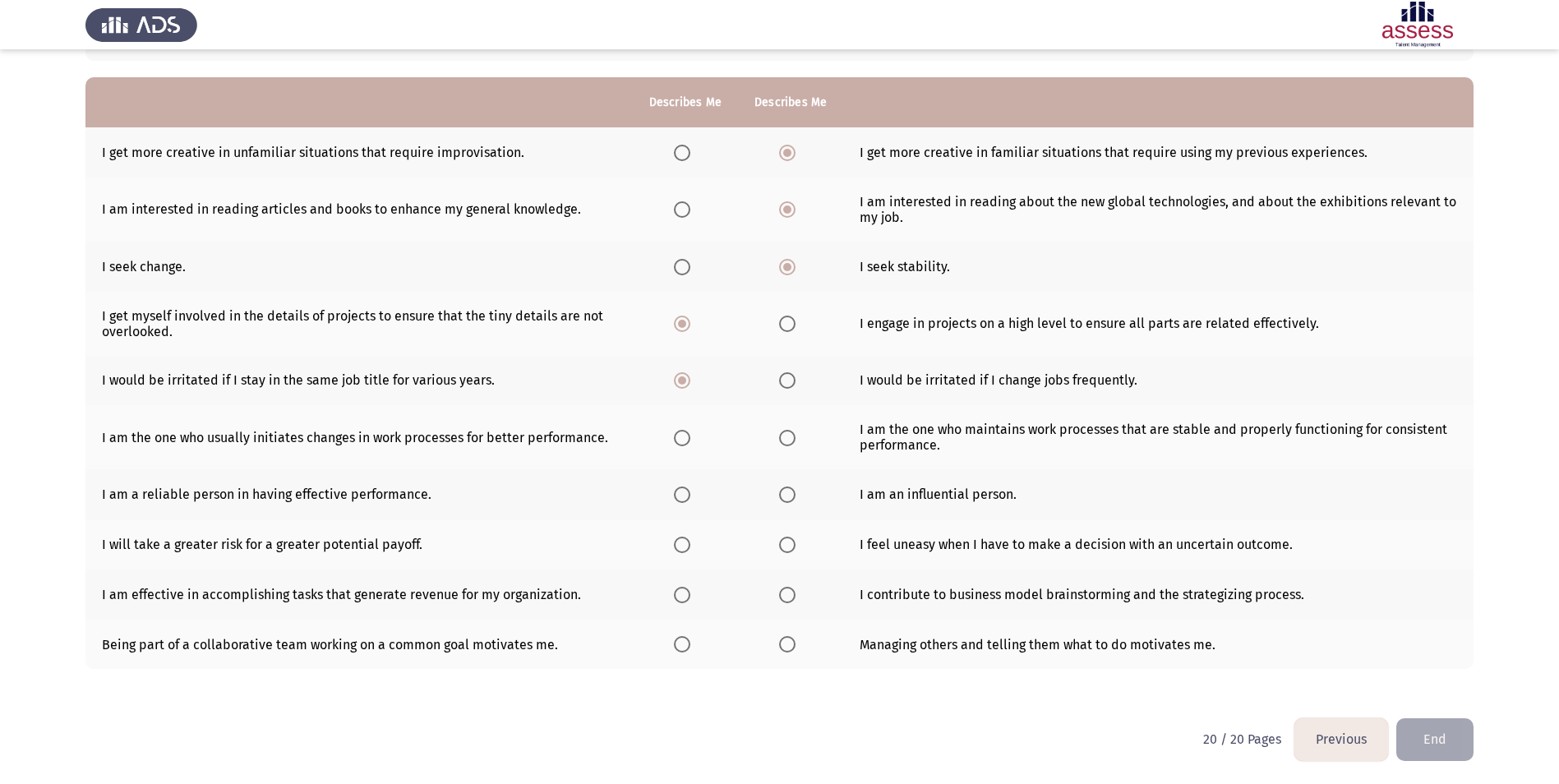
click at [682, 440] on input "Select an option" at bounding box center [682, 438] width 16 height 16
click at [680, 492] on span "Select an option" at bounding box center [682, 495] width 16 height 16
click at [680, 492] on input "Select an option" at bounding box center [682, 495] width 16 height 16
click at [769, 539] on th at bounding box center [791, 544] width 105 height 50
click at [789, 543] on span "Select an option" at bounding box center [787, 545] width 16 height 16
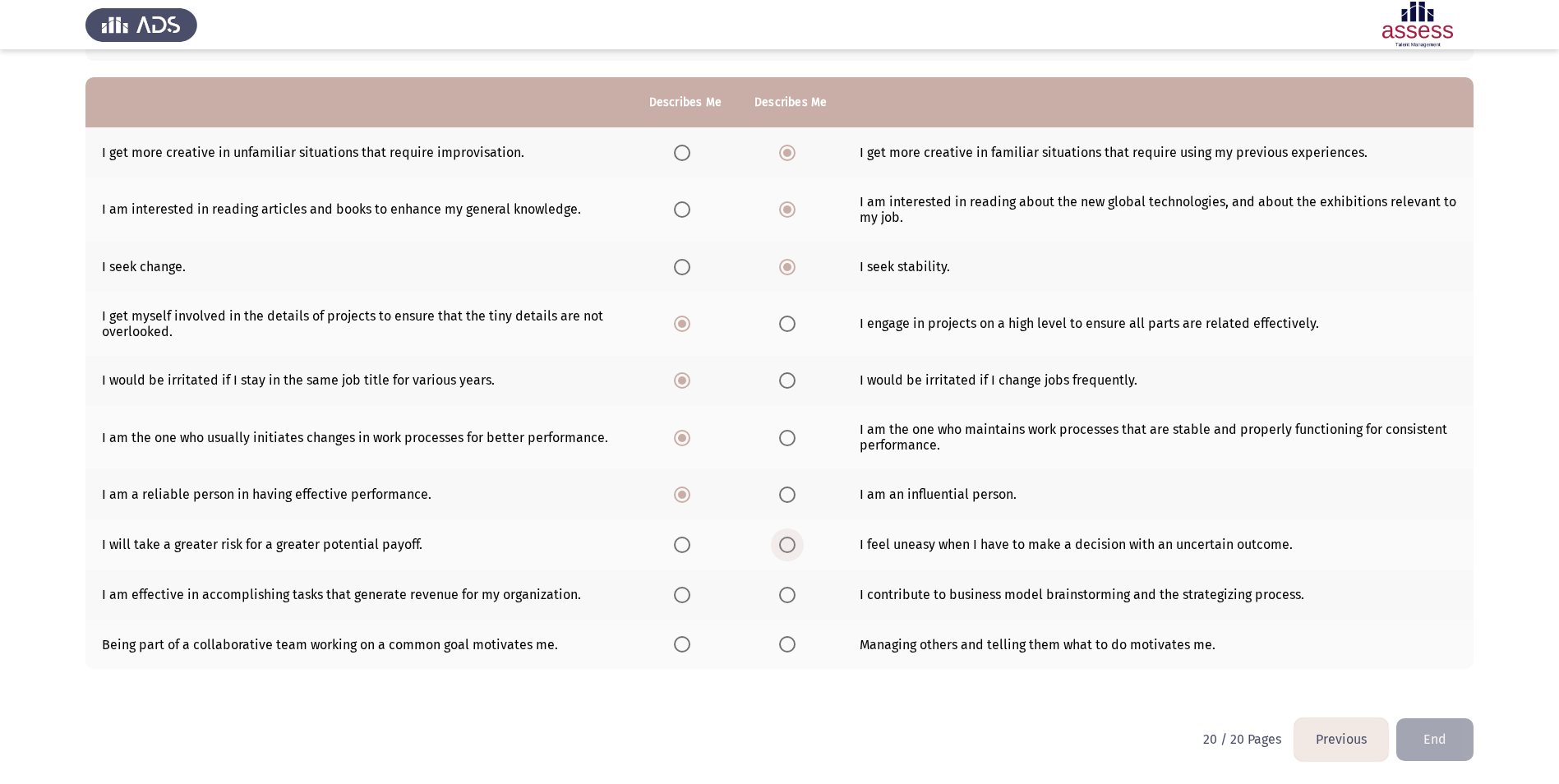
click at [789, 543] on input "Select an option" at bounding box center [787, 545] width 16 height 16
click at [779, 590] on span "Select an option" at bounding box center [787, 595] width 16 height 16
click at [779, 590] on input "Select an option" at bounding box center [787, 595] width 16 height 16
click at [688, 591] on span "Select an option" at bounding box center [682, 595] width 16 height 16
click at [688, 591] on input "Select an option" at bounding box center [682, 595] width 16 height 16
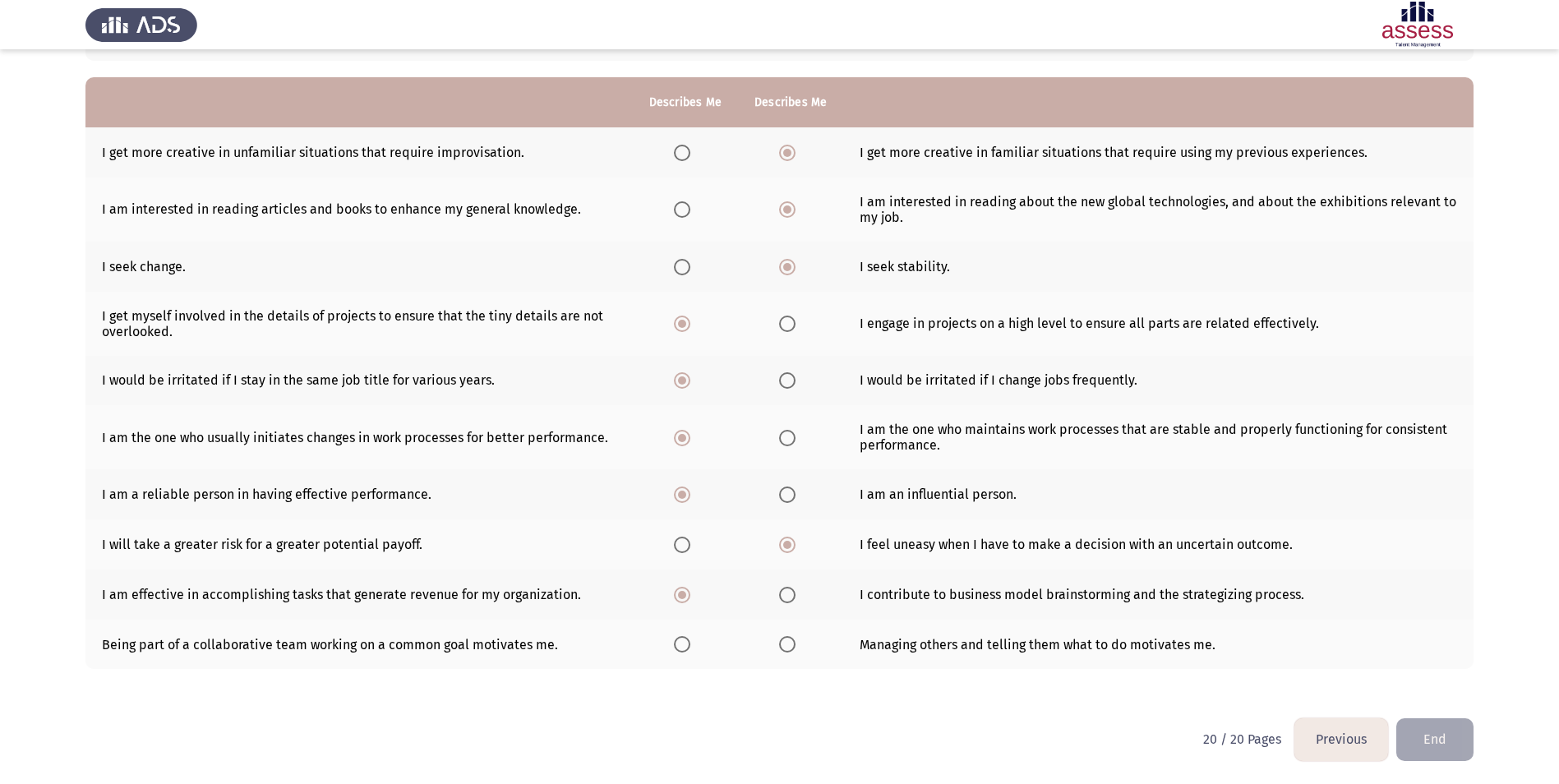
click at [680, 644] on span "Select an option" at bounding box center [682, 644] width 16 height 16
click at [680, 644] on input "Select an option" at bounding box center [682, 644] width 16 height 16
click at [1435, 735] on button "End" at bounding box center [1435, 739] width 77 height 42
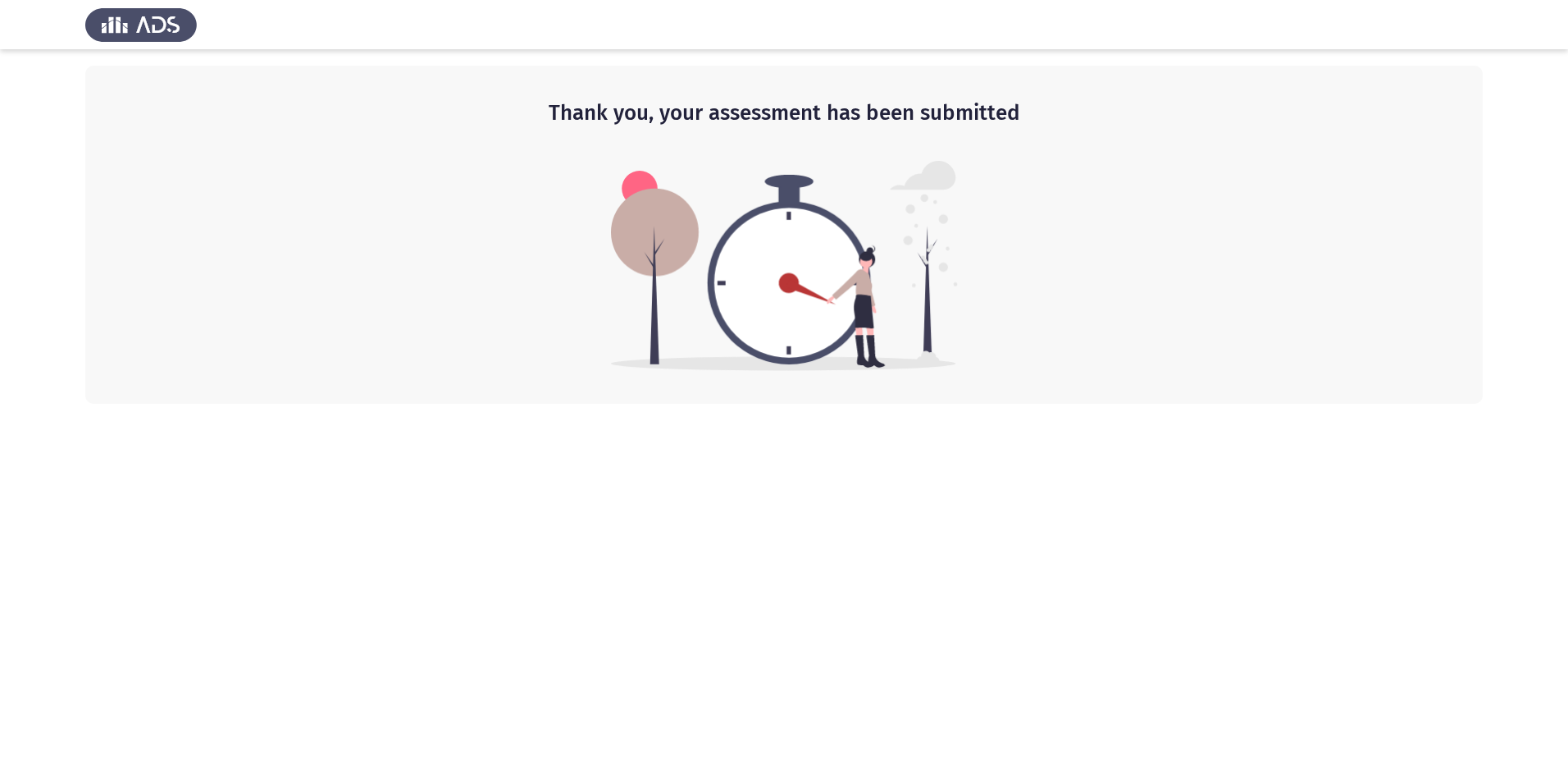
click at [176, 24] on img at bounding box center [140, 24] width 111 height 46
click at [660, 247] on img at bounding box center [784, 266] width 347 height 210
drag, startPoint x: 1181, startPoint y: 279, endPoint x: 1020, endPoint y: 418, distance: 212.7
click at [1179, 284] on div "Thank you, your assessment has been submitted" at bounding box center [784, 234] width 1397 height 338
click at [962, 404] on html "Thank you, your assessment has been submitted" at bounding box center [784, 202] width 1568 height 404
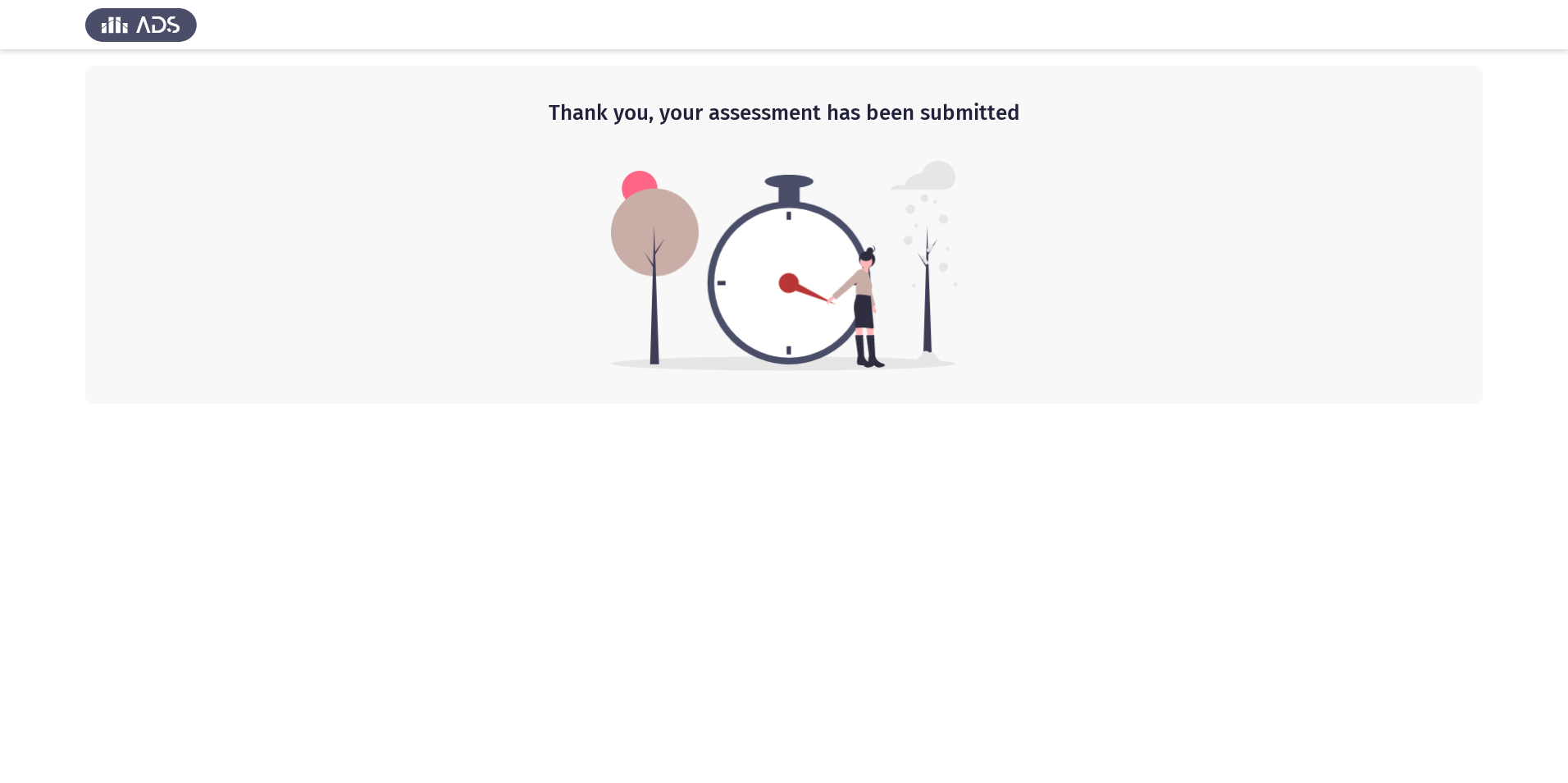
click at [131, 24] on img at bounding box center [140, 24] width 111 height 46
drag, startPoint x: 203, startPoint y: 16, endPoint x: 222, endPoint y: 26, distance: 21.5
click at [208, 20] on div at bounding box center [784, 24] width 1568 height 49
drag, startPoint x: 636, startPoint y: 289, endPoint x: 689, endPoint y: 159, distance: 140.4
click at [637, 289] on img at bounding box center [784, 266] width 347 height 210
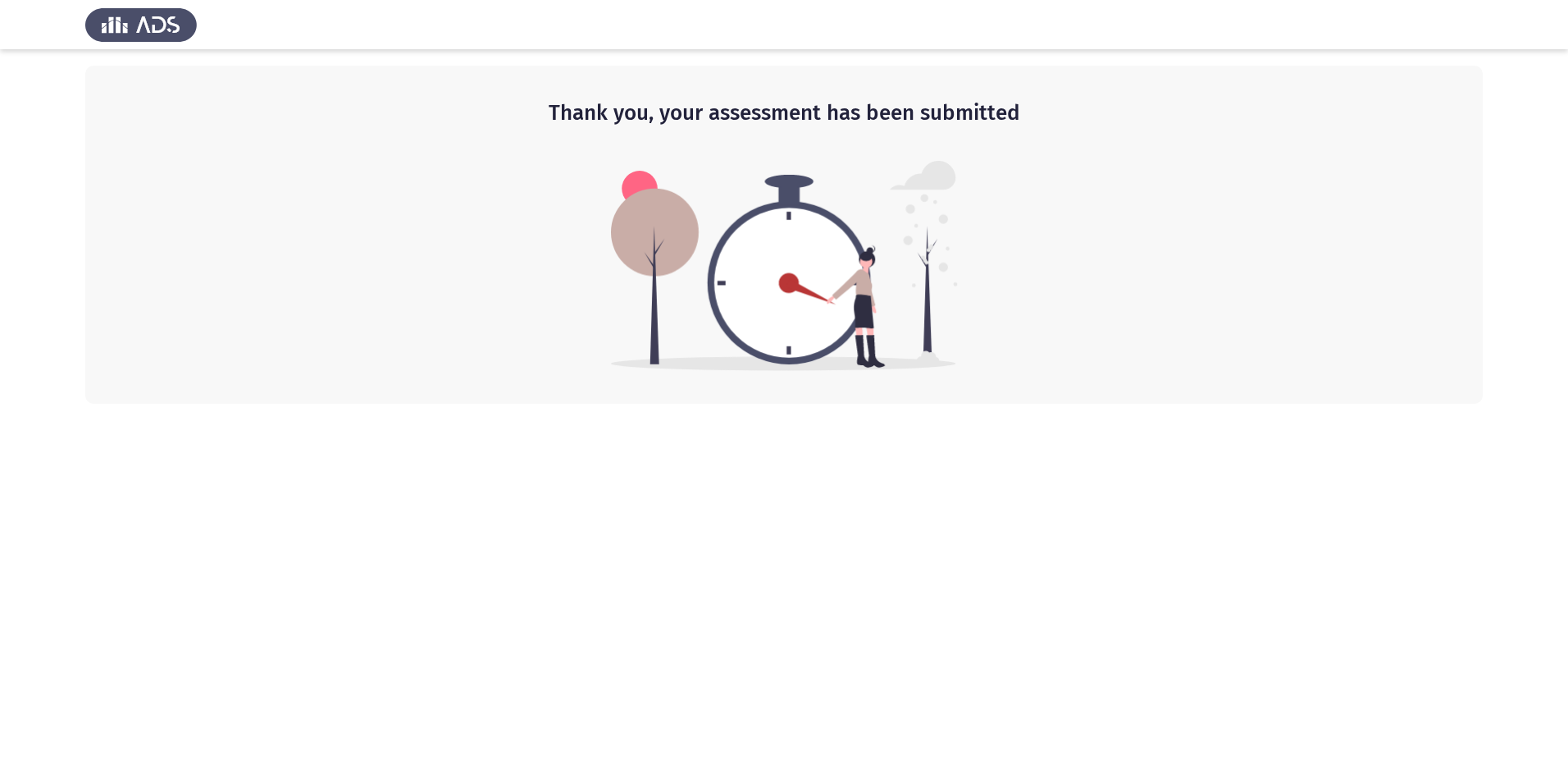
drag, startPoint x: 697, startPoint y: 129, endPoint x: 826, endPoint y: 126, distance: 129.0
click at [707, 133] on div "Thank you, your assessment has been submitted" at bounding box center [784, 234] width 1397 height 338
click at [958, 126] on h2 "Thank you, your assessment has been submitted" at bounding box center [784, 113] width 1332 height 30
